Goal: Task Accomplishment & Management: Use online tool/utility

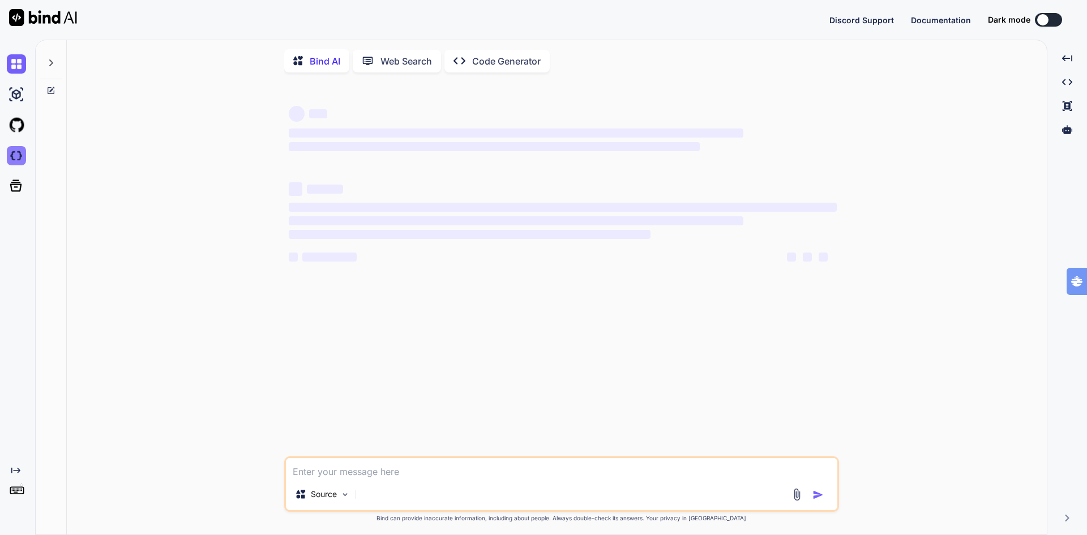
type textarea "x"
click at [19, 157] on img at bounding box center [16, 155] width 19 height 19
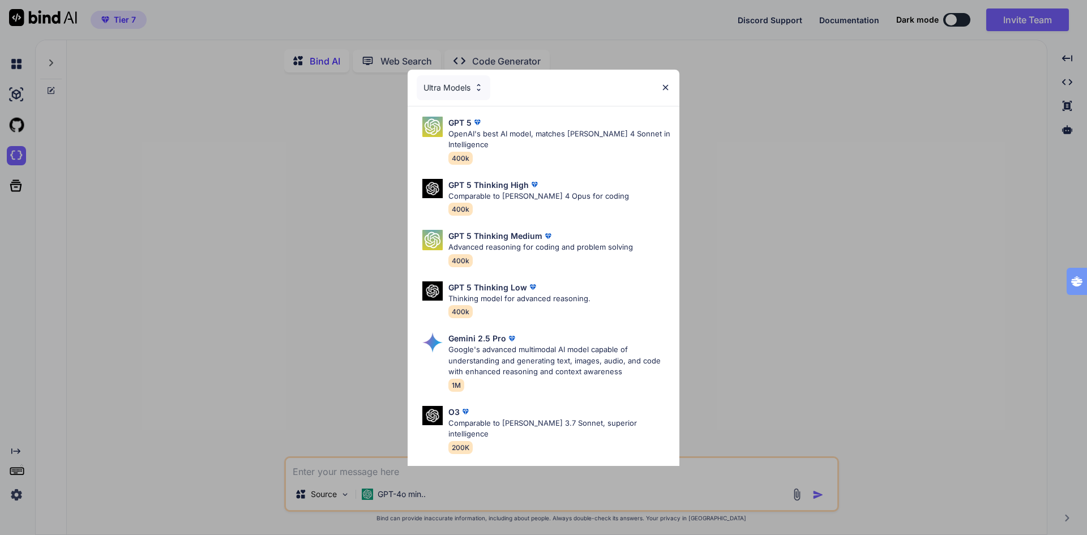
click at [668, 85] on img at bounding box center [665, 88] width 10 height 10
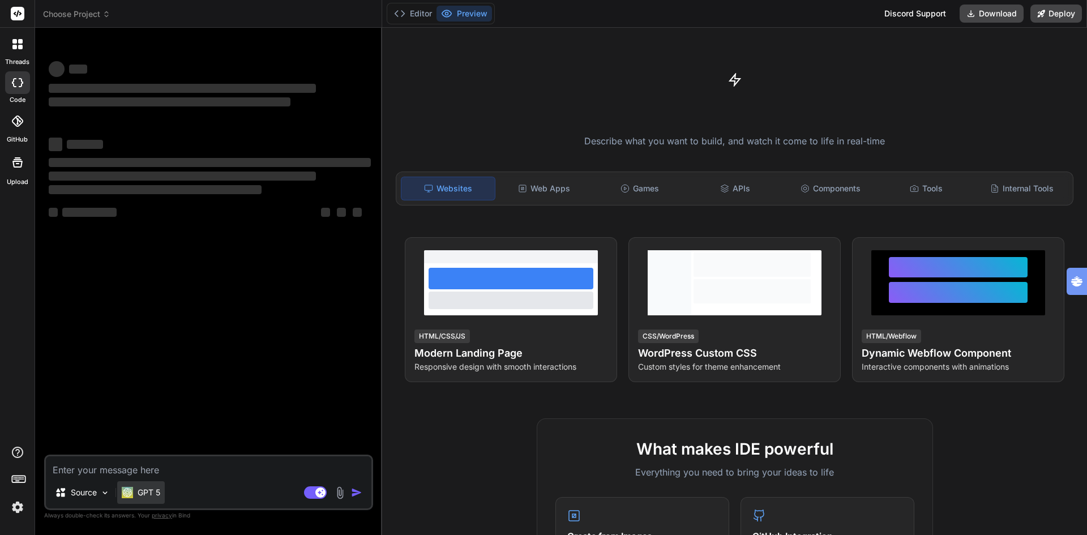
click at [147, 494] on p "GPT 5" at bounding box center [149, 492] width 23 height 11
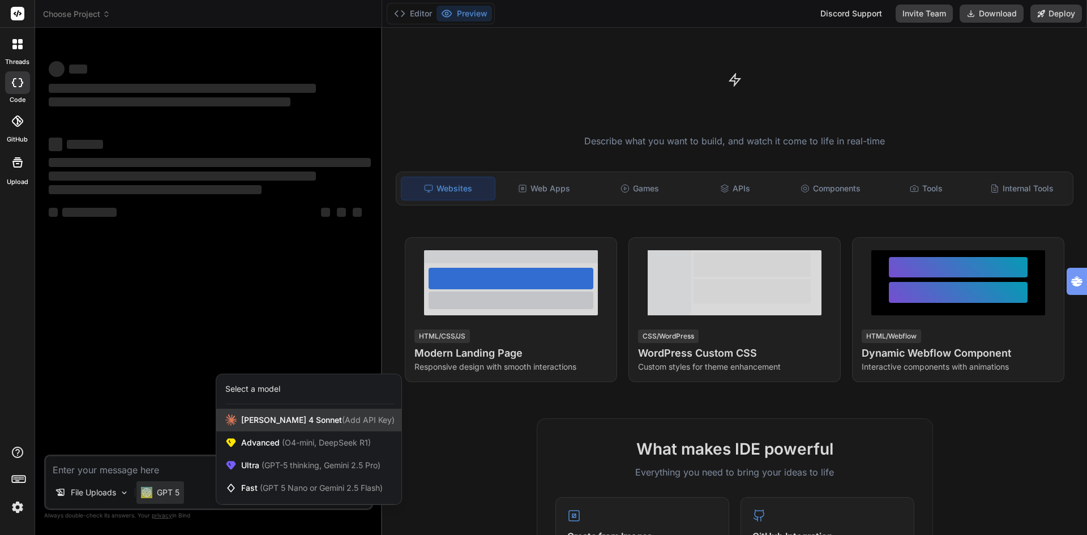
click at [257, 422] on span "Claude 4 Sonnet (Add API Key)" at bounding box center [317, 419] width 153 height 11
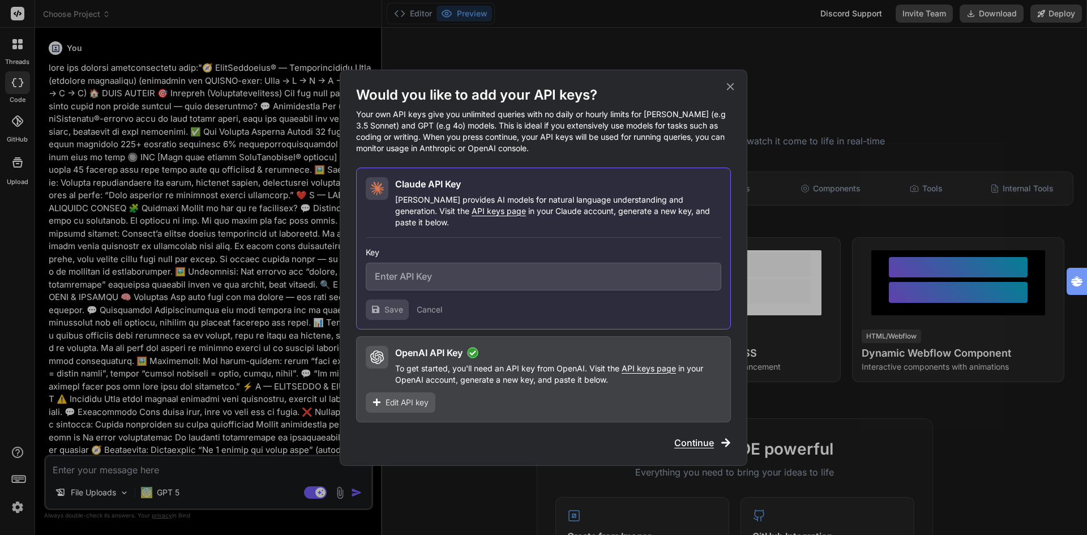
click at [693, 437] on span "Continue" at bounding box center [694, 443] width 40 height 14
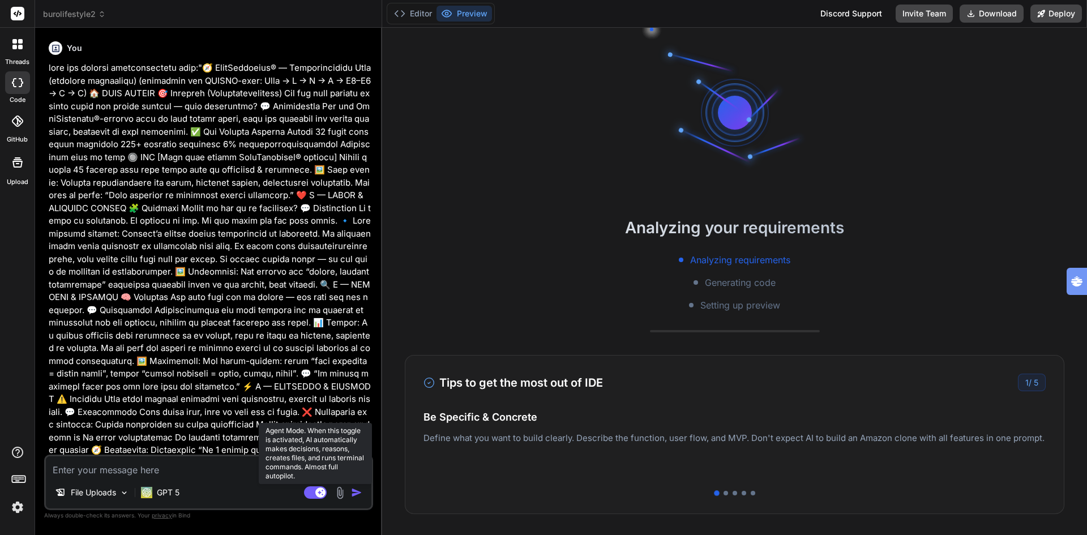
click at [315, 494] on rect at bounding box center [315, 492] width 23 height 12
click at [315, 494] on rect at bounding box center [310, 492] width 10 height 10
click at [179, 493] on p "GPT 5" at bounding box center [168, 492] width 23 height 11
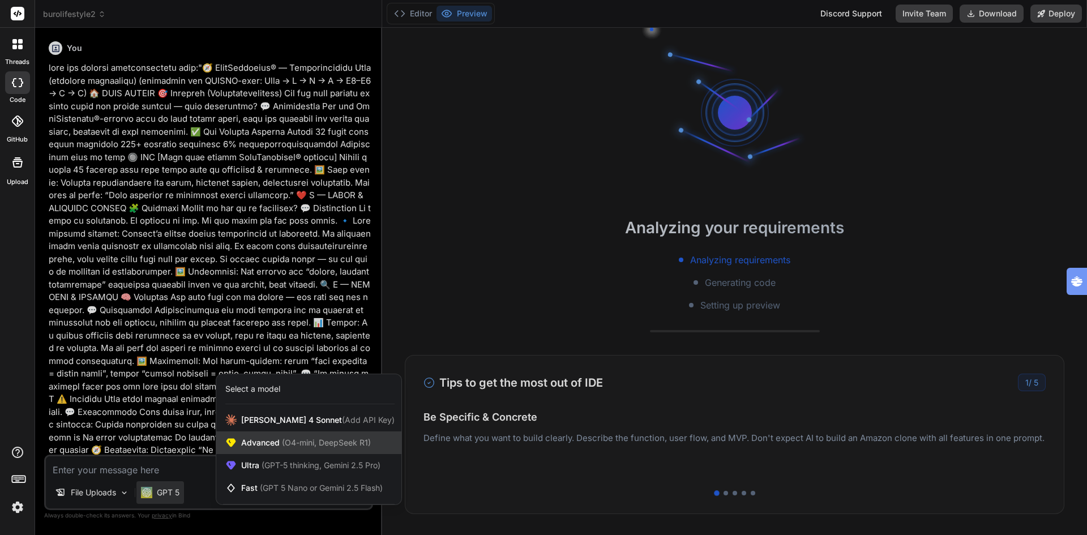
click at [283, 449] on div "Advanced (O4-mini, DeepSeek R1)" at bounding box center [308, 442] width 185 height 23
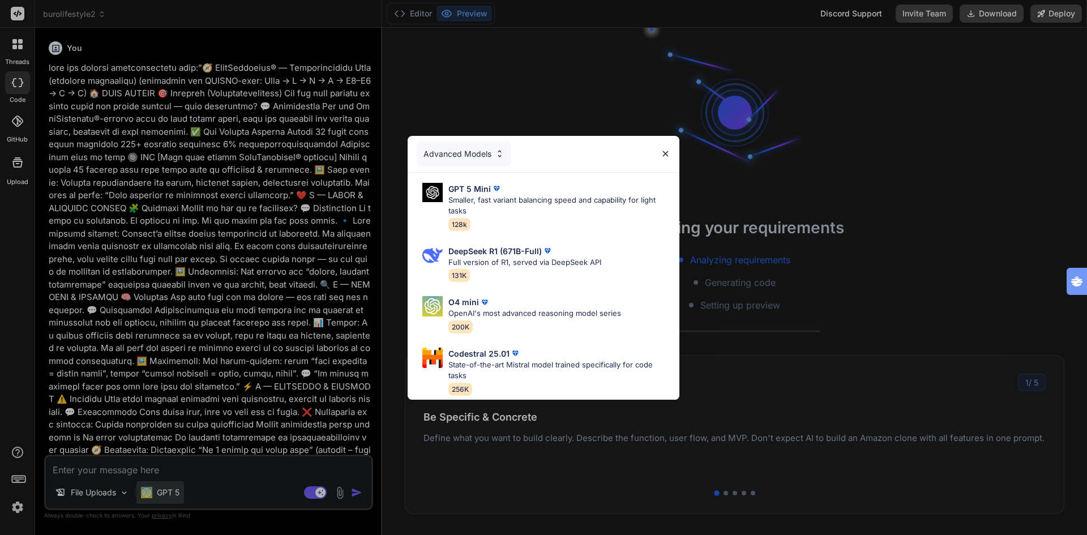
click at [168, 491] on div "Advanced Models GPT 5 Mini Smaller, fast variant balancing speed and capability…" at bounding box center [543, 267] width 1087 height 535
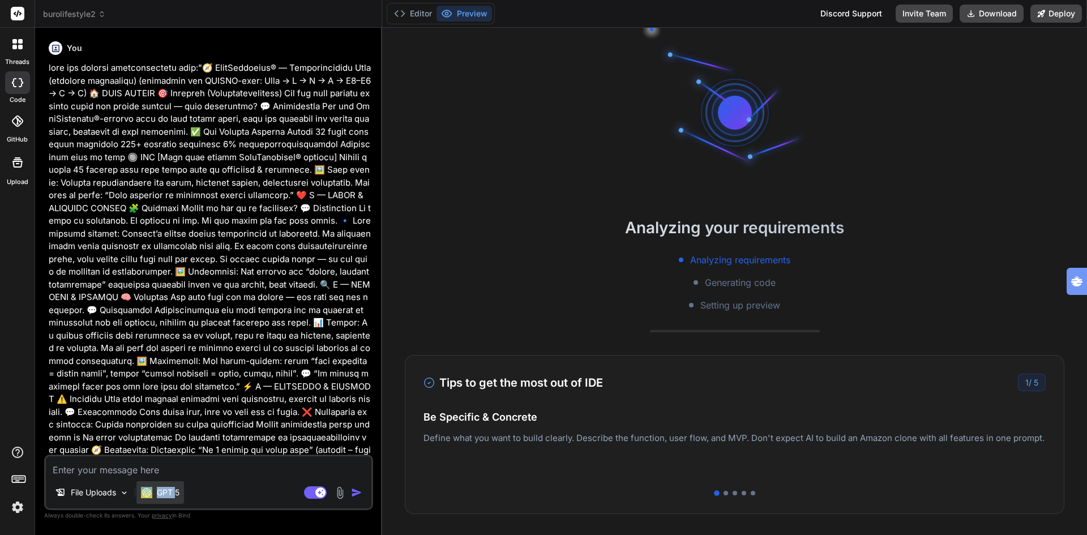
click at [168, 491] on p "GPT 5" at bounding box center [168, 492] width 23 height 11
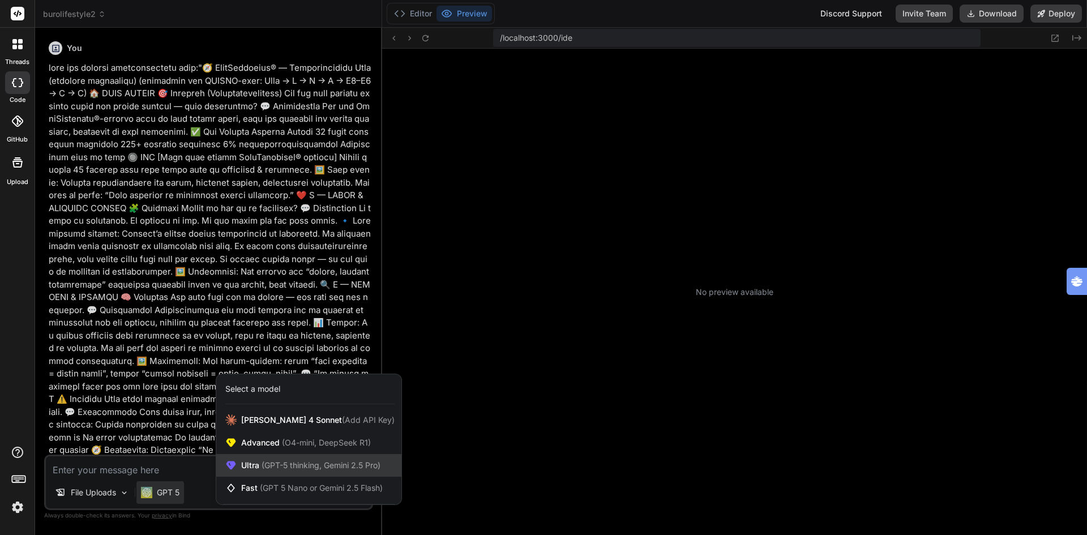
click at [280, 461] on span "(GPT-5 thinking, Gemini 2.5 Pro)" at bounding box center [319, 465] width 121 height 10
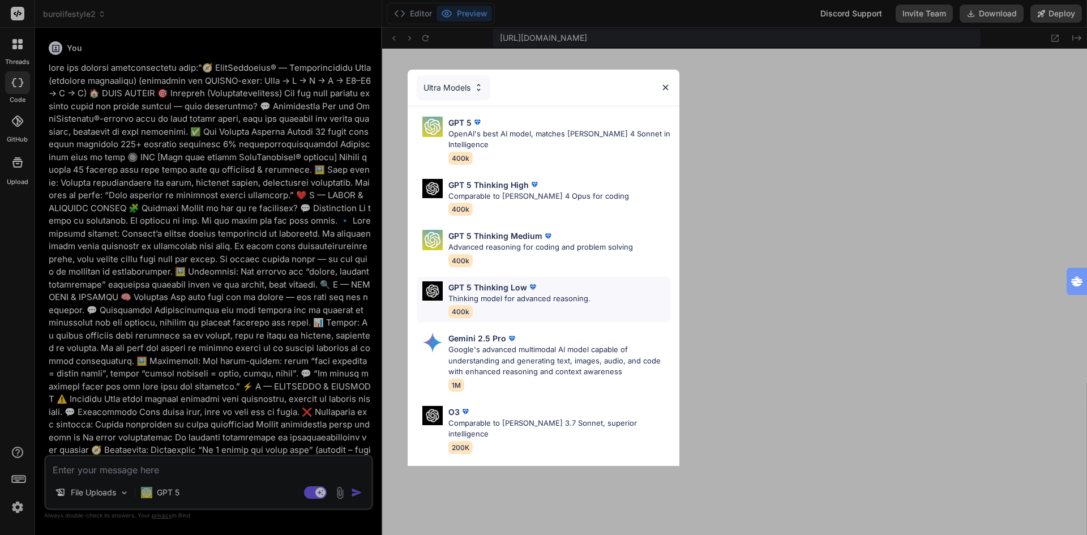
scroll to position [57, 0]
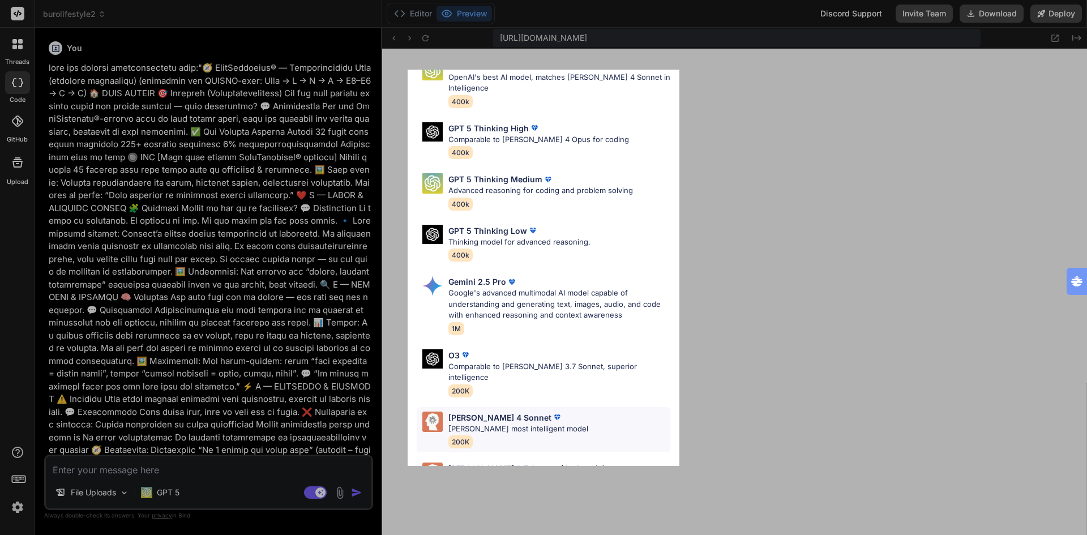
click at [498, 423] on p "[PERSON_NAME]'s most intelligent model" at bounding box center [518, 428] width 140 height 11
type textarea "x"
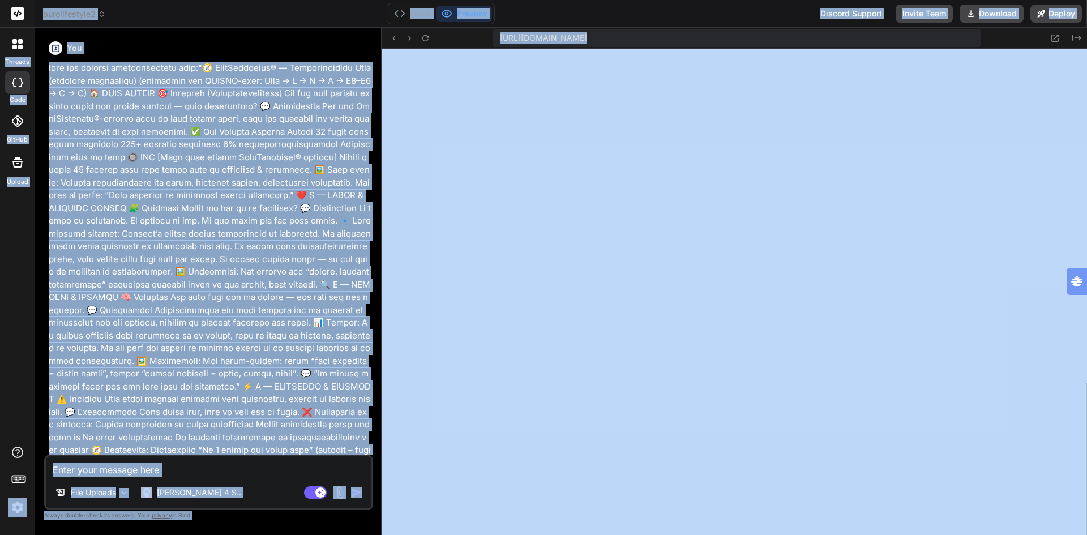
click at [182, 470] on textarea at bounding box center [208, 466] width 325 height 20
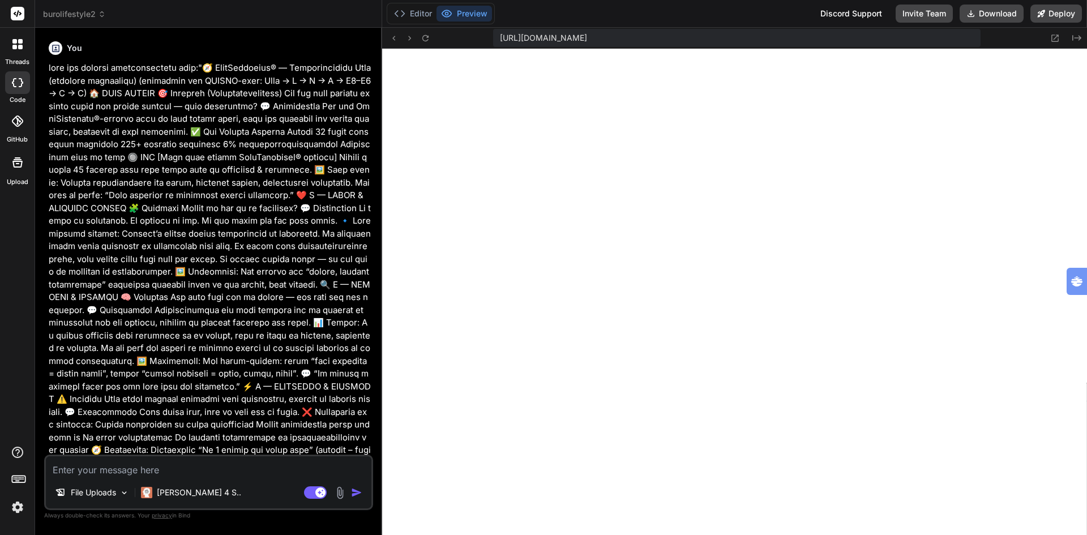
paste textarea "🧭 BUROLIFESTYLE® – LANDINGPAGE WIREFRAME (Gebaseerd op Sales KOMPAS® 3.0 – Prob…"
type textarea "🧭 BUROLIFESTYLE® – LANDINGPAGE WIREFRAME (Gebaseerd op Sales KOMPAS® 3.0 – Prob…"
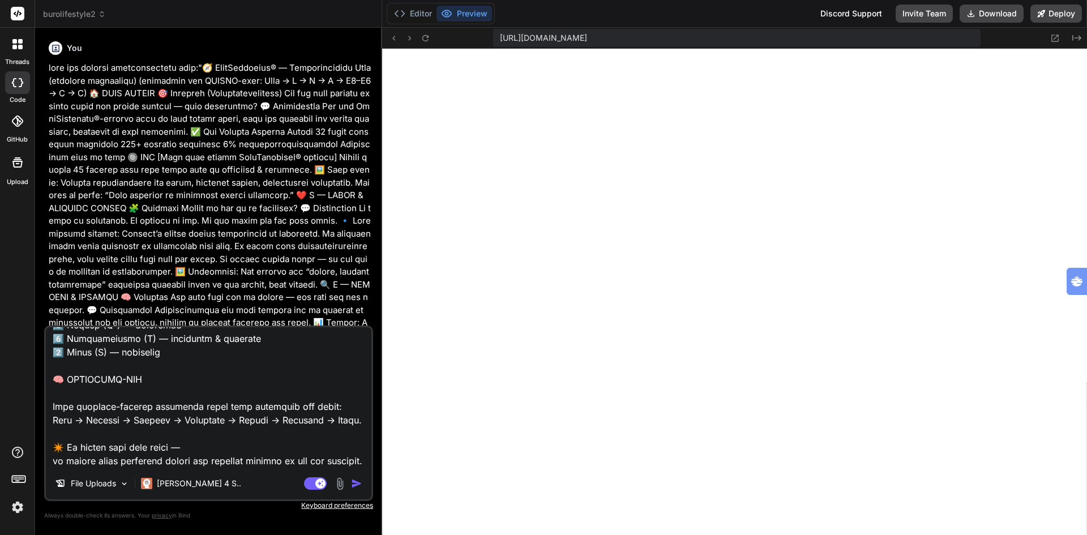
type textarea "x"
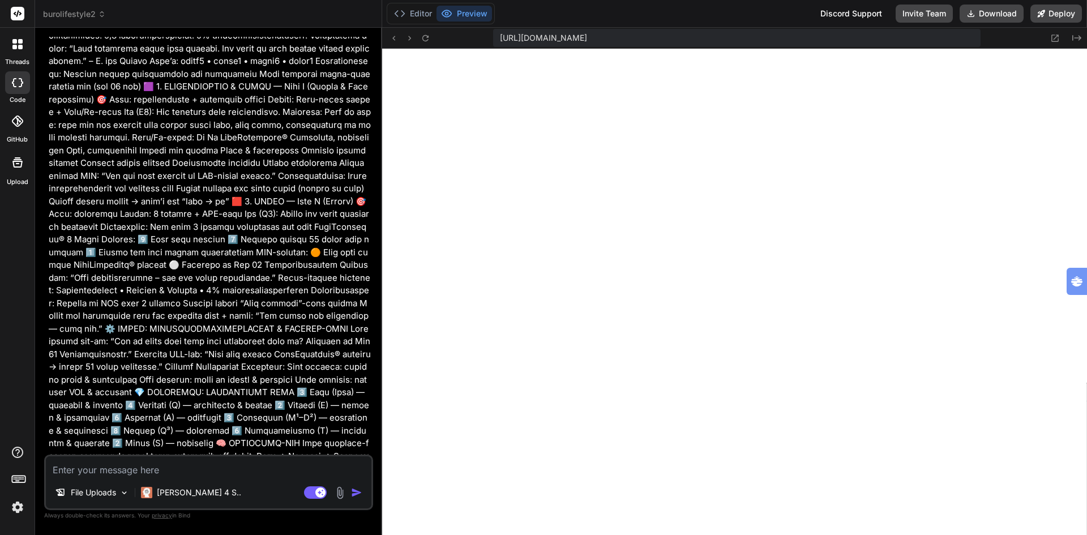
scroll to position [2439, 0]
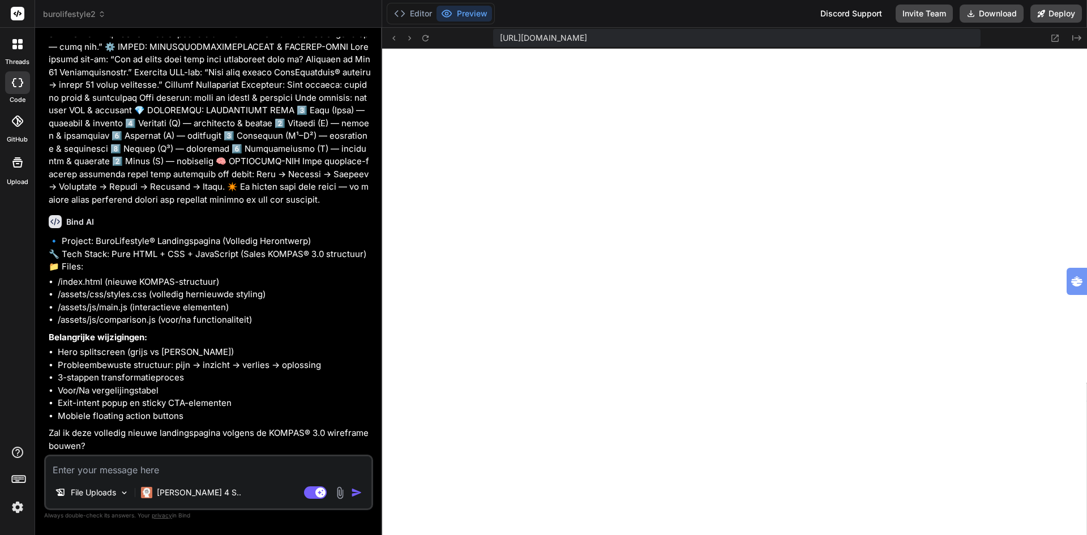
type textarea "x"
type textarea "j"
type textarea "x"
type textarea "ja"
type textarea "x"
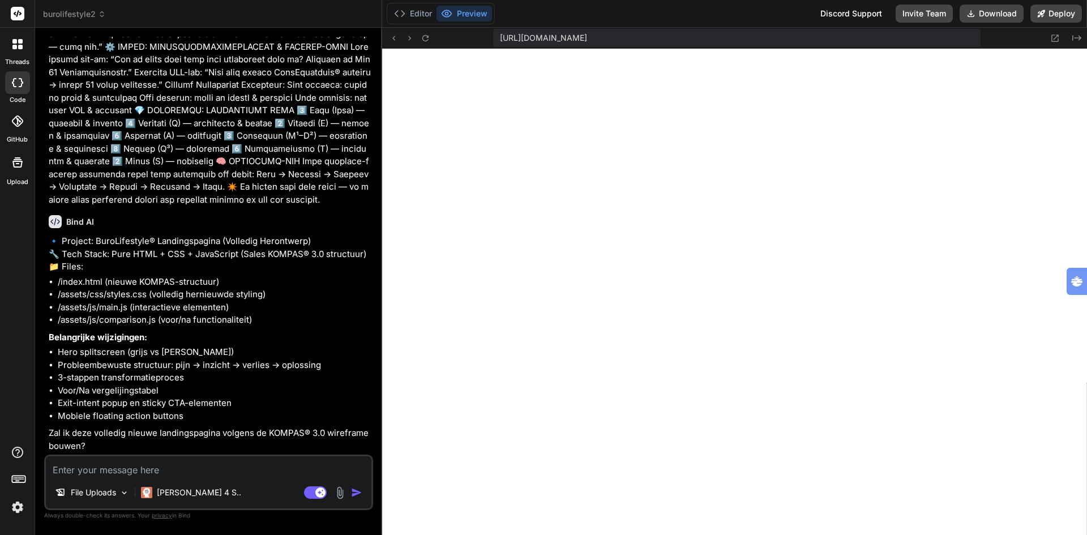
scroll to position [2556, 0]
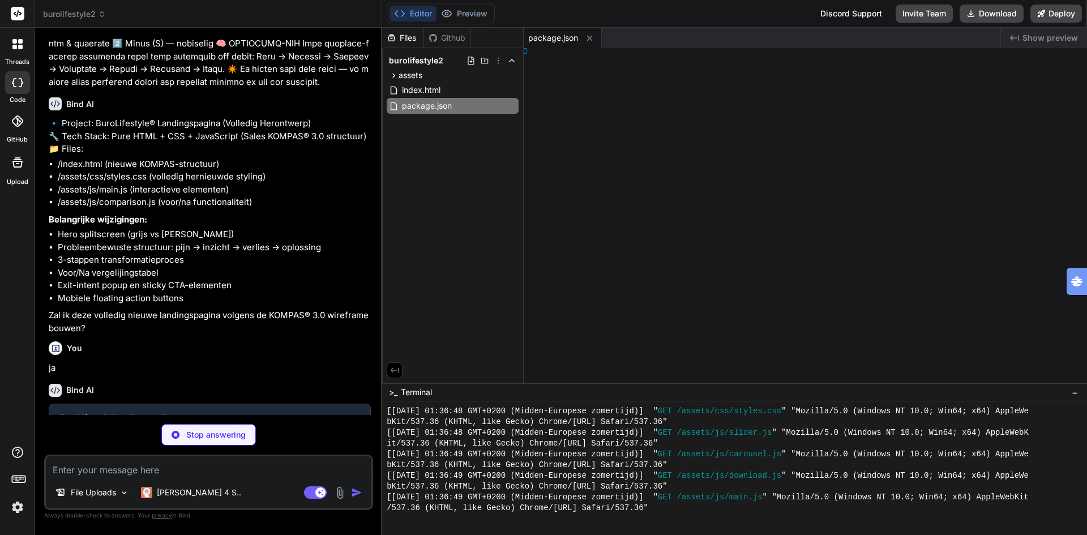
type textarea "x"
type textarea "ml>"
type textarea "x"
type textarea "</div> <script src="assets/js/main.js"></script> <script src="assets/js/compari…"
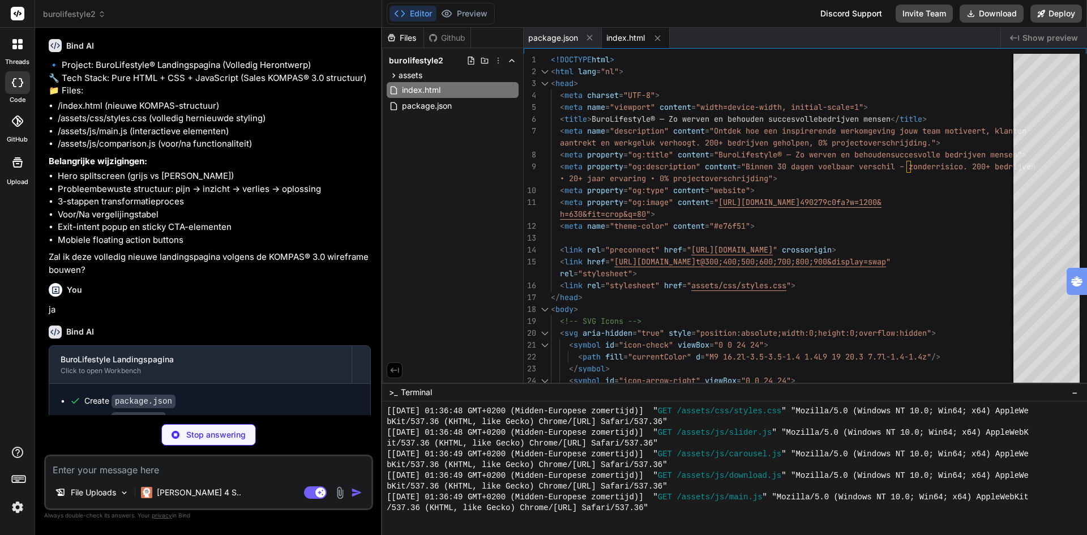
scroll to position [2654, 0]
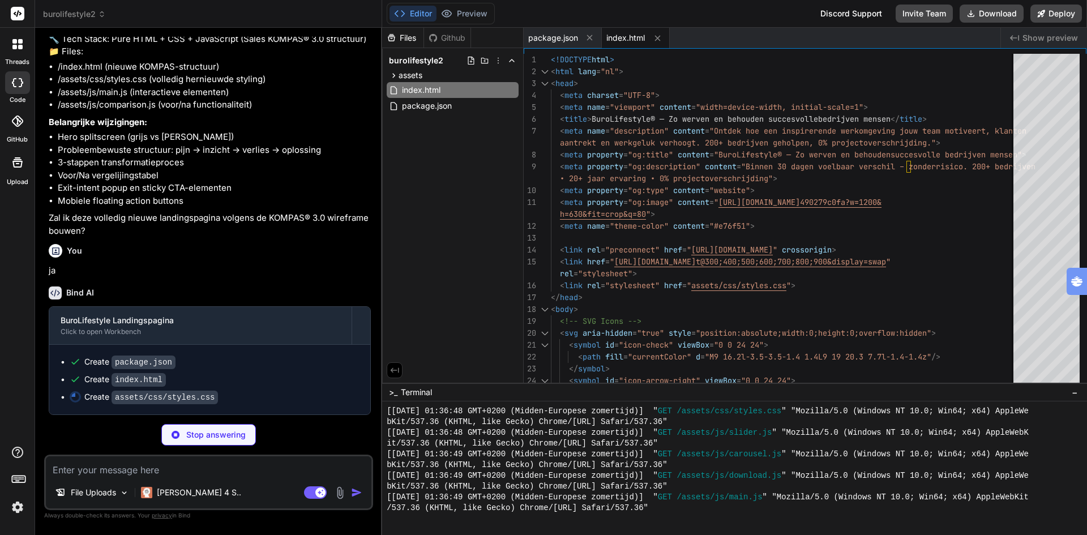
type textarea "x"
type textarea "} }"
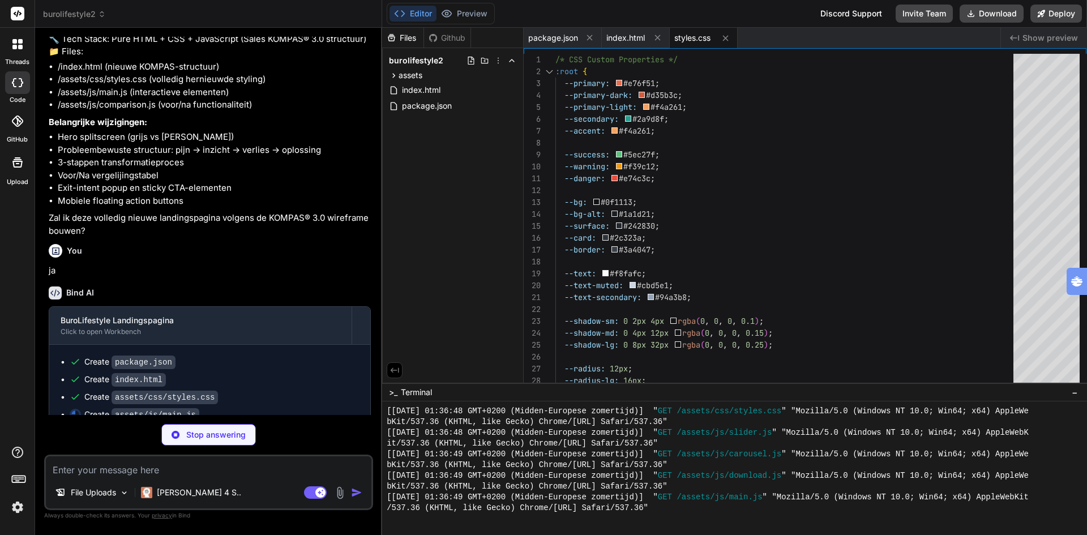
scroll to position [2671, 0]
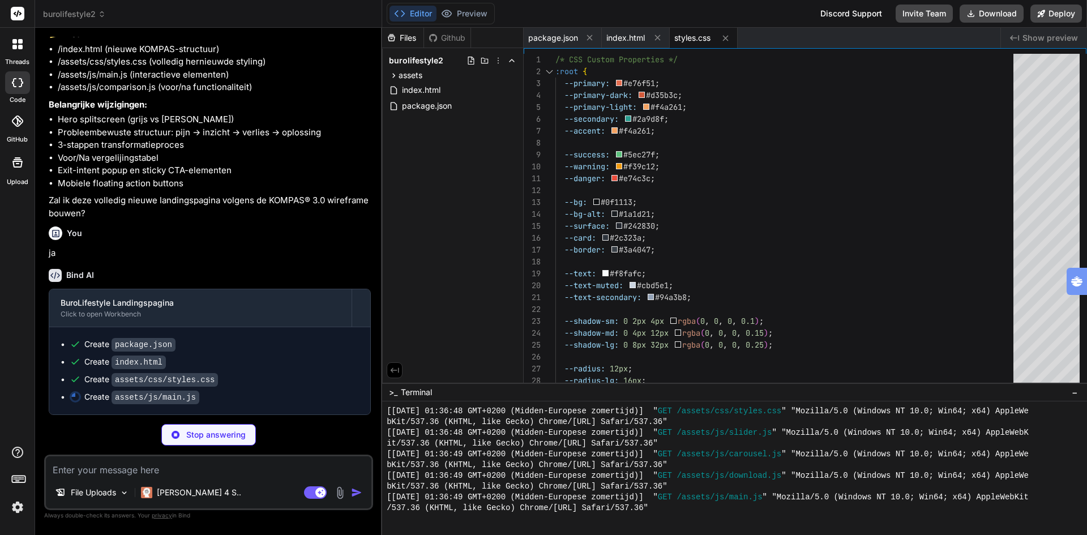
type textarea "x"
type textarea "initExitIntentPopup(); initDownloadFunctionality(); initHeaderScroll(); console…"
type textarea "x"
type textarea "document.addEventListener('DOMContentLoaded', initComparison); })();"
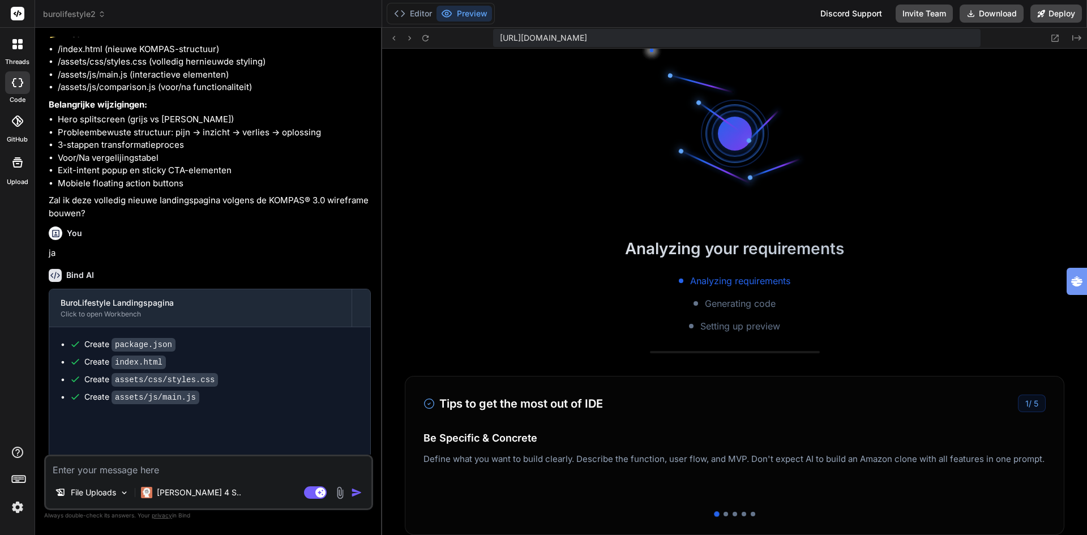
type textarea "x"
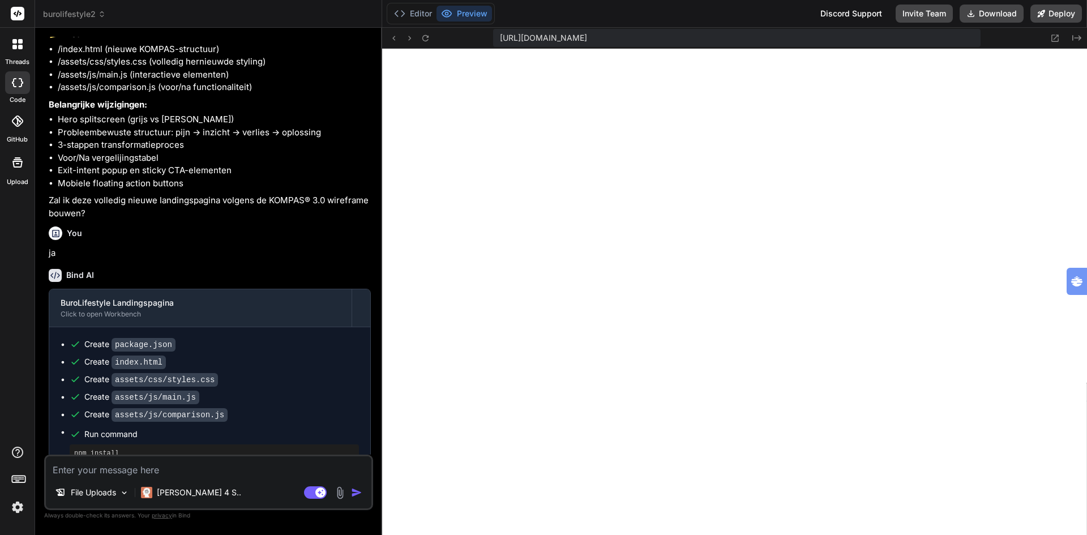
scroll to position [1064, 0]
click at [412, 15] on button "Editor" at bounding box center [412, 14] width 47 height 16
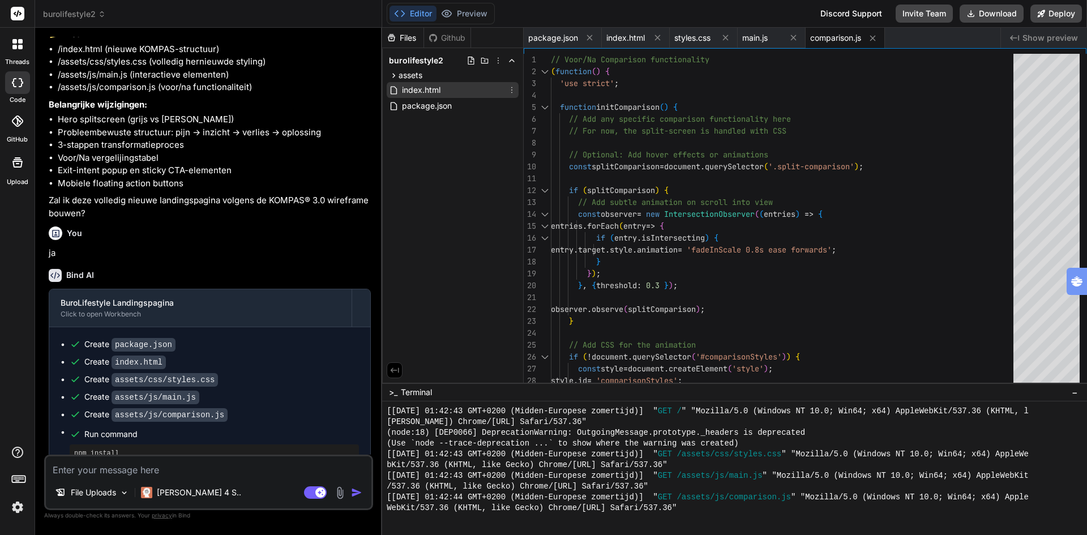
click at [421, 88] on span "index.html" at bounding box center [421, 90] width 41 height 14
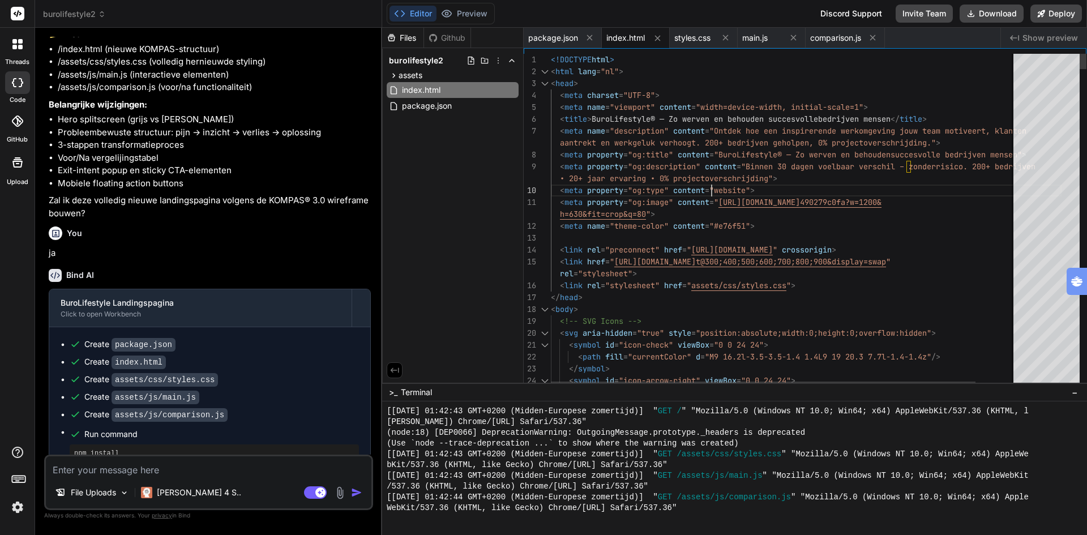
type textarea "<!DOCTYPE html> <html lang="nl"> <head> <meta charset="UTF-8"> <meta name="view…"
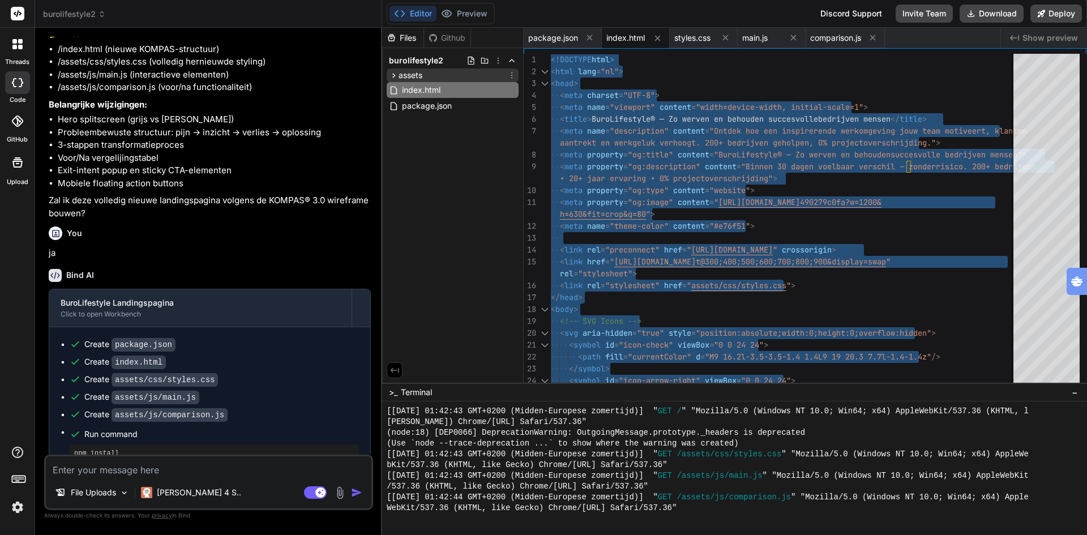
click at [392, 76] on icon at bounding box center [394, 76] width 10 height 10
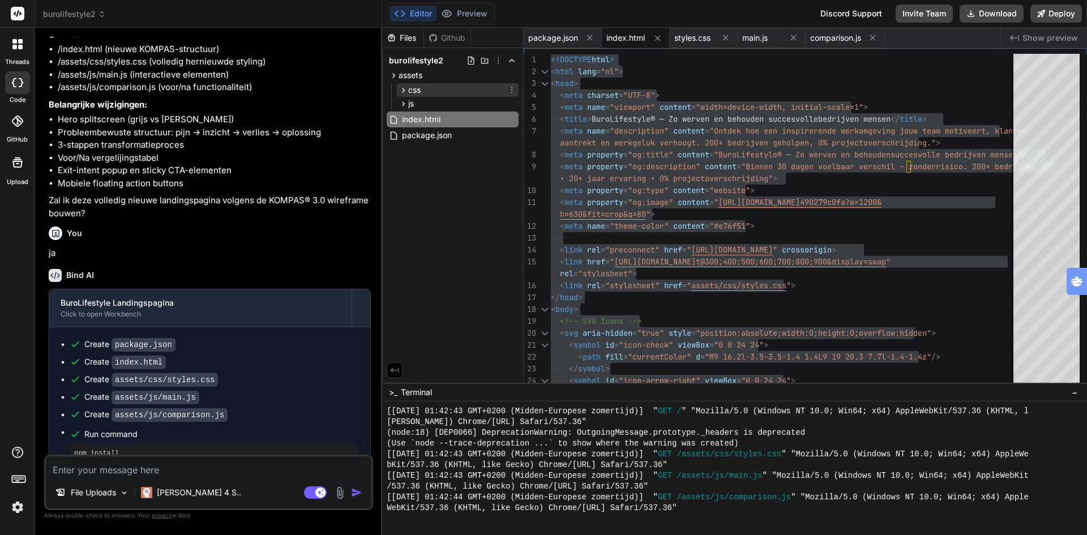
click at [403, 89] on icon at bounding box center [403, 90] width 3 height 5
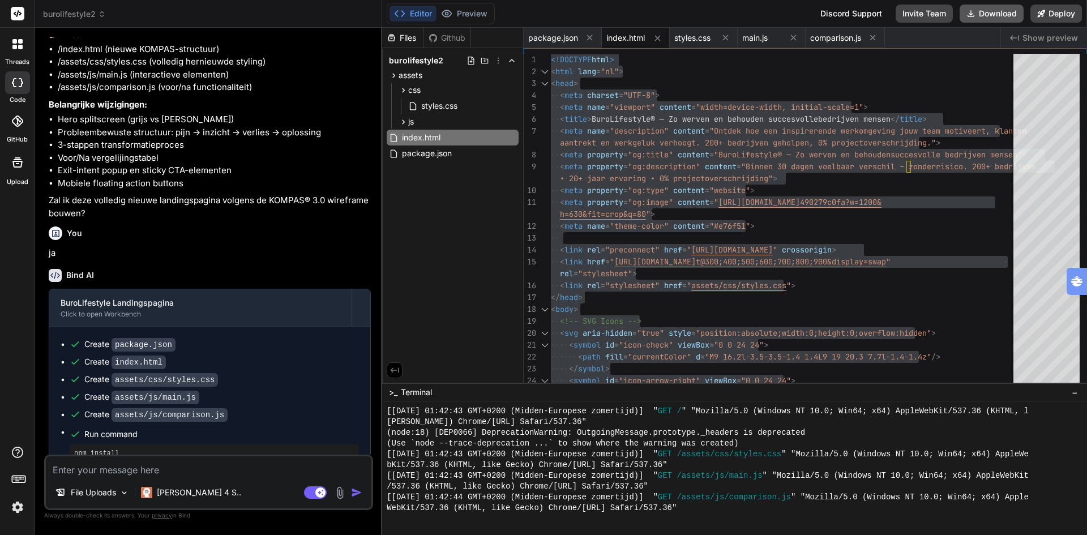
click at [989, 13] on button "Download" at bounding box center [991, 14] width 64 height 18
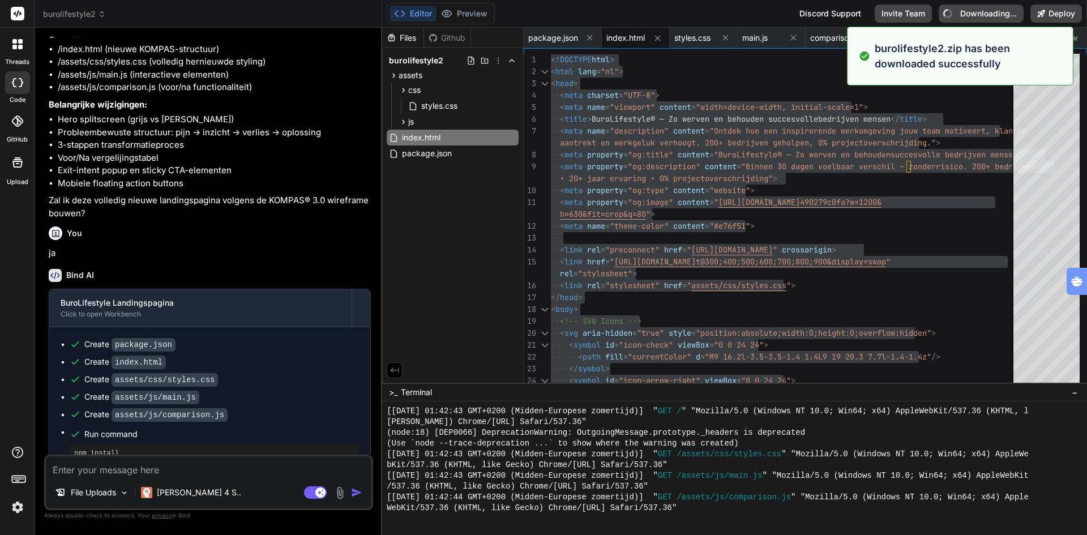
type textarea "x"
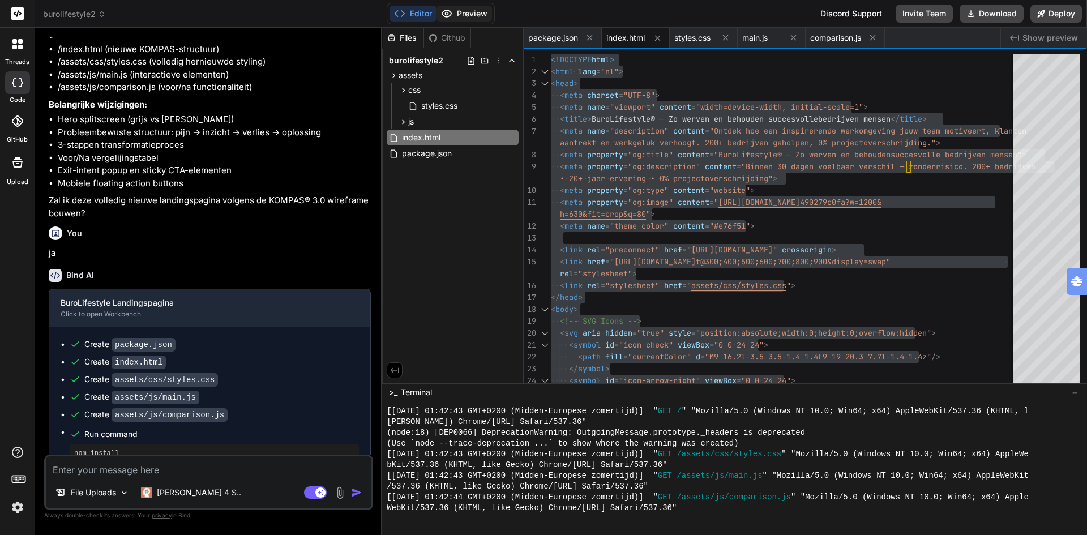
click at [471, 16] on button "Preview" at bounding box center [463, 14] width 55 height 16
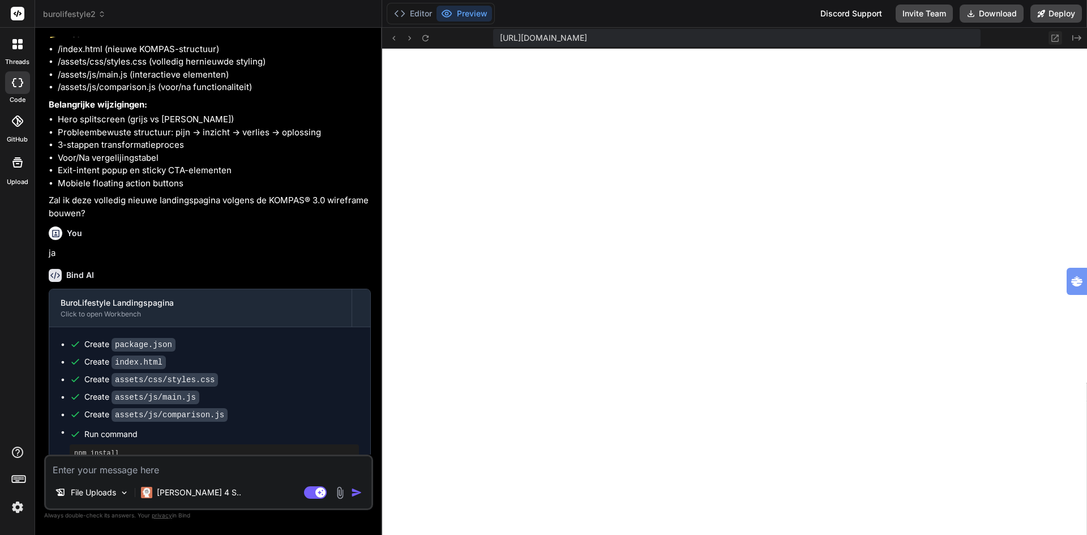
click at [1053, 38] on icon at bounding box center [1055, 38] width 10 height 10
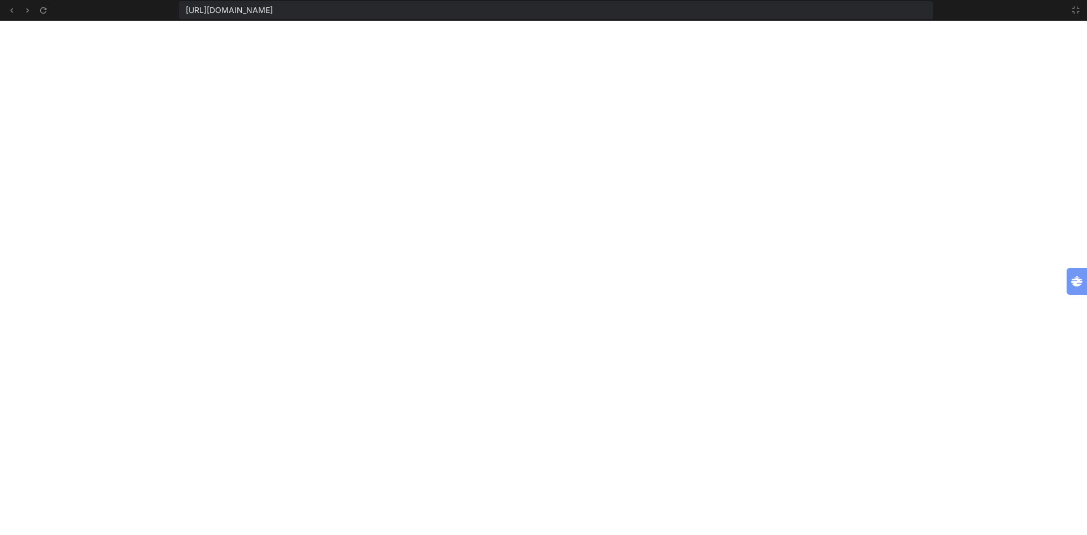
scroll to position [1150, 0]
click at [11, 12] on icon at bounding box center [12, 11] width 10 height 10
click at [1071, 10] on icon at bounding box center [1075, 10] width 9 height 9
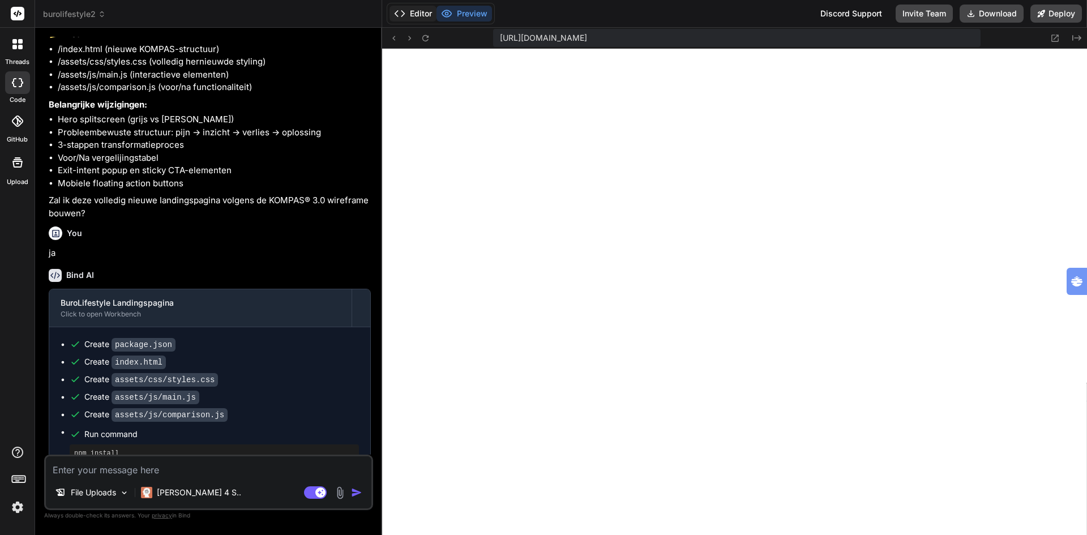
click at [425, 13] on button "Editor" at bounding box center [412, 14] width 47 height 16
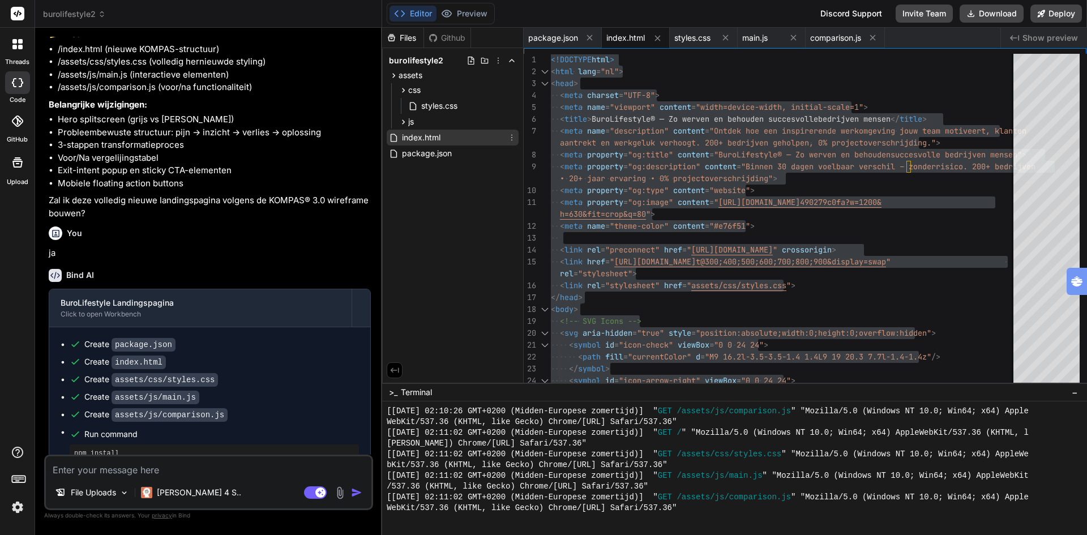
click at [421, 139] on span "index.html" at bounding box center [421, 138] width 41 height 14
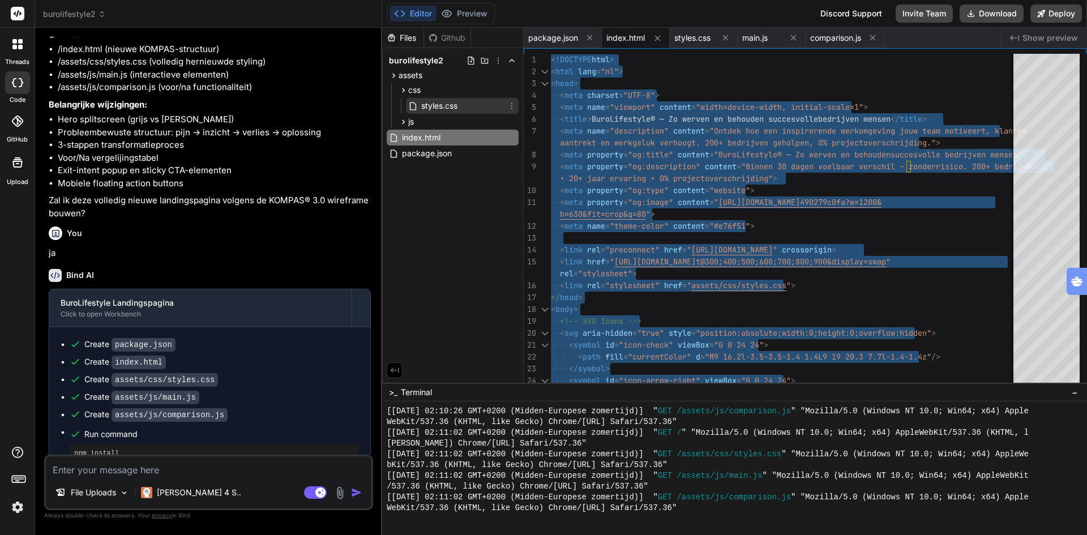
click at [435, 106] on span "styles.css" at bounding box center [439, 106] width 38 height 14
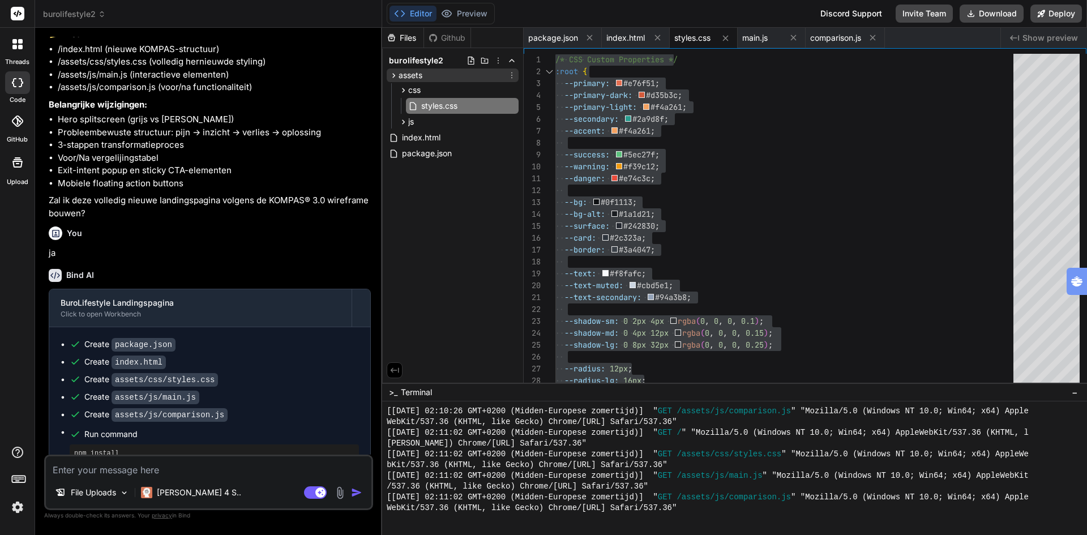
click at [417, 76] on span "assets" at bounding box center [410, 75] width 24 height 11
drag, startPoint x: 433, startPoint y: 105, endPoint x: 423, endPoint y: 187, distance: 82.1
click at [423, 187] on div "Files Github burolifestyle2 assets css styles.css js carousel.js download.js ma…" at bounding box center [452, 205] width 141 height 355
click at [420, 153] on span "package.json" at bounding box center [427, 154] width 52 height 14
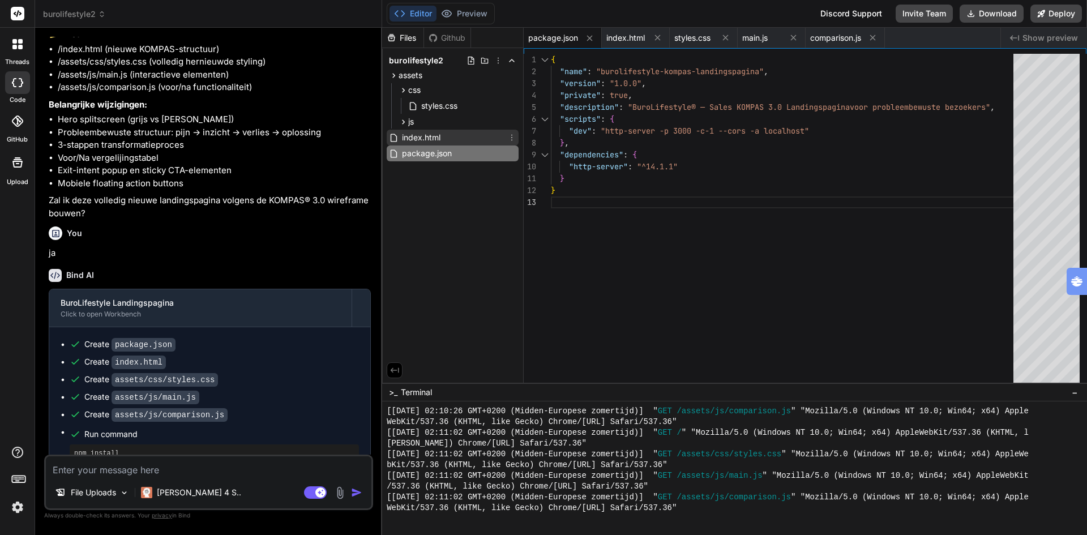
click at [414, 136] on span "index.html" at bounding box center [421, 138] width 41 height 14
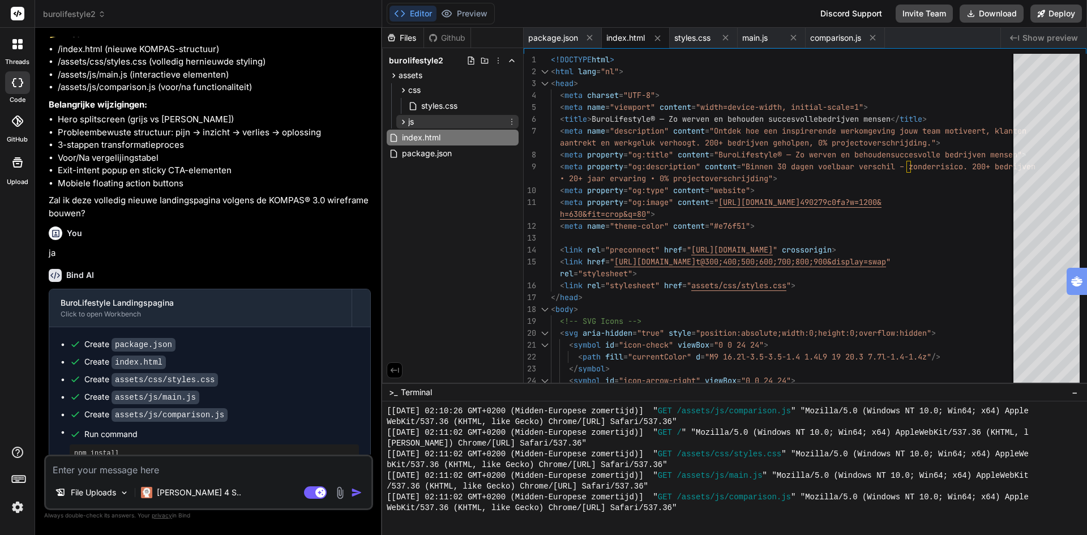
click at [402, 121] on icon at bounding box center [403, 122] width 10 height 10
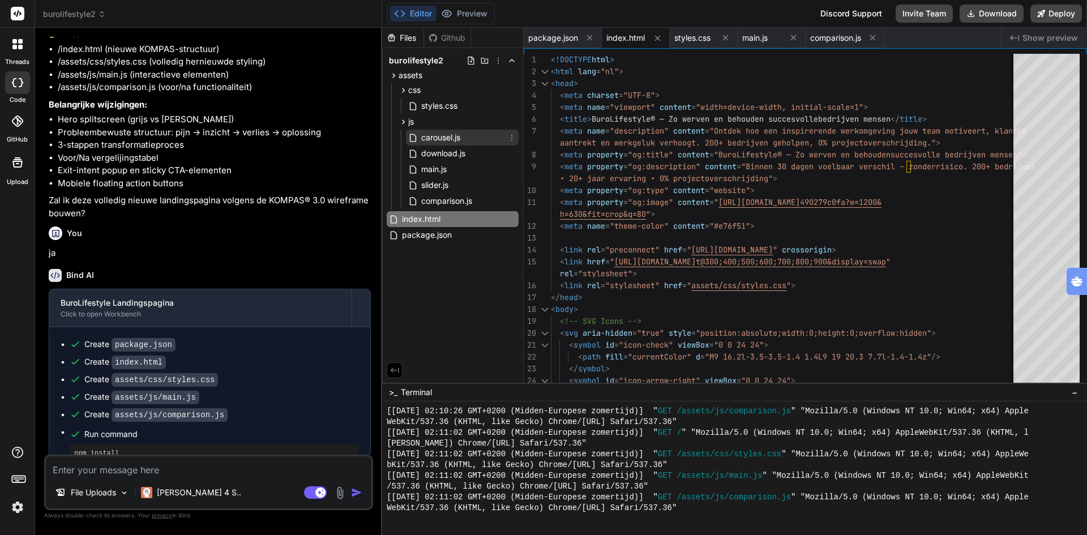
click at [467, 135] on div "carousel.js" at bounding box center [462, 138] width 113 height 16
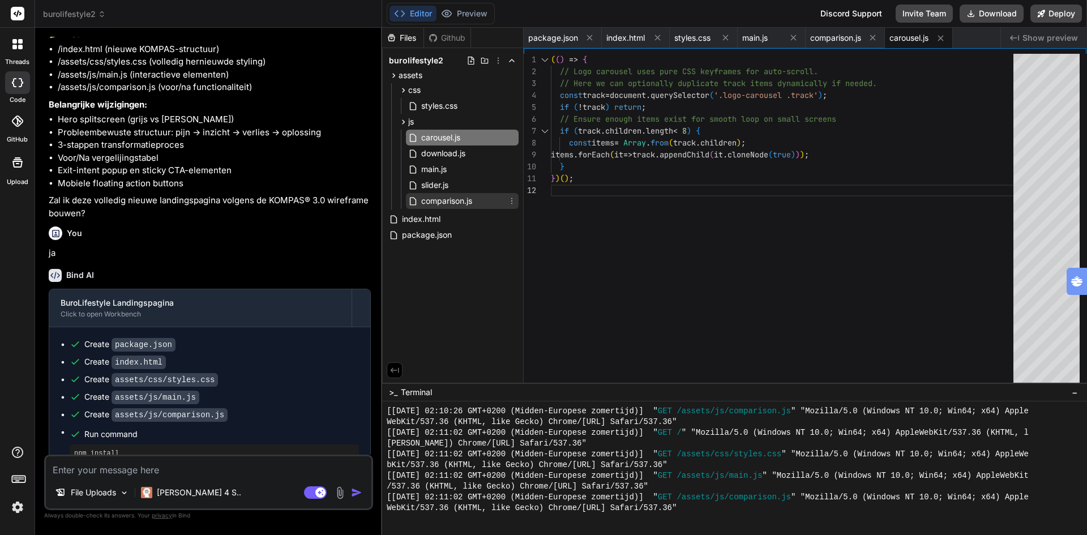
click at [456, 200] on span "comparison.js" at bounding box center [446, 201] width 53 height 14
type textarea "document.addEventListener('DOMContentLoaded', initComparison); })();"
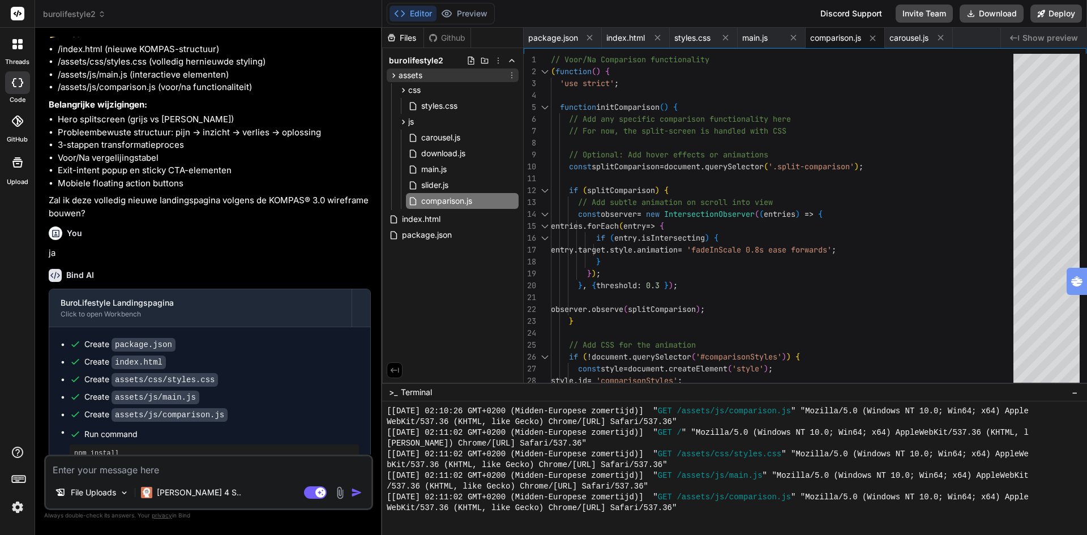
click at [411, 72] on span "assets" at bounding box center [410, 75] width 24 height 11
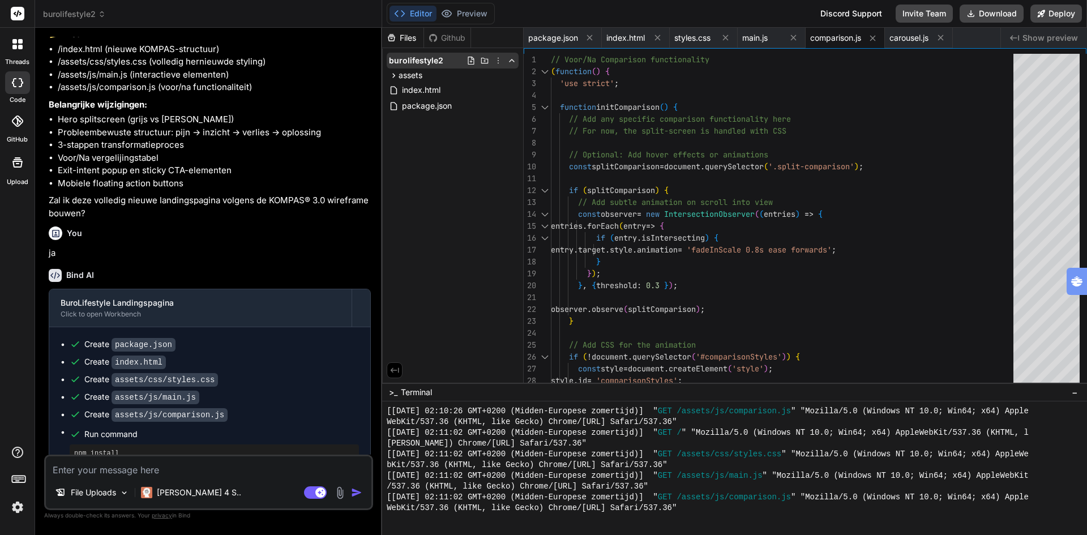
click at [411, 62] on span "burolifestyle2" at bounding box center [416, 60] width 54 height 11
click at [981, 14] on button "Download" at bounding box center [991, 14] width 64 height 18
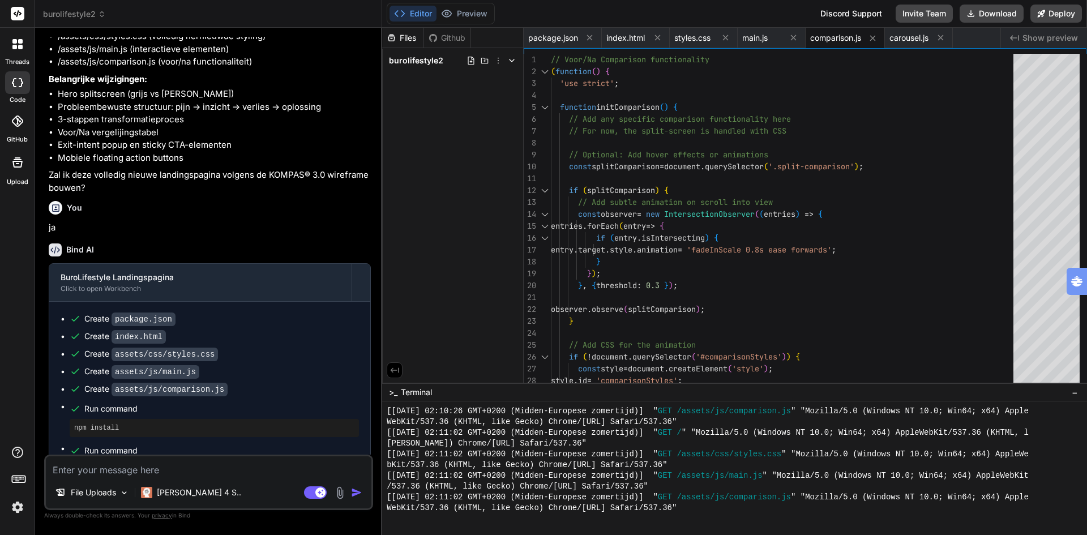
scroll to position [2676, 0]
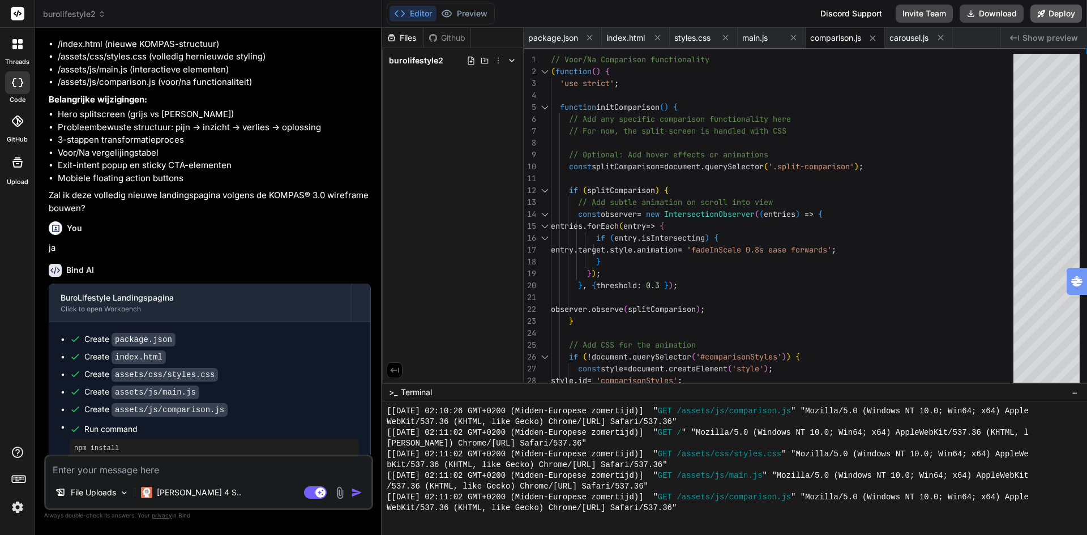
click at [1056, 16] on button "Deploy" at bounding box center [1055, 14] width 51 height 18
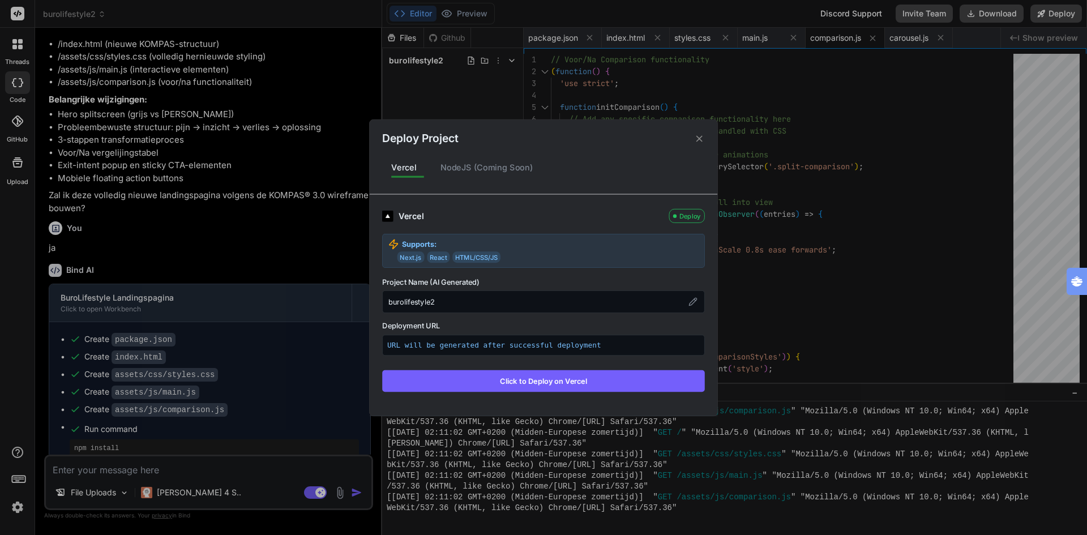
click at [556, 381] on button "Click to Deploy on Vercel" at bounding box center [543, 381] width 323 height 22
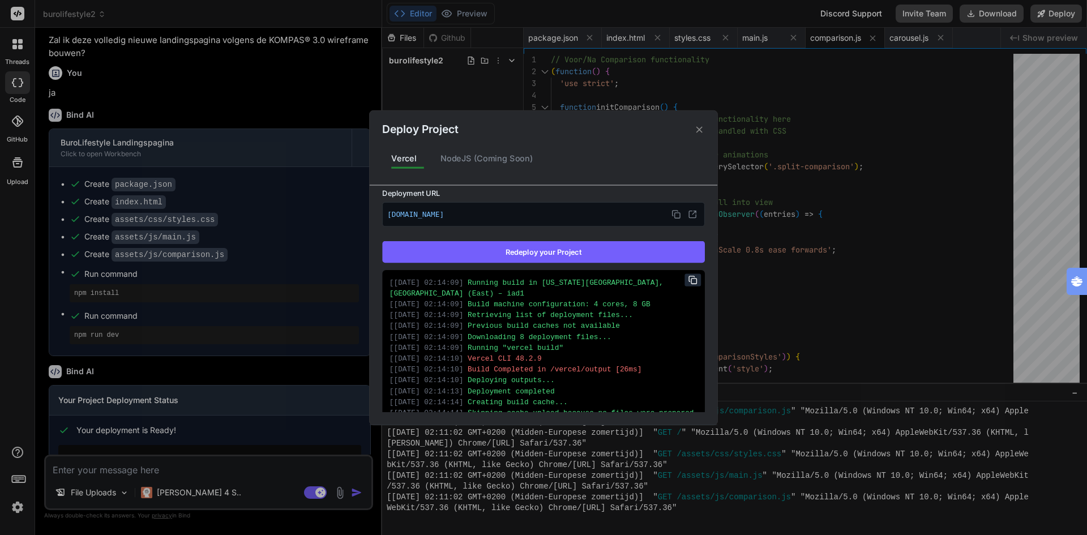
scroll to position [172, 0]
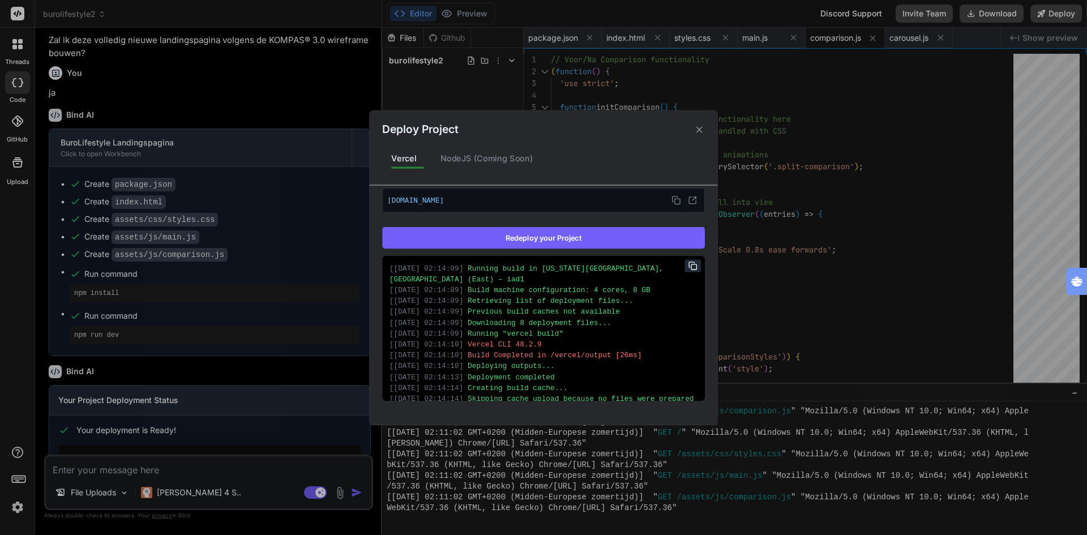
type textarea "x"
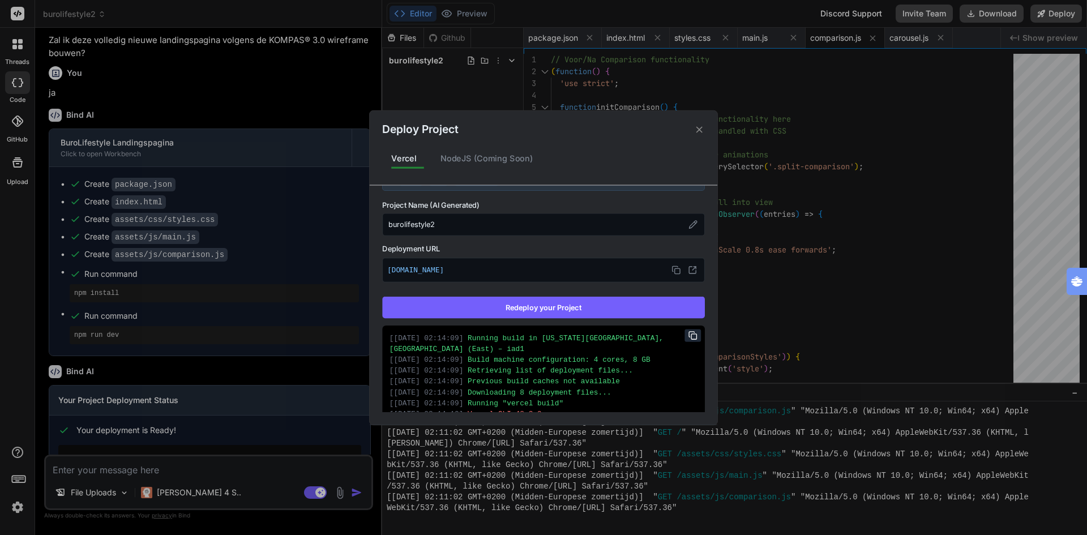
scroll to position [0, 0]
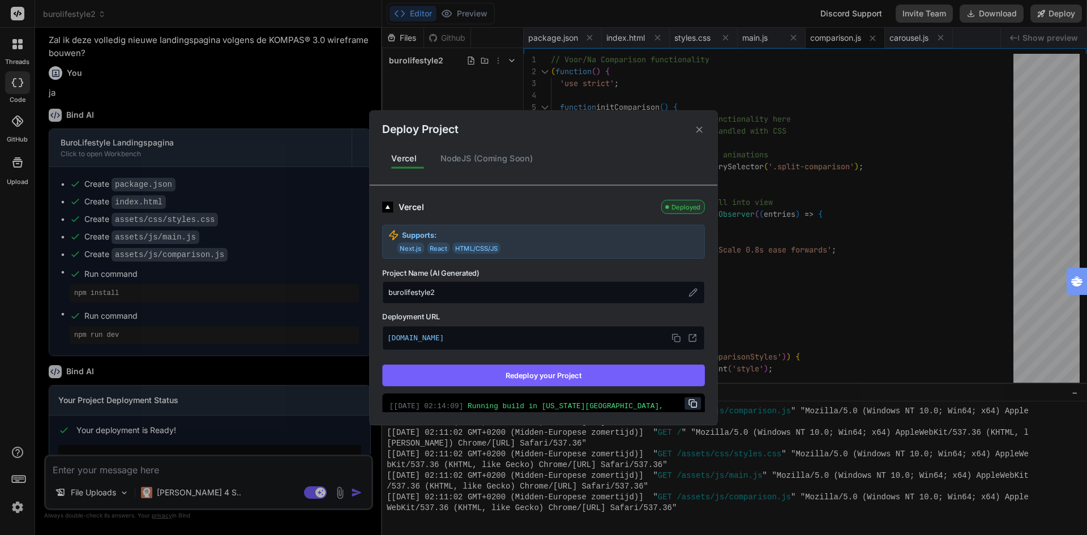
click at [671, 210] on div "Deployed" at bounding box center [683, 207] width 44 height 14
click at [703, 127] on icon at bounding box center [699, 129] width 11 height 11
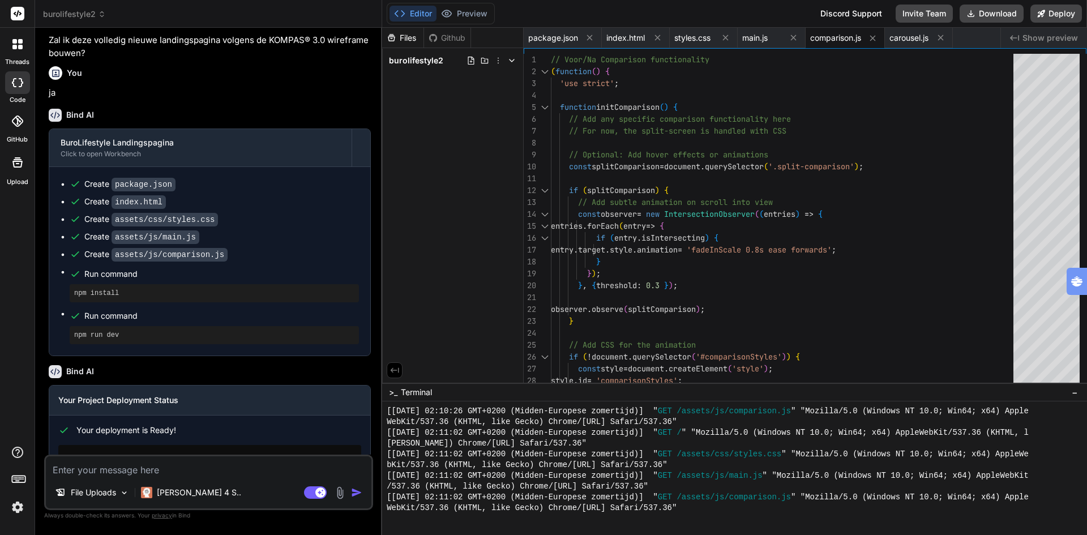
click at [152, 430] on span "Your deployment is Ready!" at bounding box center [126, 429] width 100 height 11
click at [470, 12] on button "Preview" at bounding box center [463, 14] width 55 height 16
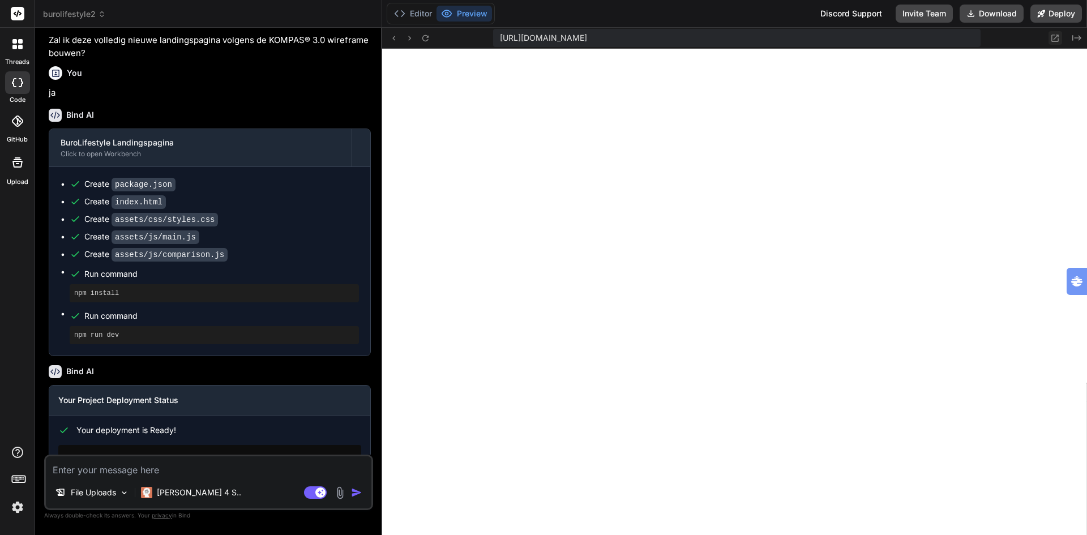
click at [1053, 38] on icon at bounding box center [1055, 38] width 10 height 10
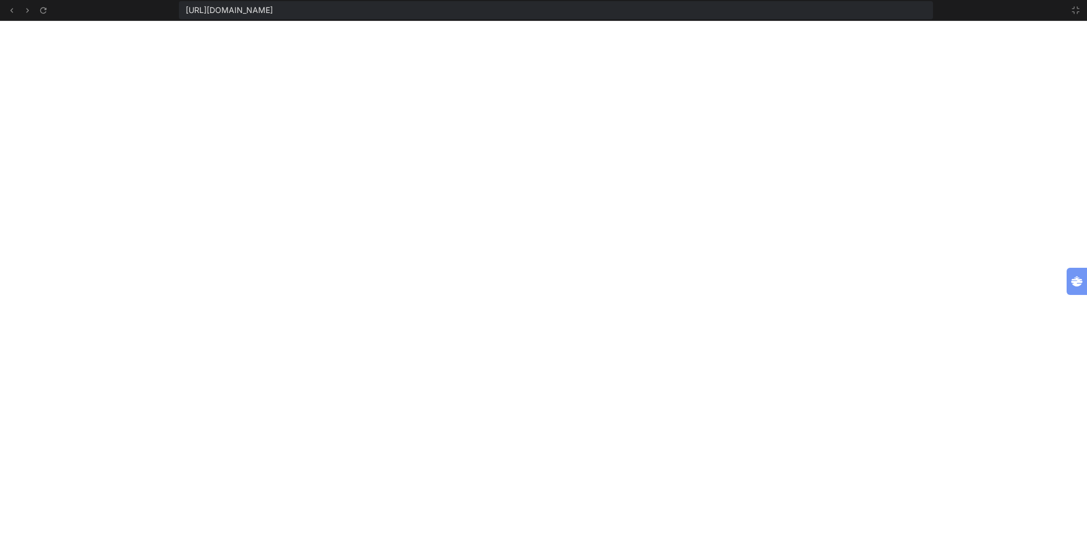
click at [241, 9] on span "https://u3uk0f35zsjjbn9cprh6fq9h0p4tm2-wnxx-rpsdytzq--3000--96435430.local-corp…" at bounding box center [229, 10] width 87 height 11
drag, startPoint x: 616, startPoint y: 8, endPoint x: 180, endPoint y: 10, distance: 436.3
click at [180, 10] on div "https://u3uk0f35zsjjbn9cprh6fq9h0p4tm2-wnxx-rpsdytzq--3000--96435430.local-corp…" at bounding box center [556, 10] width 754 height 18
copy span "https://u3uk0f35zsjjbn9cprh6fq9h0p4tm2-wnxx-rpsdytzq--3000--96435430.local-corp…"
drag, startPoint x: 1073, startPoint y: 10, endPoint x: 837, endPoint y: 51, distance: 239.7
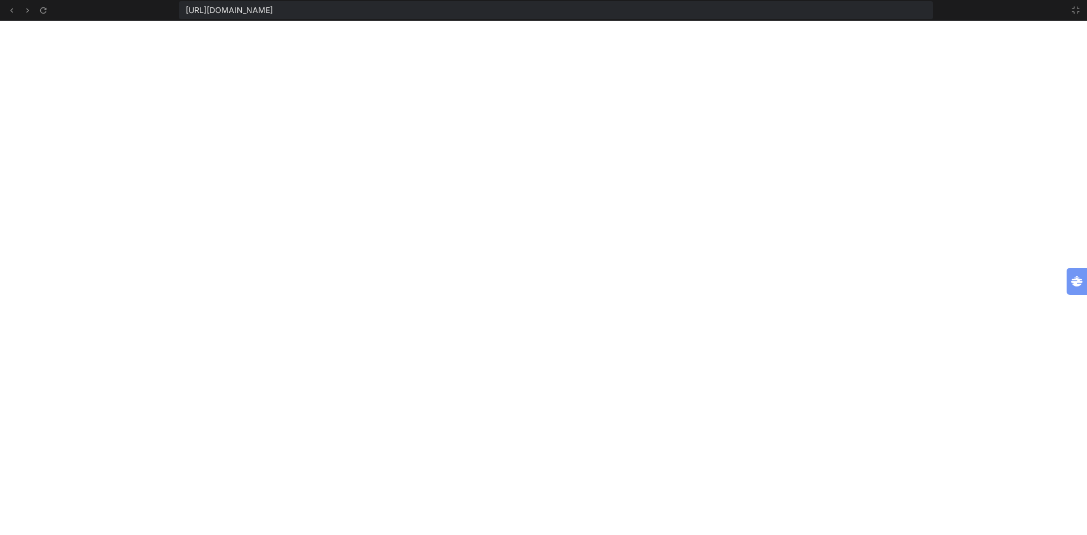
click at [1072, 10] on icon at bounding box center [1075, 10] width 9 height 9
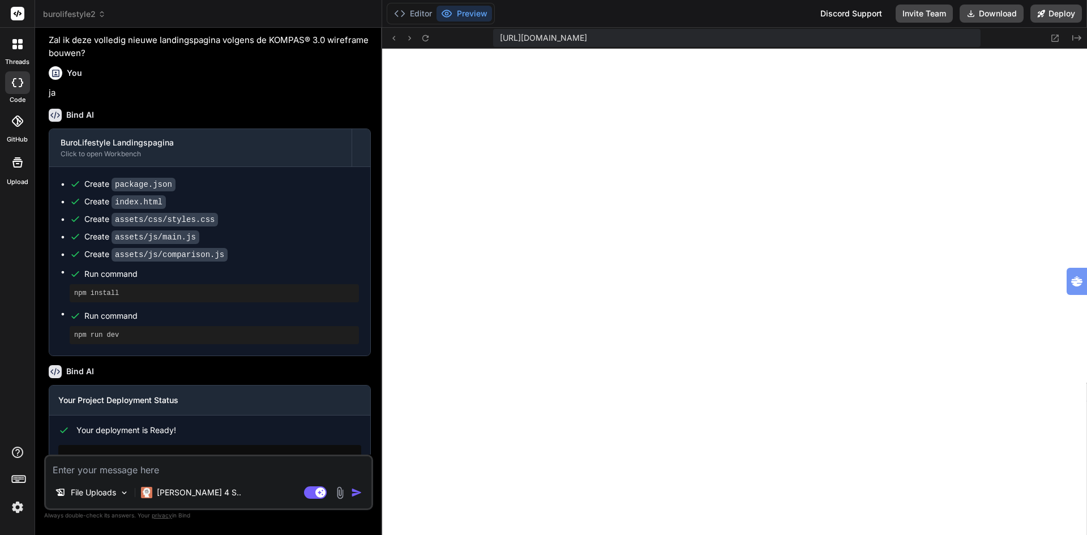
click at [139, 471] on textarea at bounding box center [208, 466] width 325 height 20
type textarea "r"
type textarea "x"
type textarea "re"
type textarea "x"
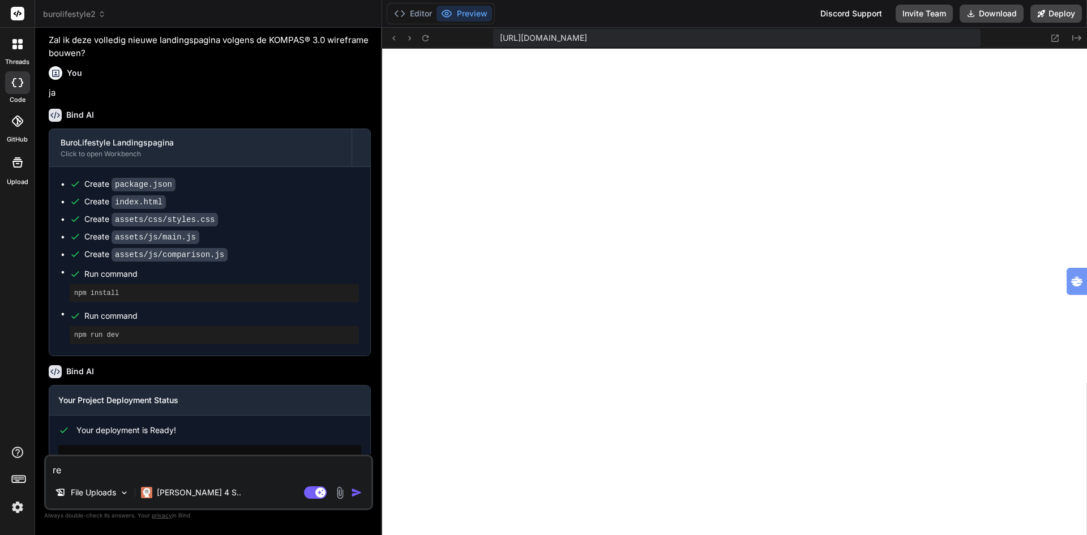
type textarea "rea"
type textarea "x"
type textarea "reac"
type textarea "x"
type textarea "rea"
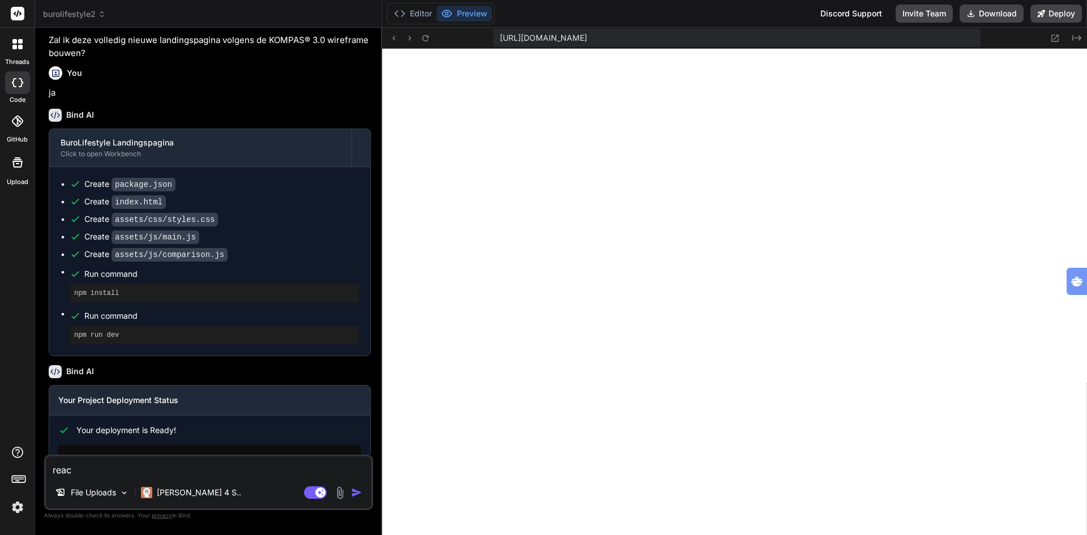
type textarea "x"
type textarea "re"
type textarea "x"
type textarea "rec"
type textarea "x"
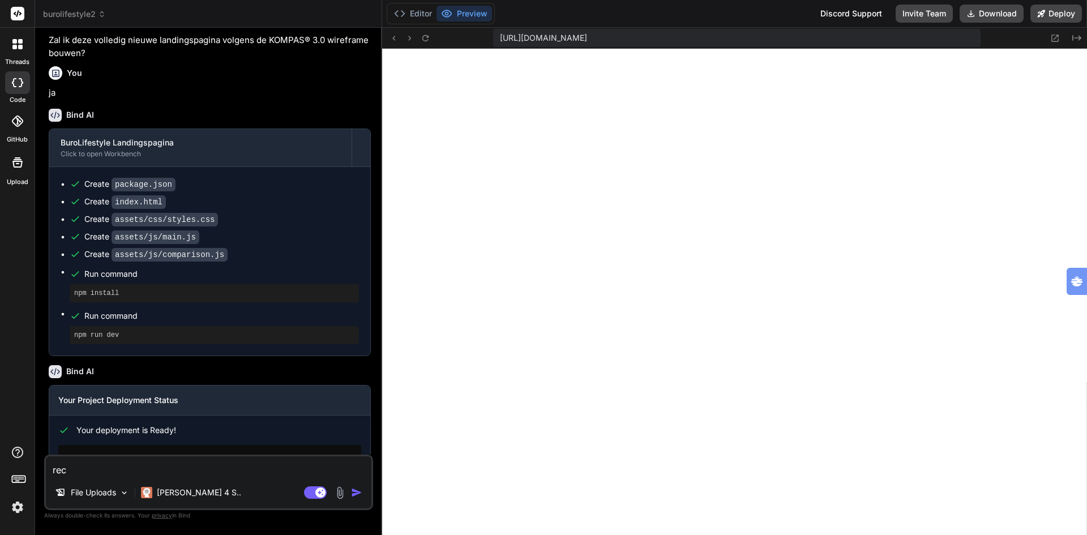
type textarea "recr"
type textarea "x"
type textarea "recre"
type textarea "x"
type textarea "recrea"
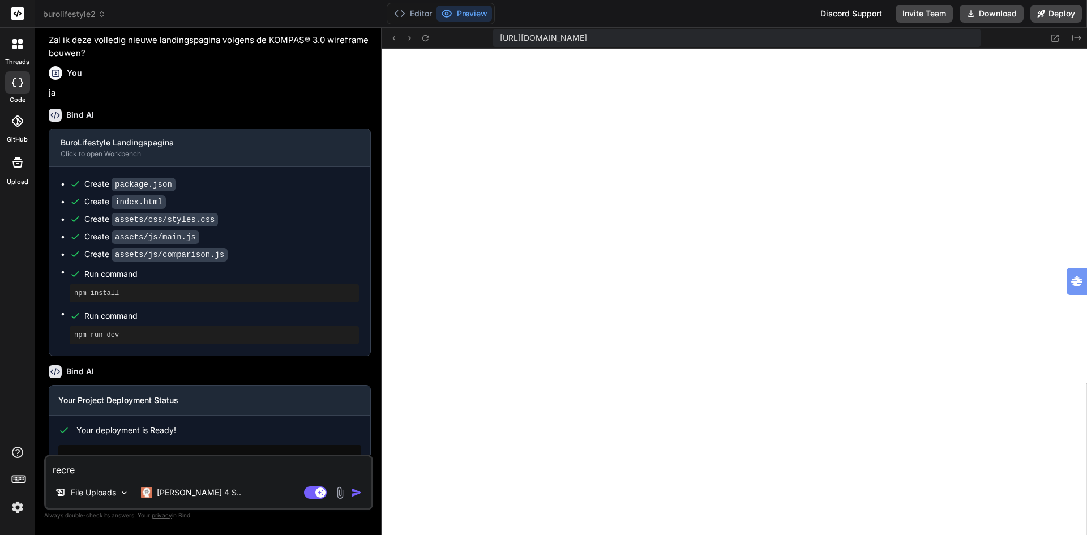
type textarea "x"
type textarea "recreae"
type textarea "x"
type textarea "recrea"
type textarea "x"
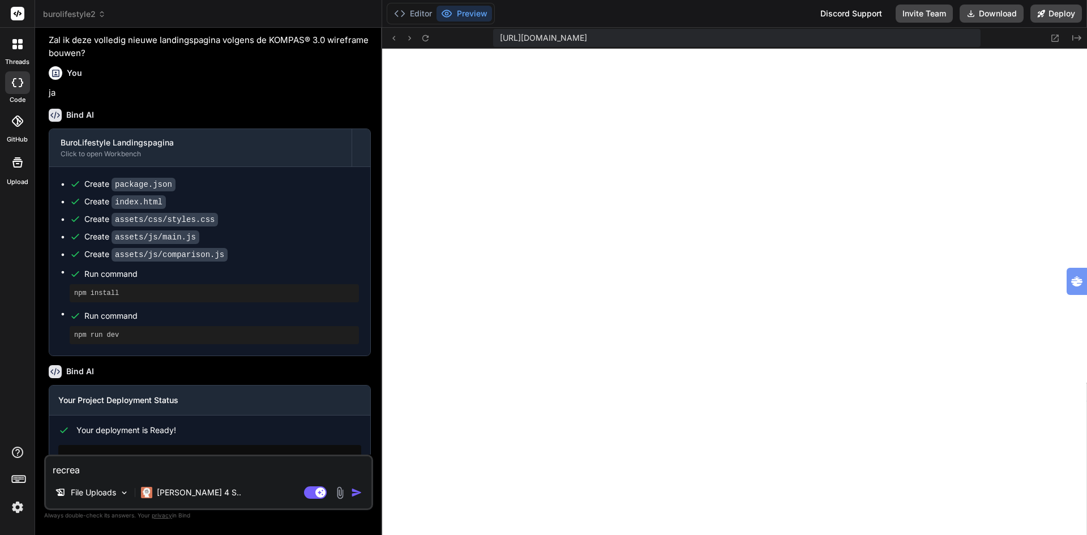
type textarea "recreat"
type textarea "x"
type textarea "recreate"
type textarea "x"
type textarea "recreate"
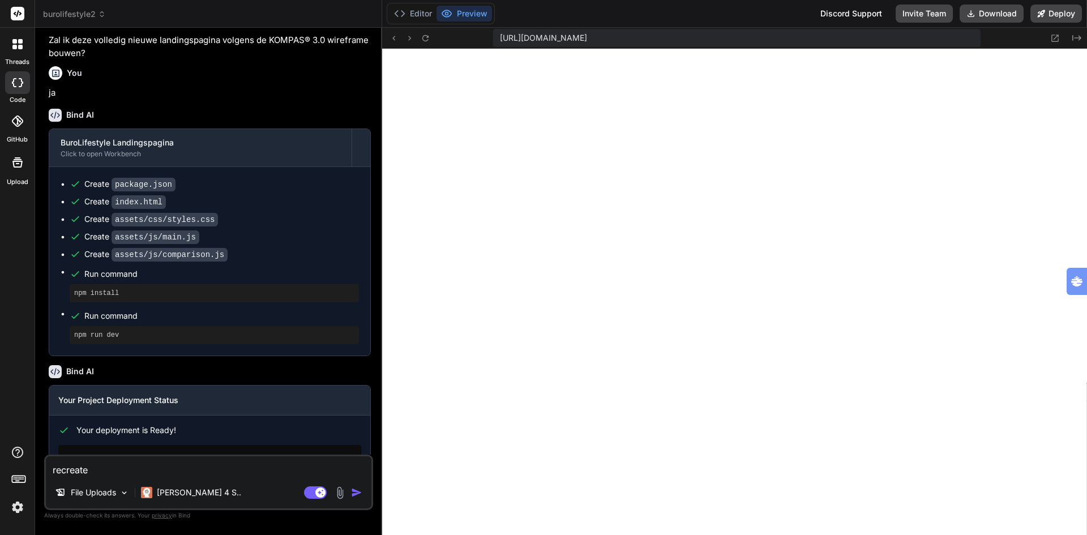
type textarea "x"
type textarea "recreate i"
type textarea "x"
type textarea "recreate in"
type textarea "x"
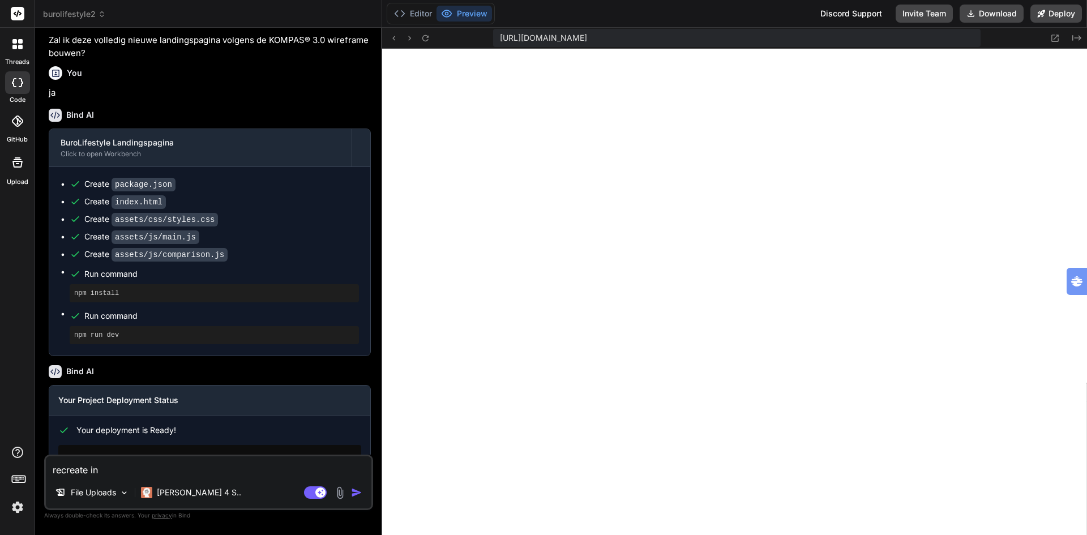
type textarea "recreate in"
type textarea "x"
type textarea "recreate in l"
type textarea "x"
type textarea "recreate in li"
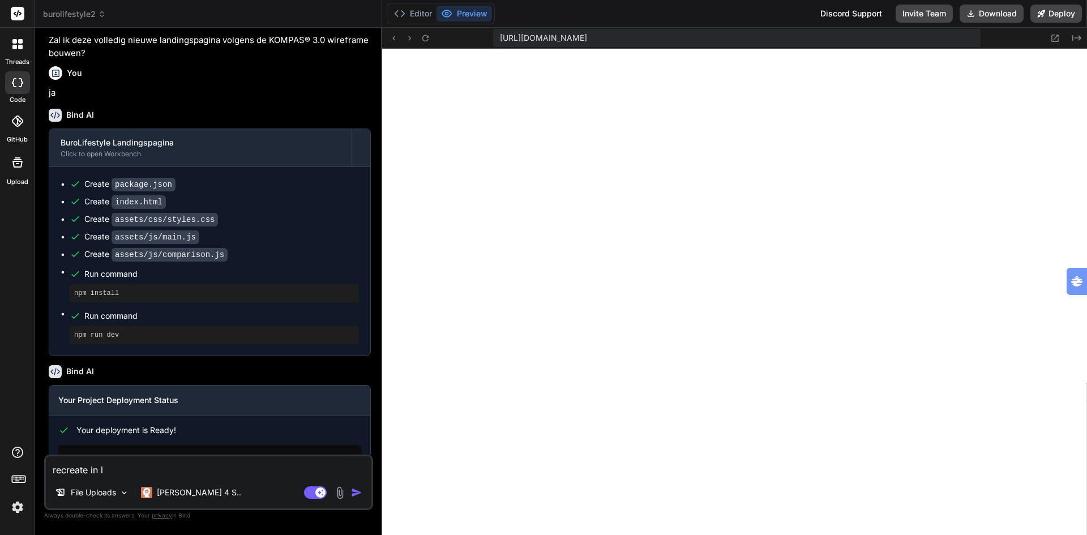
type textarea "x"
type textarea "recreate in lig"
type textarea "x"
type textarea "recreate in ligh"
type textarea "x"
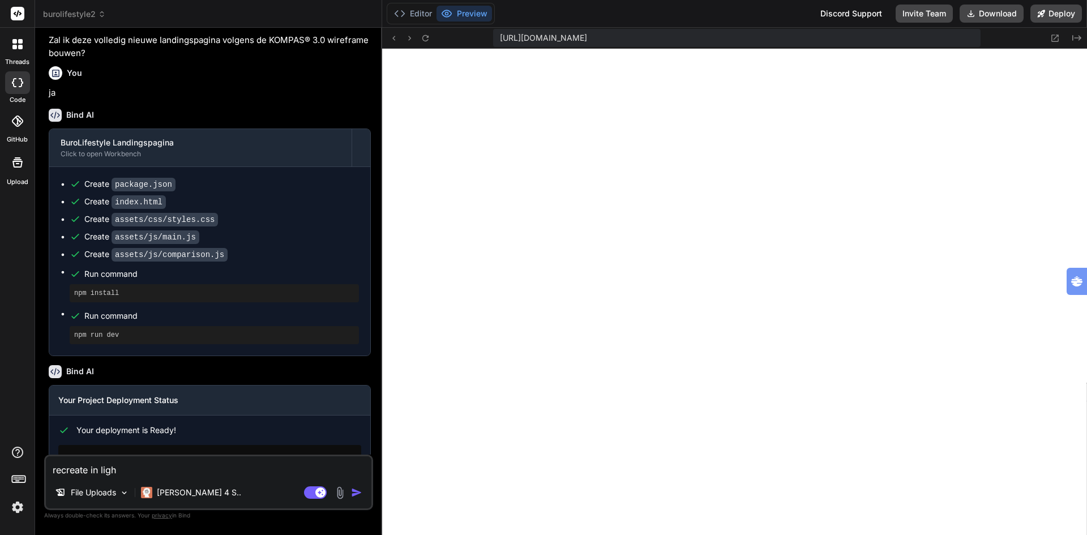
type textarea "recreate in light"
type textarea "x"
type textarea "recreate in light"
type textarea "x"
type textarea "recreate in light t"
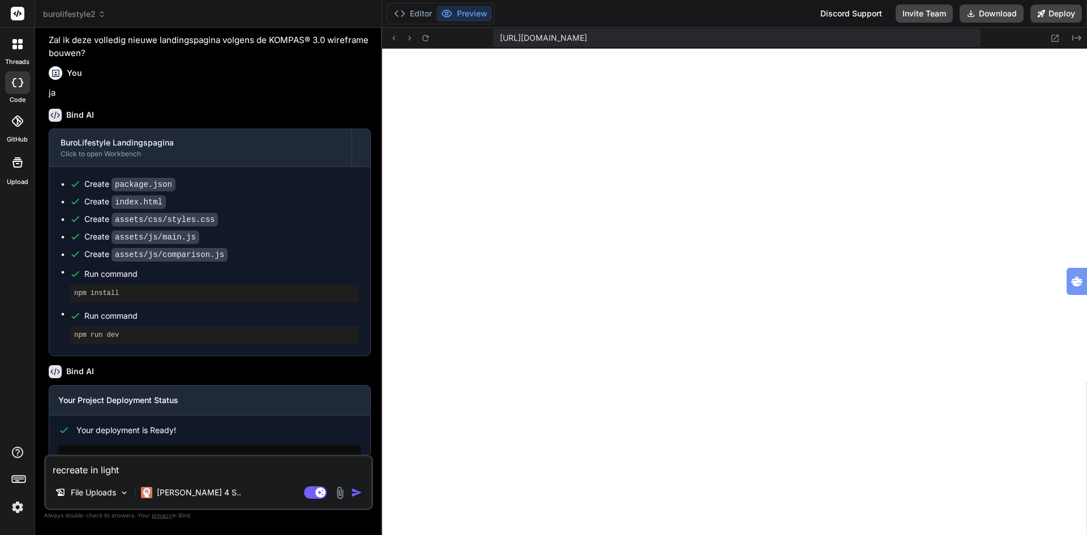
type textarea "x"
type textarea "recreate in light th"
type textarea "x"
type textarea "recreate in light the"
type textarea "x"
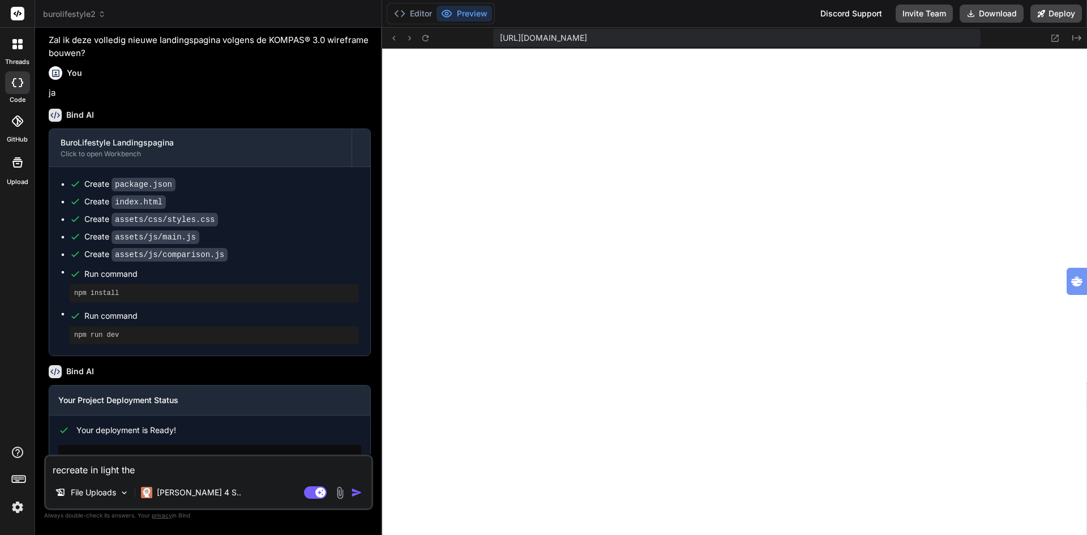
type textarea "recreate in light them"
type textarea "x"
type textarea "recreate in light theme"
type textarea "x"
type textarea "recreate in light theme"
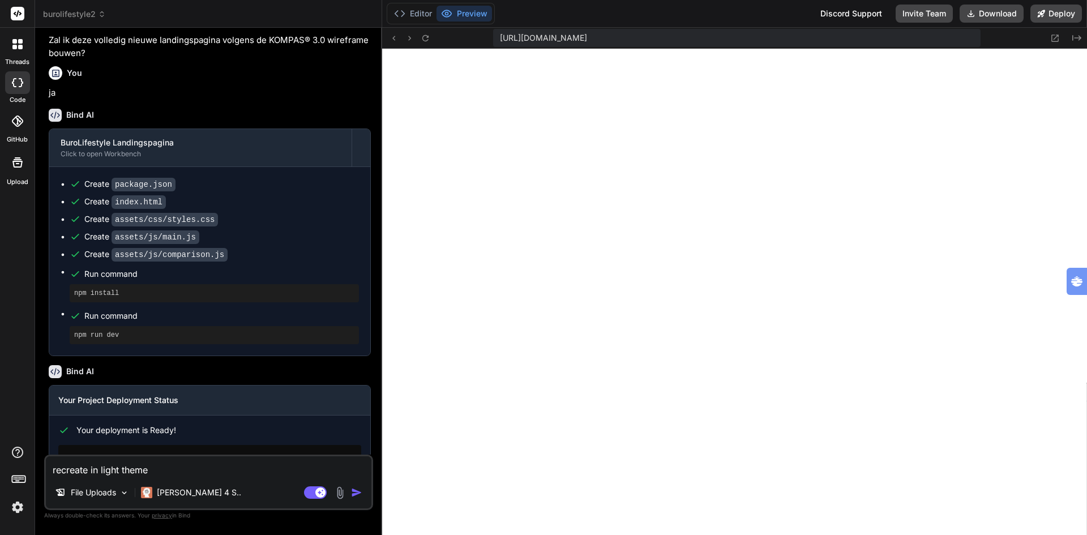
type textarea "x"
type textarea "recreate in light theme h"
type textarea "x"
type textarea "recreate in light theme ht"
type textarea "x"
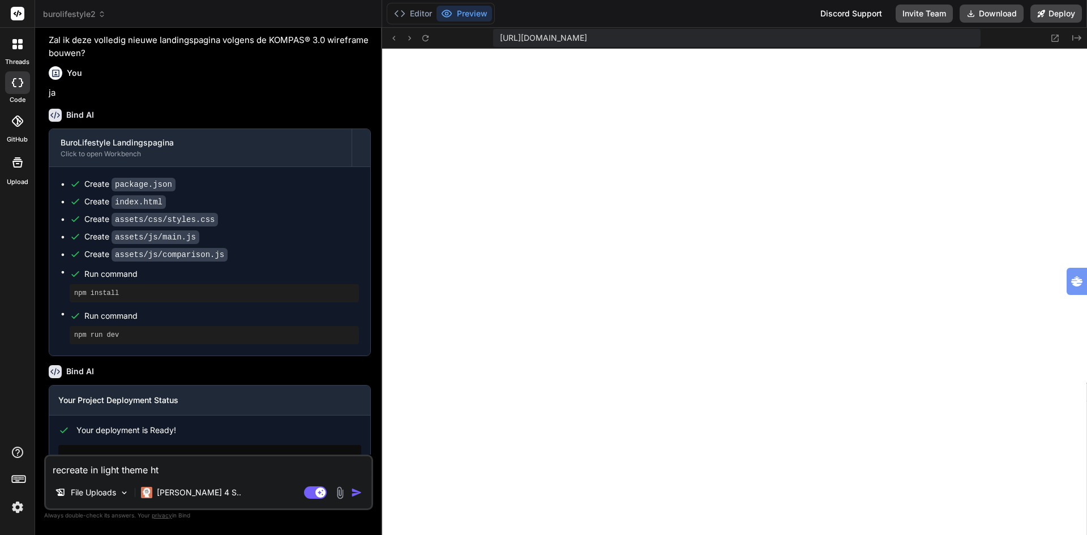
type textarea "recreate in light theme htm"
type textarea "x"
type textarea "recreate in light theme html"
type textarea "x"
type textarea "recreate in light theme html"
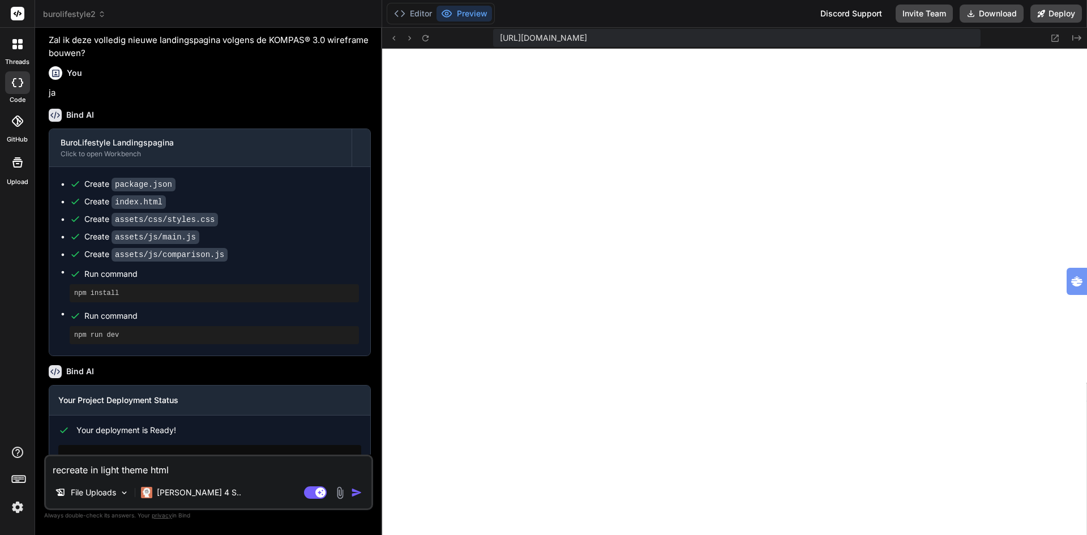
type textarea "x"
type textarea "recreate in light theme html +"
type textarea "x"
type textarea "recreate in light theme html +"
type textarea "x"
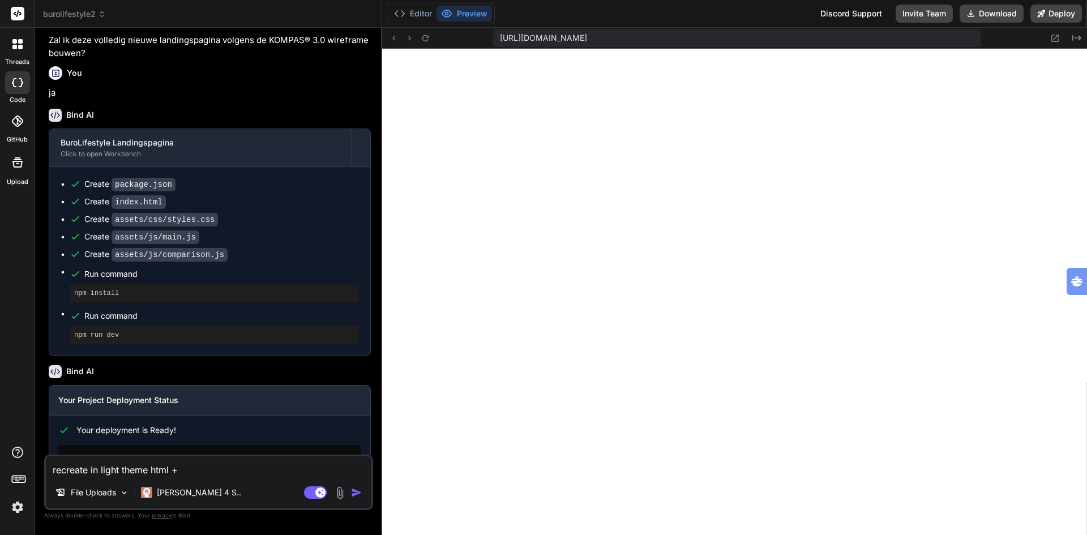
type textarea "recreate in light theme html + c"
type textarea "x"
type textarea "recreate in light theme html + cs"
type textarea "x"
type textarea "recreate in light theme html + css"
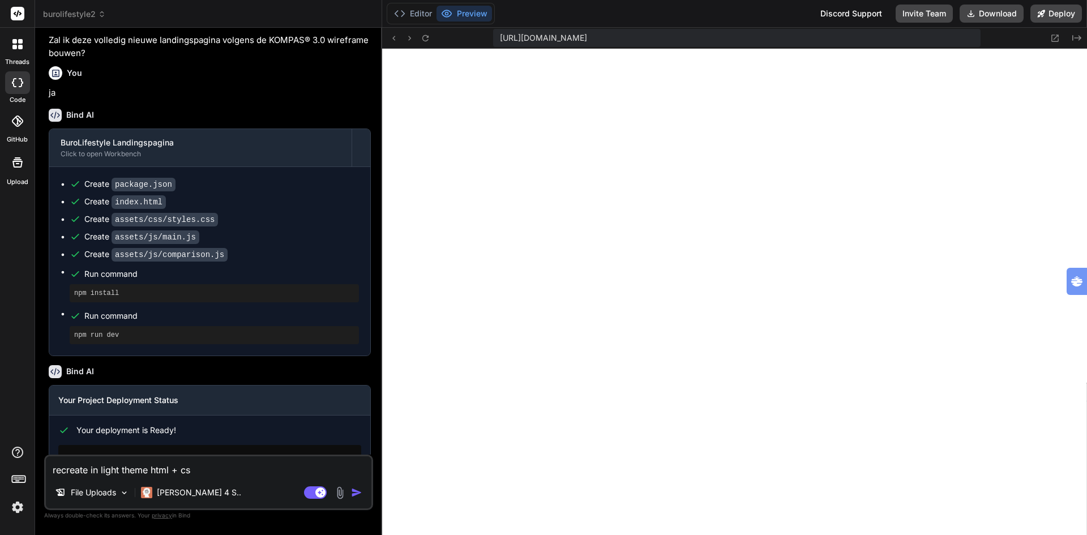
type textarea "x"
type textarea "recreate in light theme html + css"
type textarea "x"
type textarea "recreate in light theme html + css f"
type textarea "x"
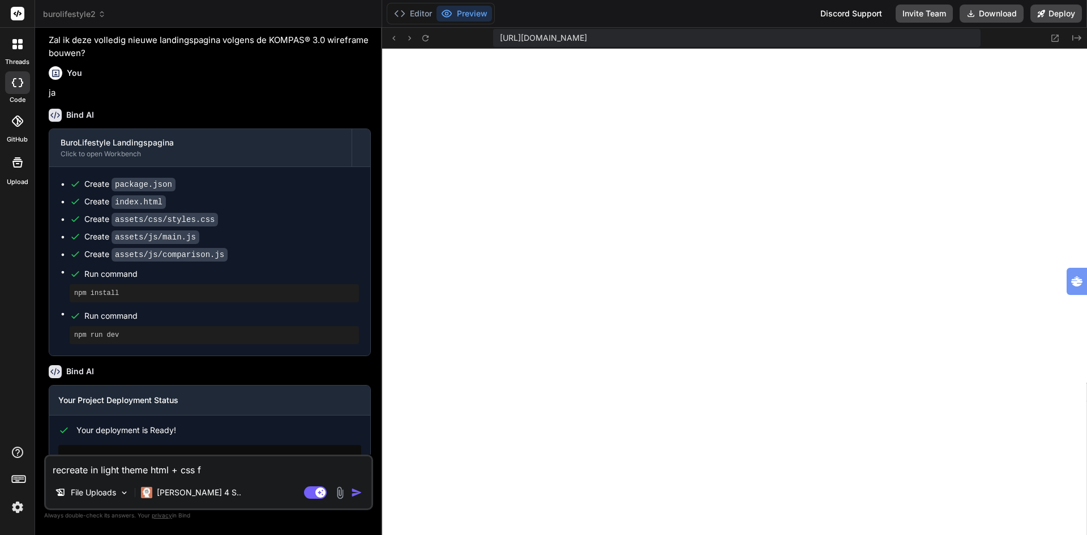
type textarea "recreate in light theme html + css fi"
type textarea "x"
type textarea "recreate in light theme html + css fil"
type textarea "x"
type textarea "recreate in light theme html + css file"
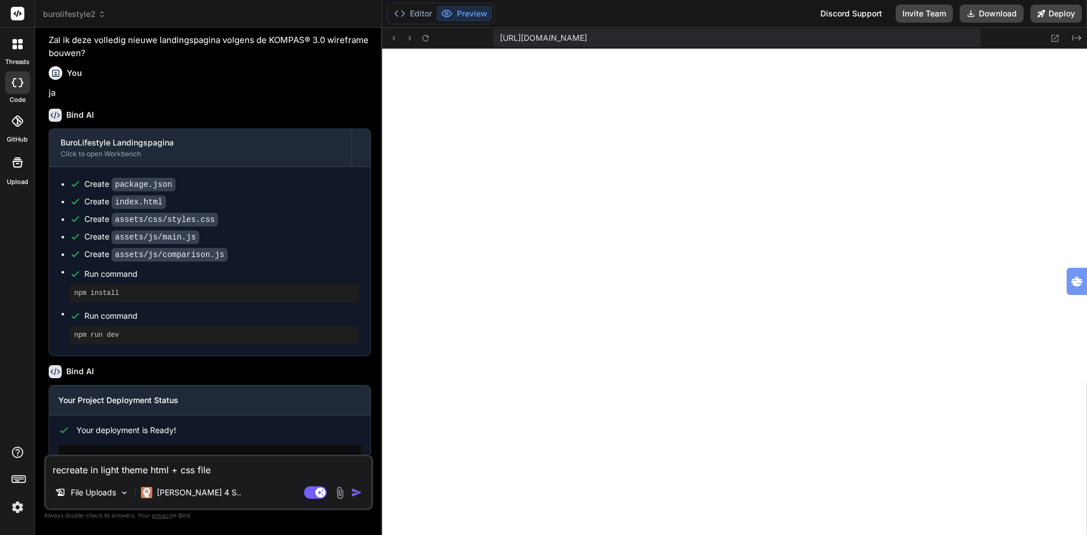
type textarea "x"
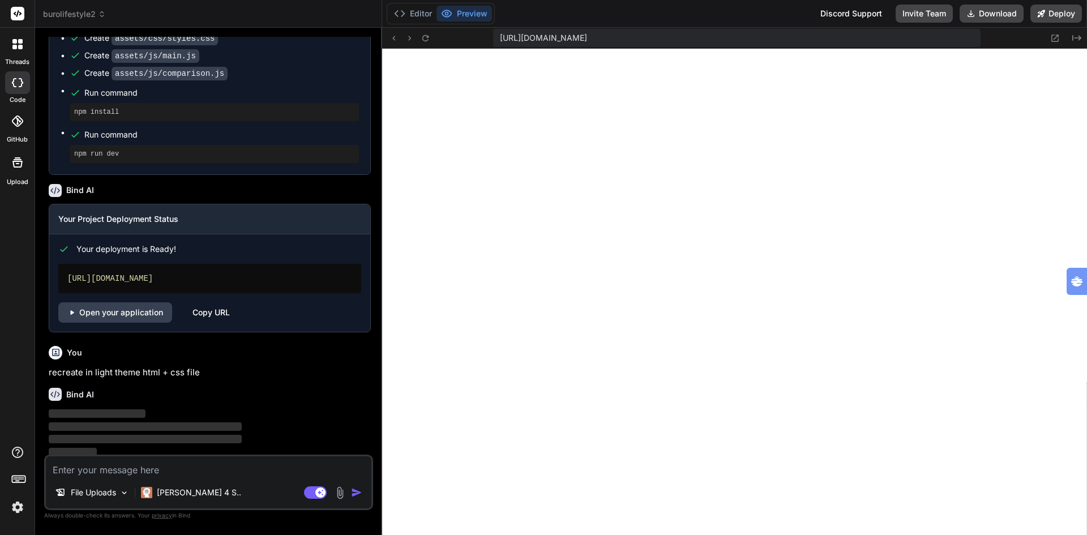
scroll to position [3016, 0]
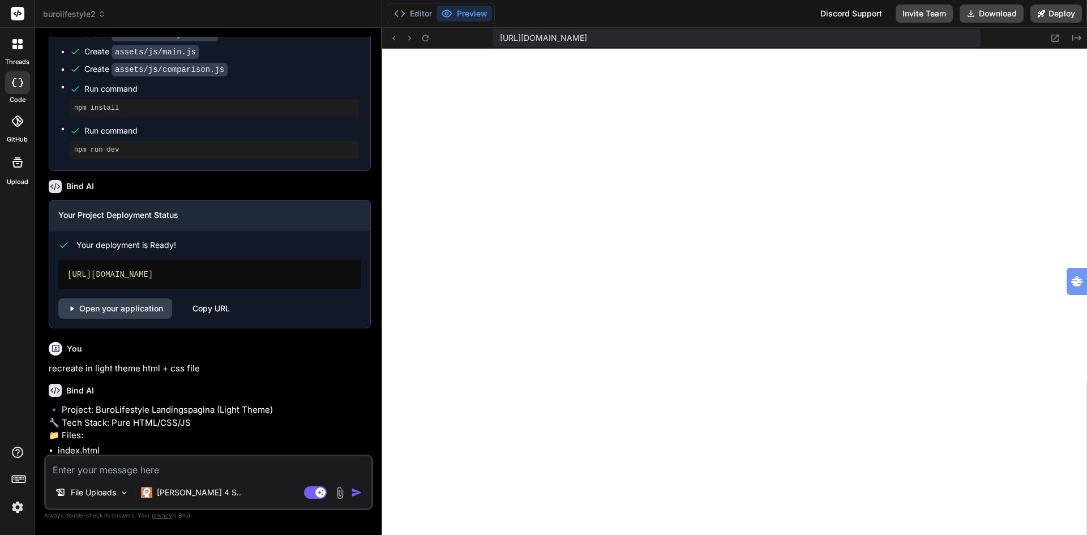
type textarea "x"
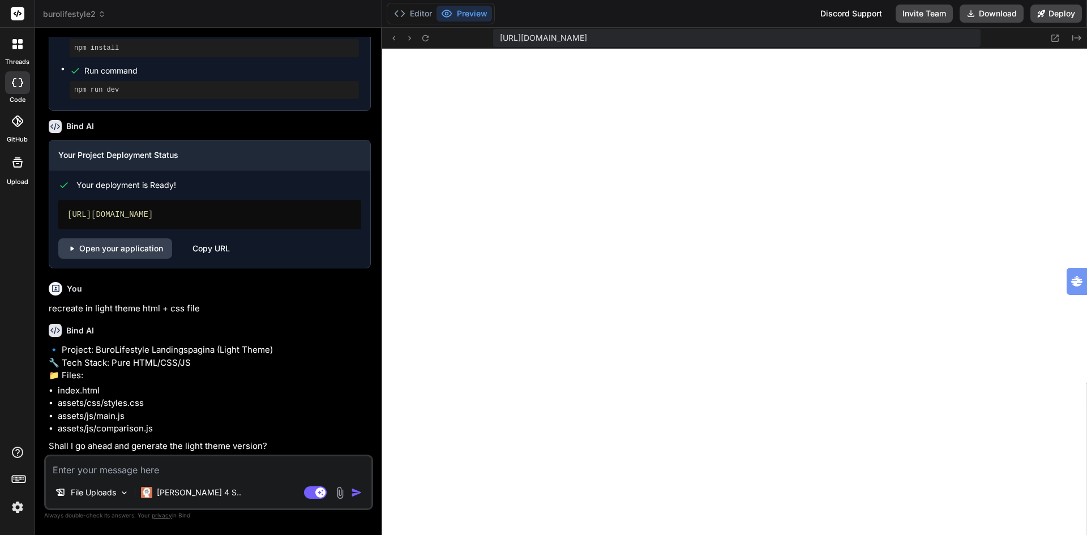
scroll to position [3102, 0]
type textarea "y"
type textarea "x"
type textarea "ye"
type textarea "x"
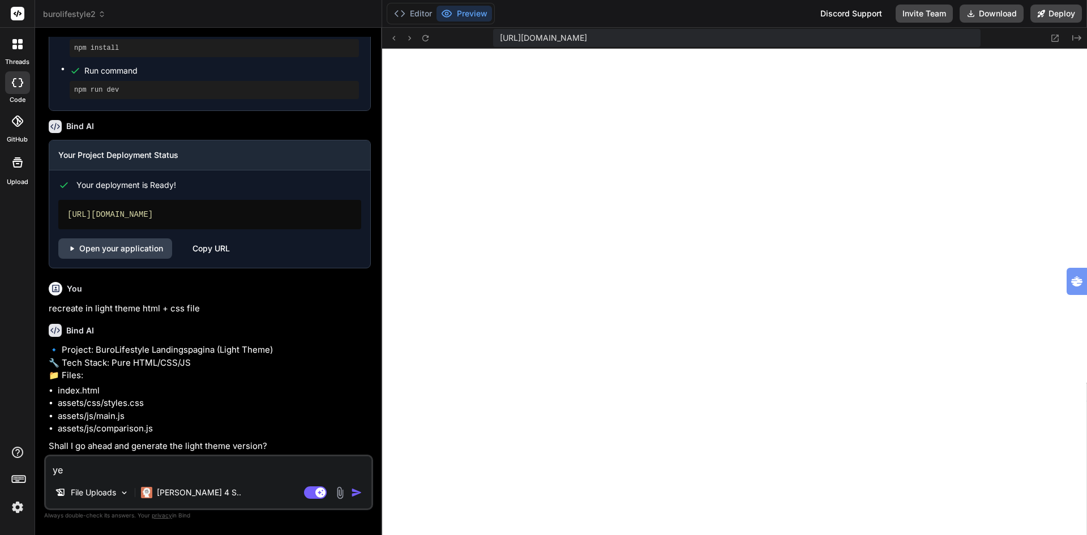
type textarea "yes"
type textarea "x"
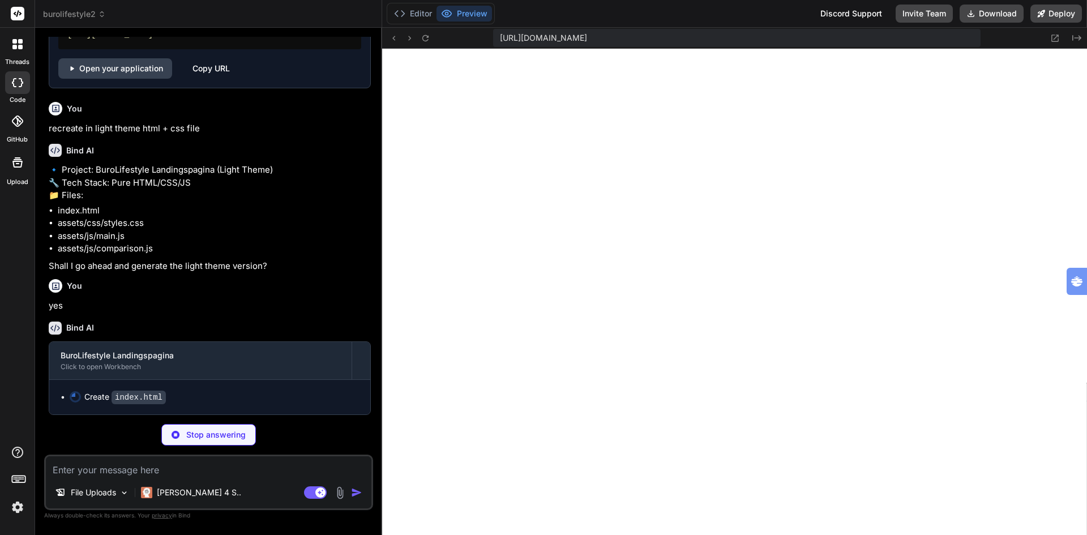
scroll to position [3282, 0]
click at [418, 15] on button "Editor" at bounding box center [412, 14] width 47 height 16
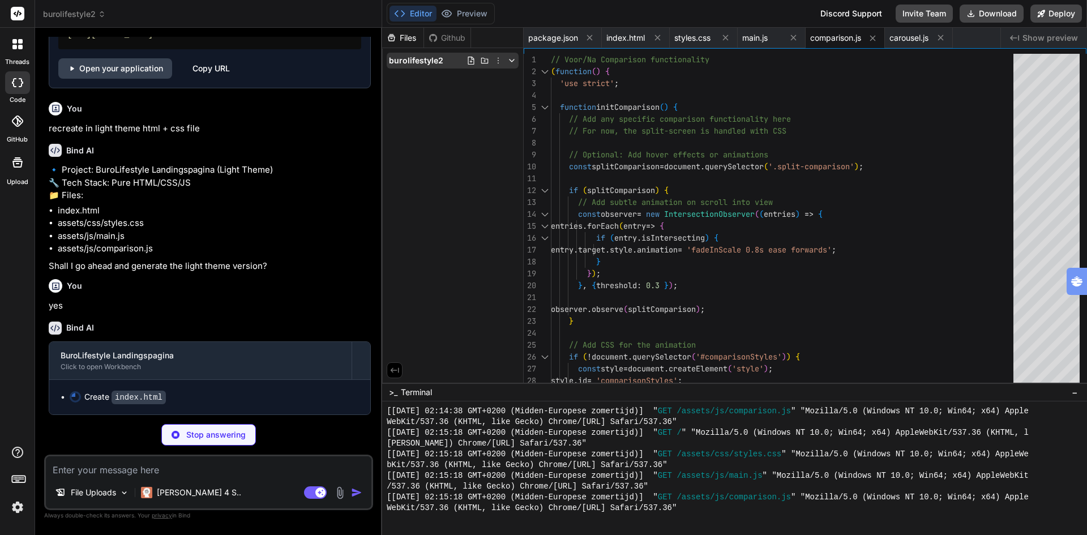
click at [515, 58] on icon at bounding box center [511, 60] width 9 height 9
click at [941, 36] on icon at bounding box center [940, 38] width 10 height 10
type textarea "x"
click at [872, 35] on icon at bounding box center [873, 38] width 10 height 10
type textarea "initExitIntentPopup(); initDownloadFunctionality(); initHeaderScroll(); console…"
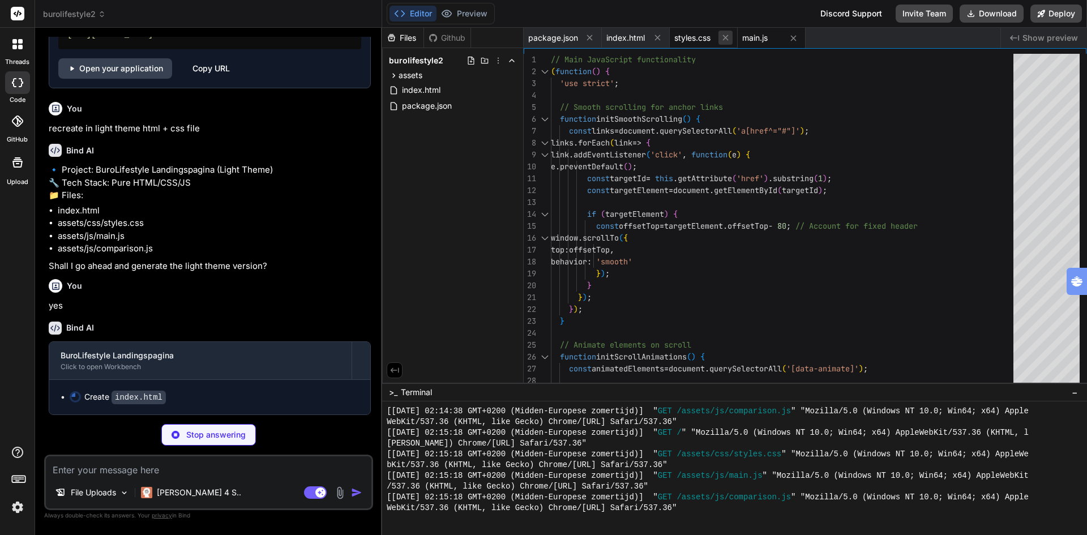
click at [722, 37] on icon at bounding box center [725, 38] width 10 height 10
type textarea "x"
click at [723, 37] on icon at bounding box center [725, 38] width 10 height 10
type textarea "</div> <script src="assets/js/main.js"></script> <script src="assets/js/compari…"
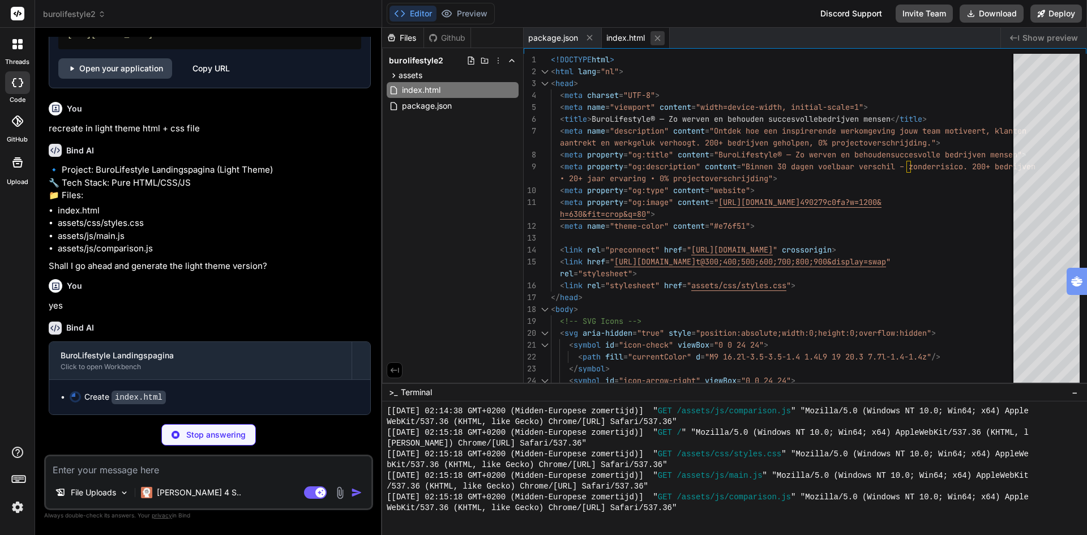
type textarea "x"
click at [655, 37] on icon at bounding box center [657, 38] width 10 height 10
type textarea "} }"
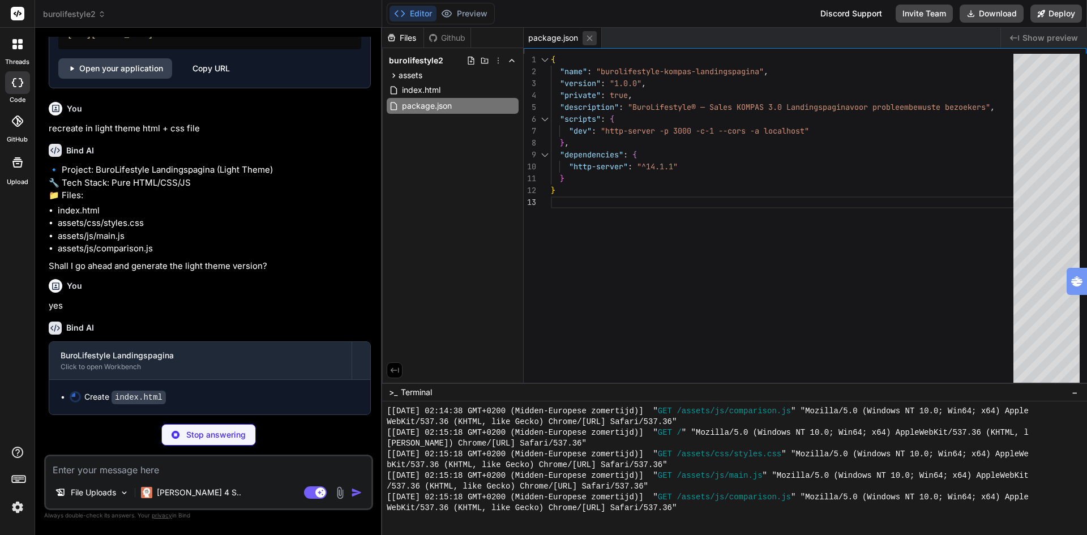
click at [593, 37] on icon at bounding box center [590, 38] width 10 height 10
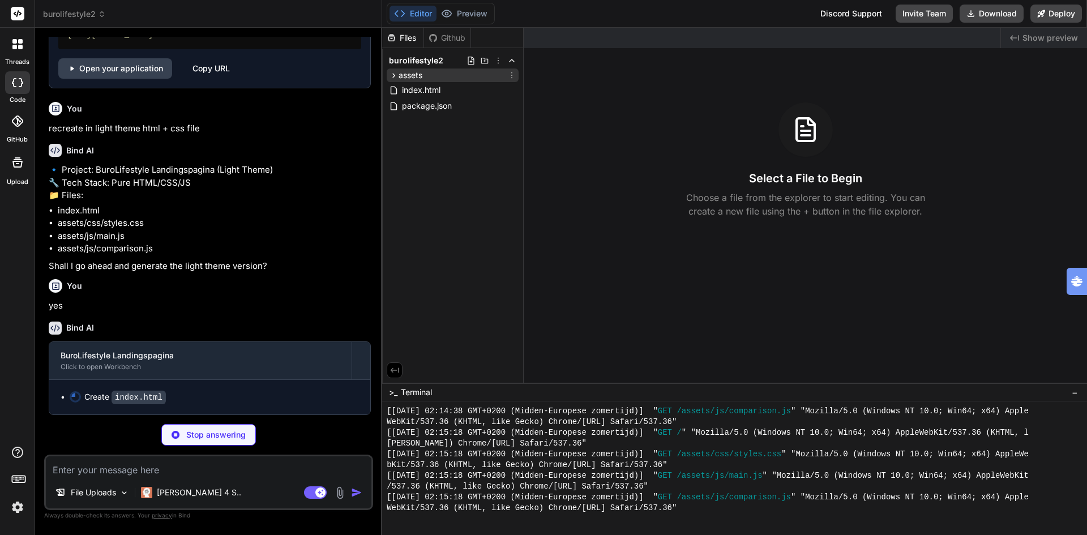
click at [393, 75] on icon at bounding box center [394, 76] width 10 height 10
click at [425, 89] on span "index.html" at bounding box center [421, 90] width 41 height 14
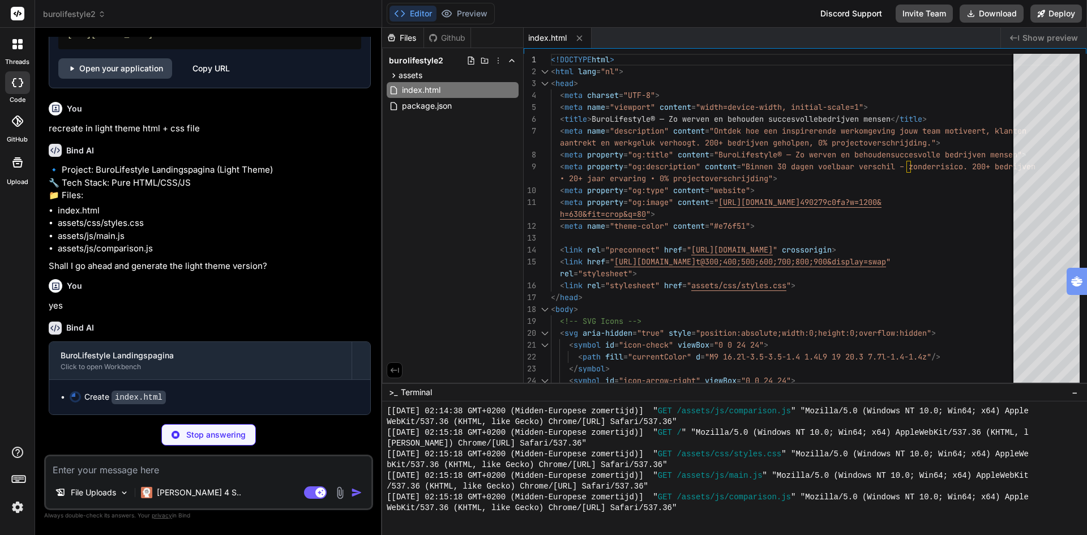
click at [413, 57] on span "burolifestyle2" at bounding box center [416, 60] width 54 height 11
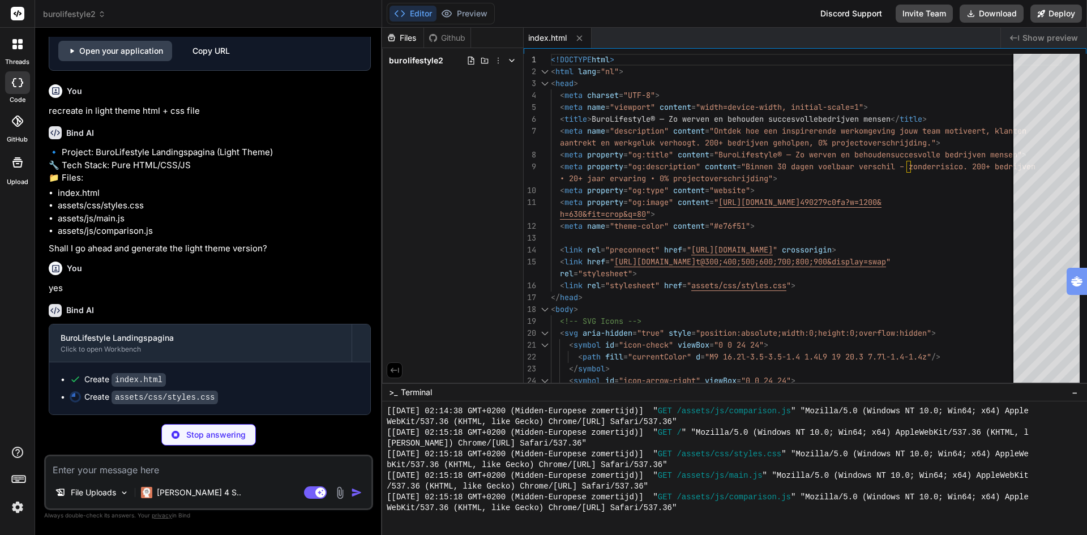
click at [413, 57] on span "burolifestyle2" at bounding box center [416, 60] width 54 height 11
click at [393, 76] on icon at bounding box center [394, 76] width 10 height 10
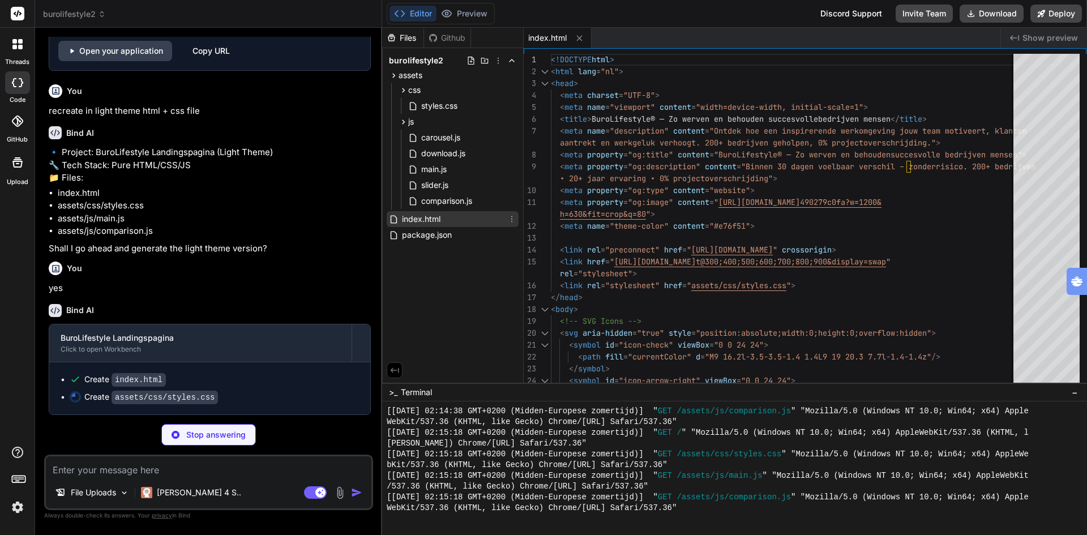
click at [424, 219] on span "index.html" at bounding box center [421, 219] width 41 height 14
type textarea "x"
type textarea "nt="width=device-width, initial-scale=1"> <title>BuroLifestyle® — Zo werven en …"
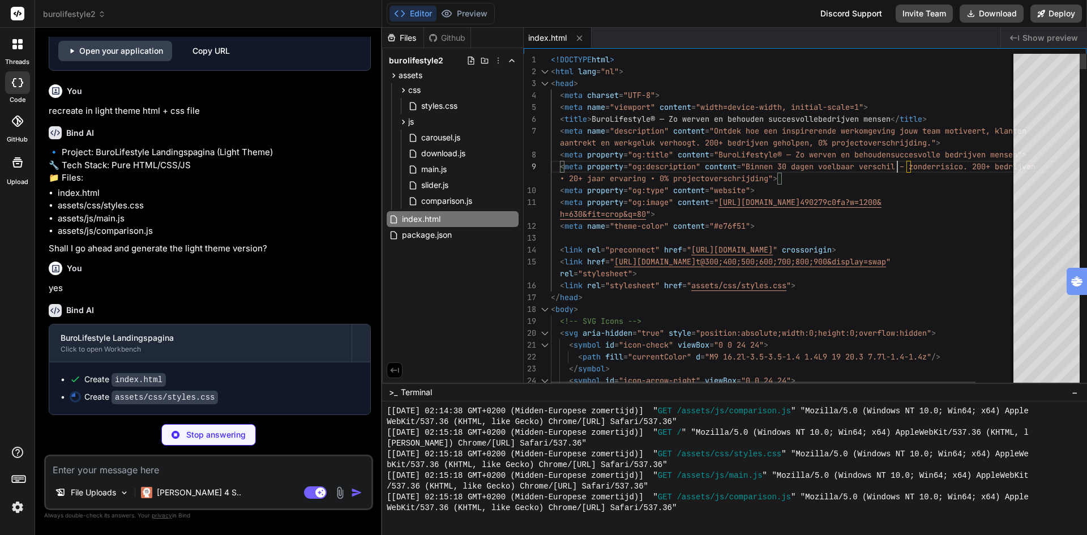
type textarea "x"
type textarea "<!DOCTYPE html> <html lang="nl"> <head> <meta charset="UTF-8"> <meta name="view…"
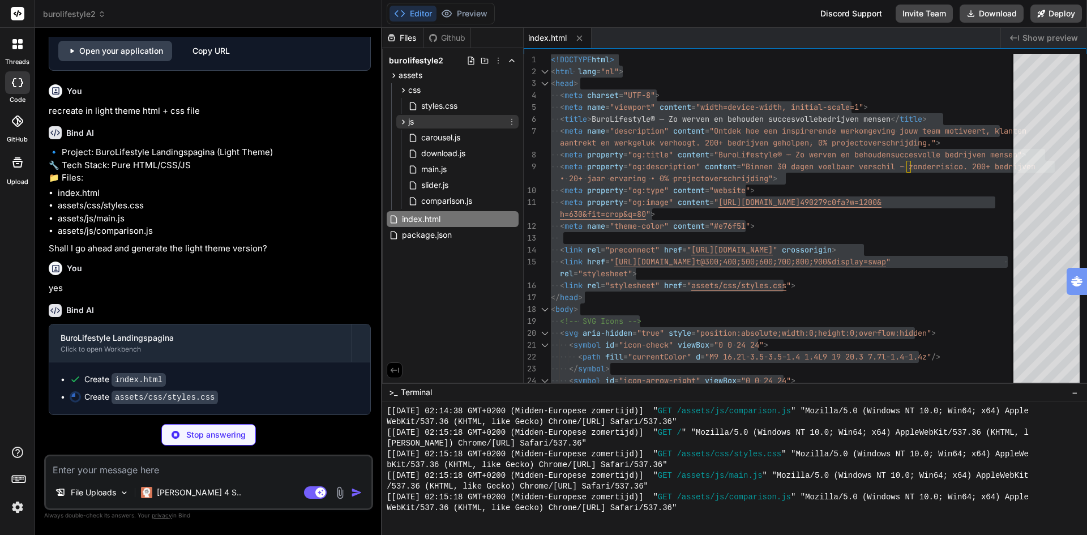
drag, startPoint x: 431, startPoint y: 105, endPoint x: 435, endPoint y: 125, distance: 20.3
click at [435, 125] on div "css styles.css js carousel.js download.js main.js slider.js comparison.js" at bounding box center [457, 146] width 122 height 127
click at [511, 104] on icon at bounding box center [511, 105] width 9 height 9
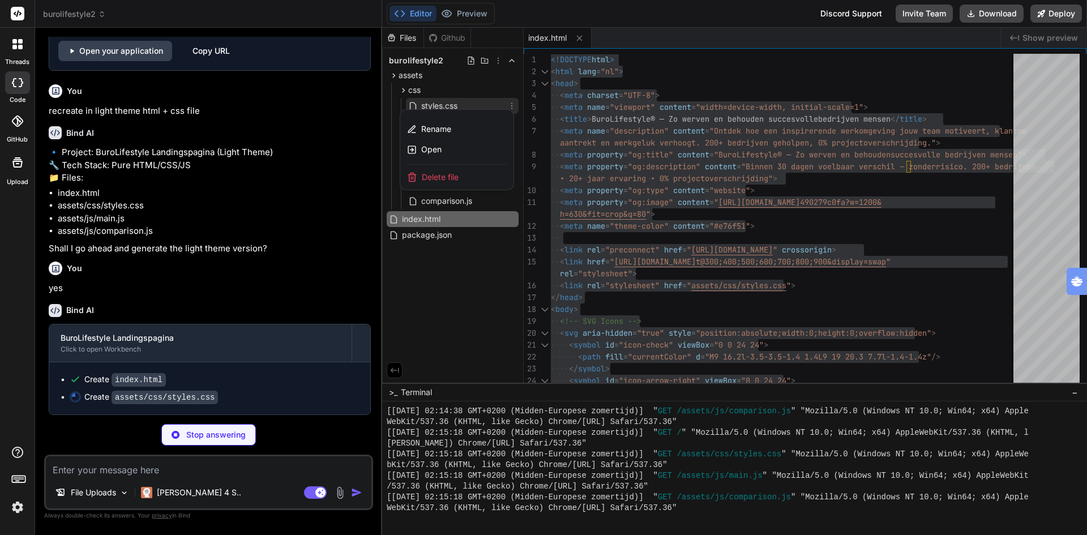
click at [453, 306] on div at bounding box center [734, 281] width 705 height 507
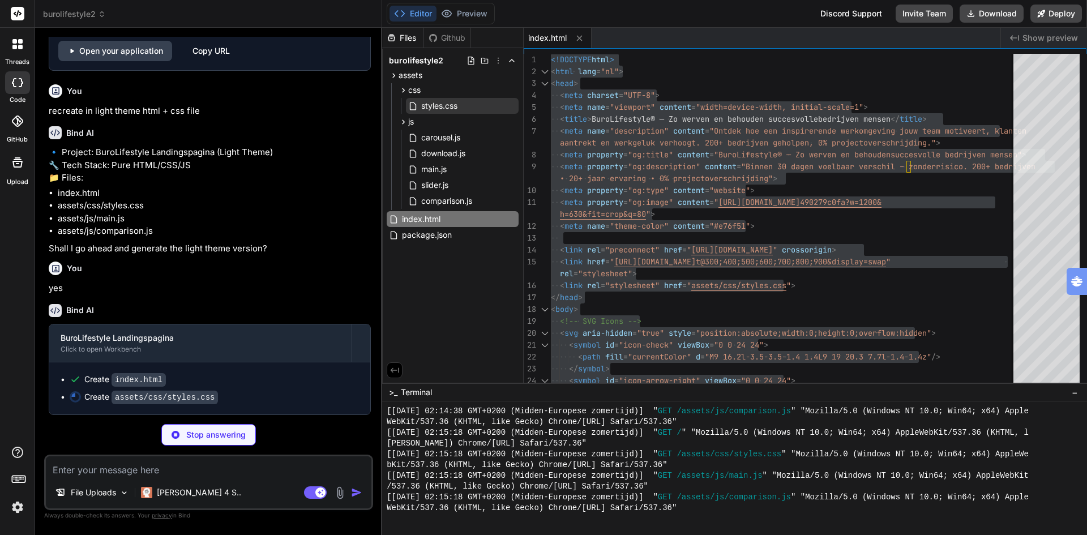
type textarea "x"
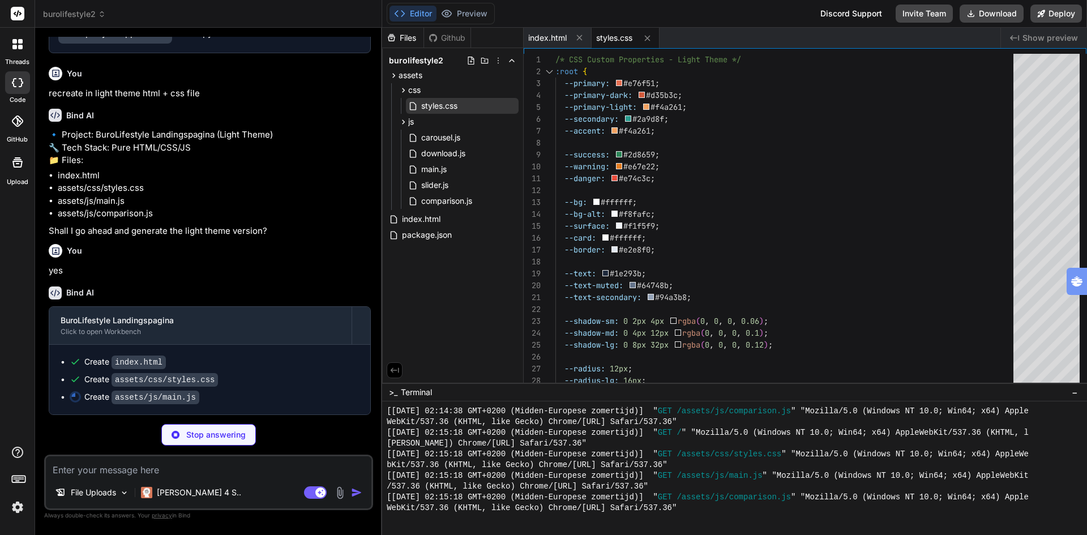
scroll to position [3317, 0]
click at [462, 15] on button "Preview" at bounding box center [463, 14] width 55 height 16
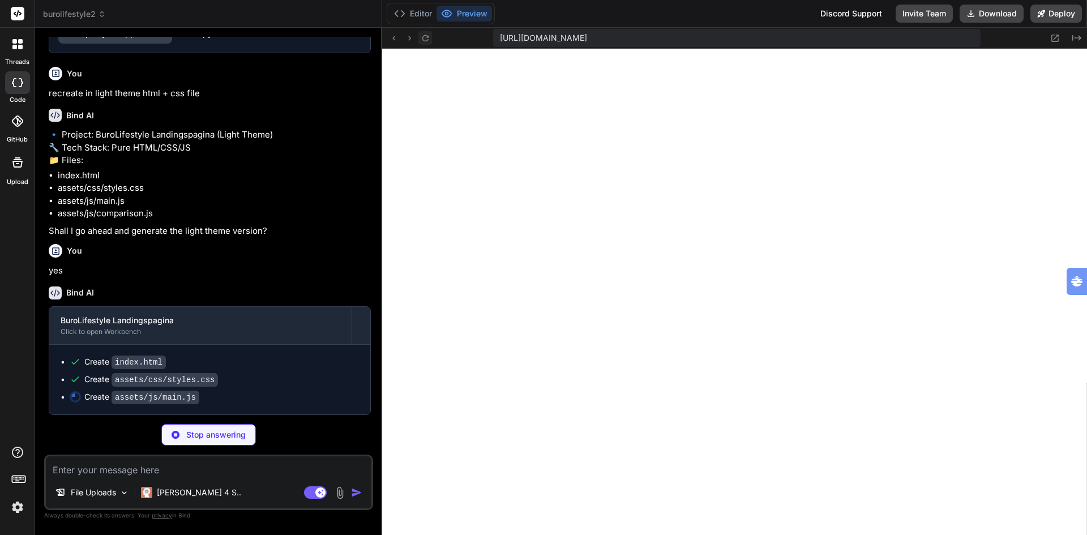
click at [424, 38] on icon at bounding box center [425, 38] width 10 height 10
click at [406, 11] on button "Editor" at bounding box center [412, 14] width 47 height 16
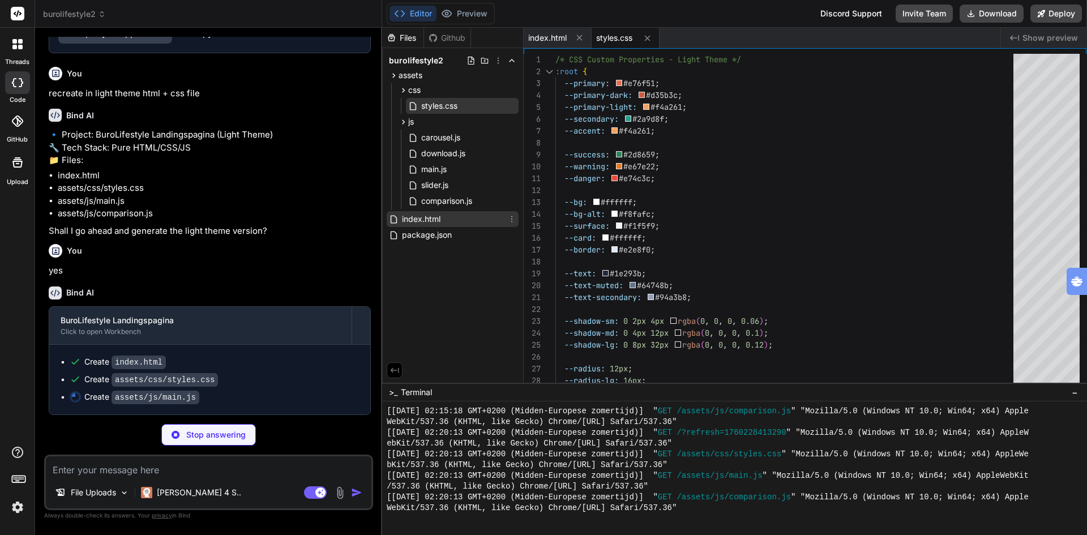
type textarea "x"
type textarea "initExitIntentPopup(); initDownloadFunctionality(); initHeaderScroll(); console…"
type textarea "x"
click at [427, 218] on span "index.html" at bounding box center [421, 219] width 41 height 14
type textarea "</div> <script src="assets/js/main.js"></script> <script src="assets/js/compari…"
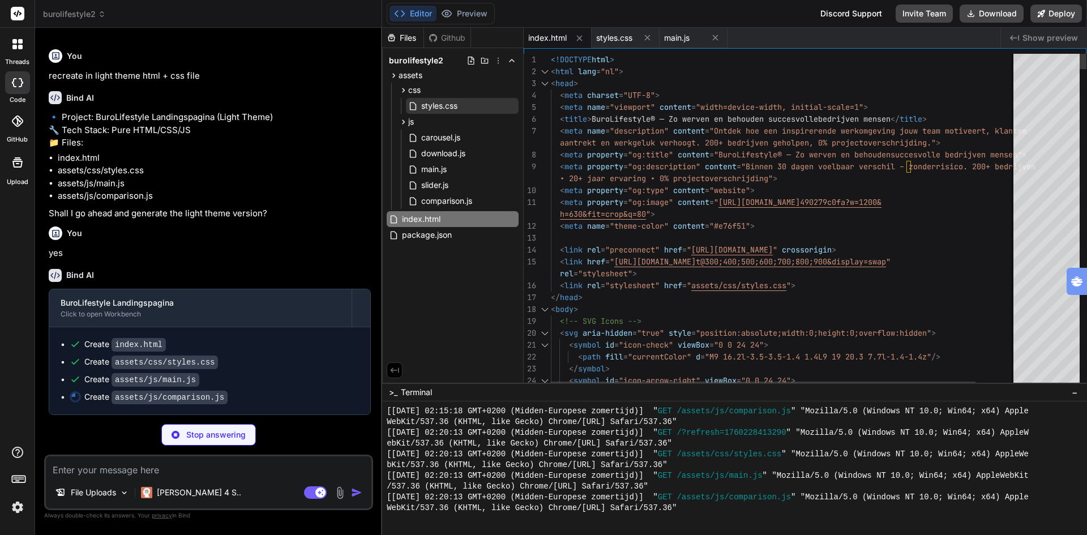
type textarea "x"
type textarea "<!DOCTYPE html> <html lang="nl"> <head> <meta charset="UTF-8"> <meta name="view…"
type textarea "x"
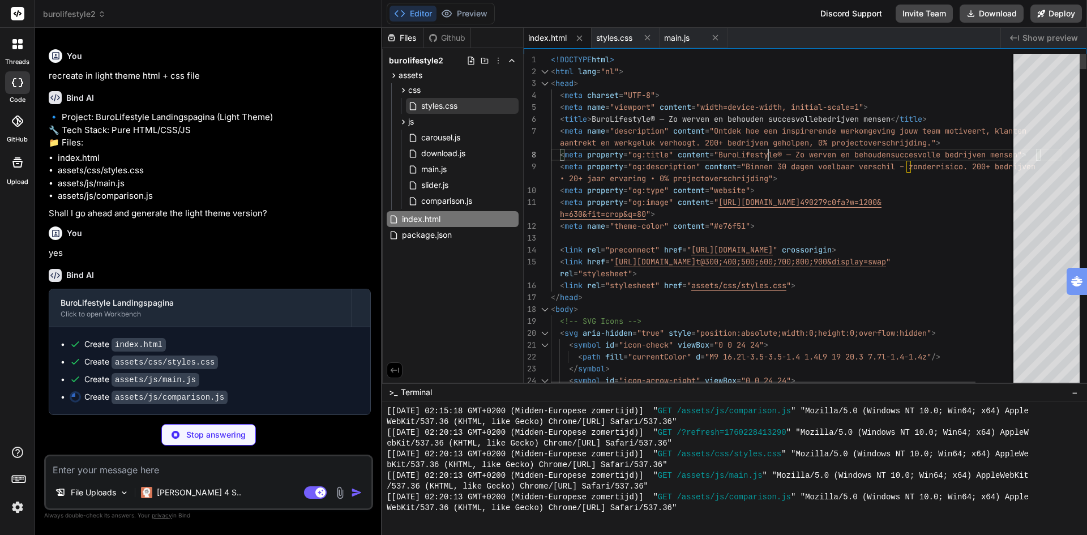
type textarea "<!DOCTYPE html> <html lang="nl"> <head> <meta charset="UTF-8"> <meta name="view…"
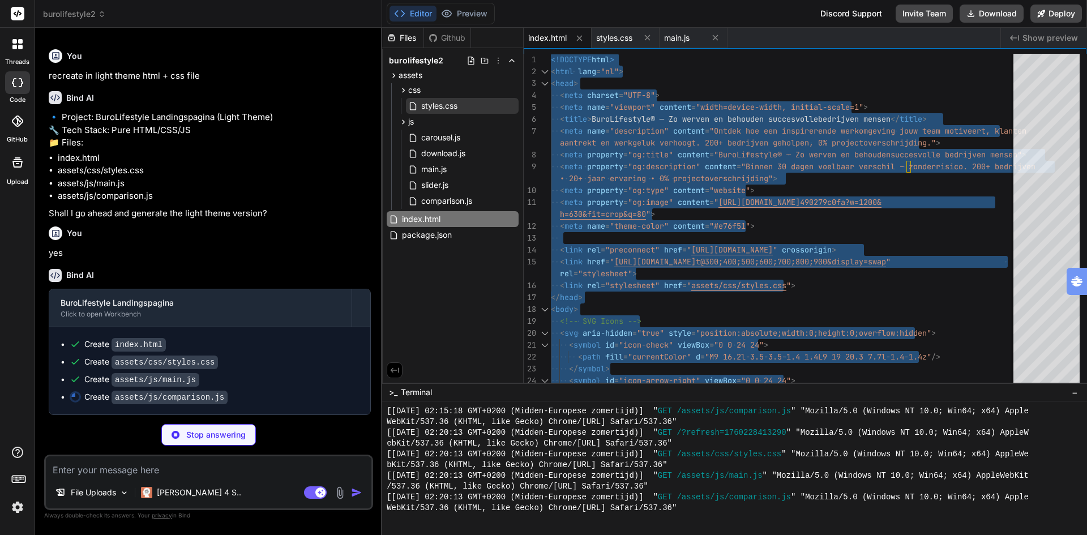
type textarea "x"
type textarea "`; document.head.appendChild(style); } } // Initialize when DOM is ready docume…"
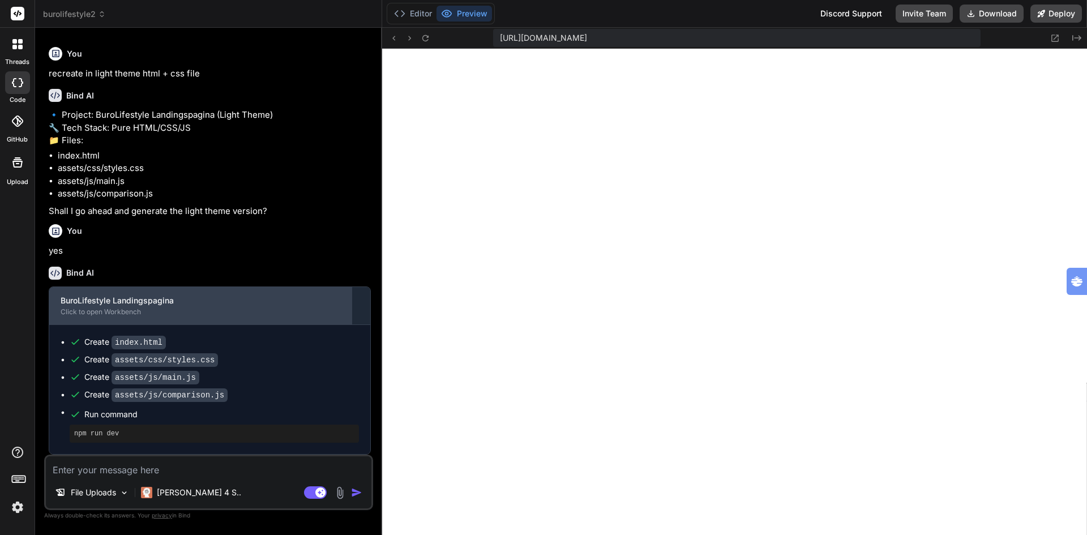
scroll to position [3337, 0]
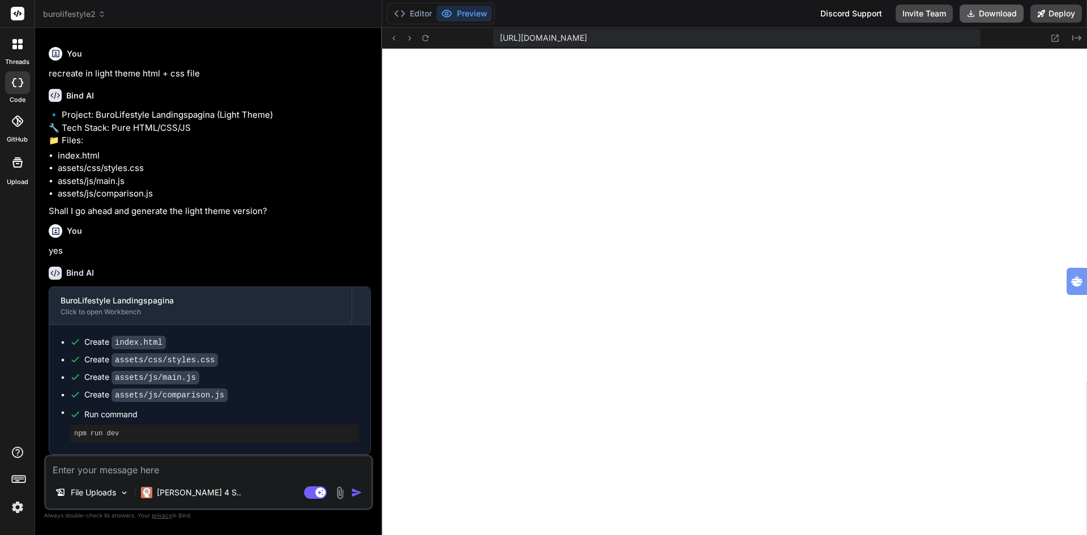
click at [998, 14] on button "Download" at bounding box center [991, 14] width 64 height 18
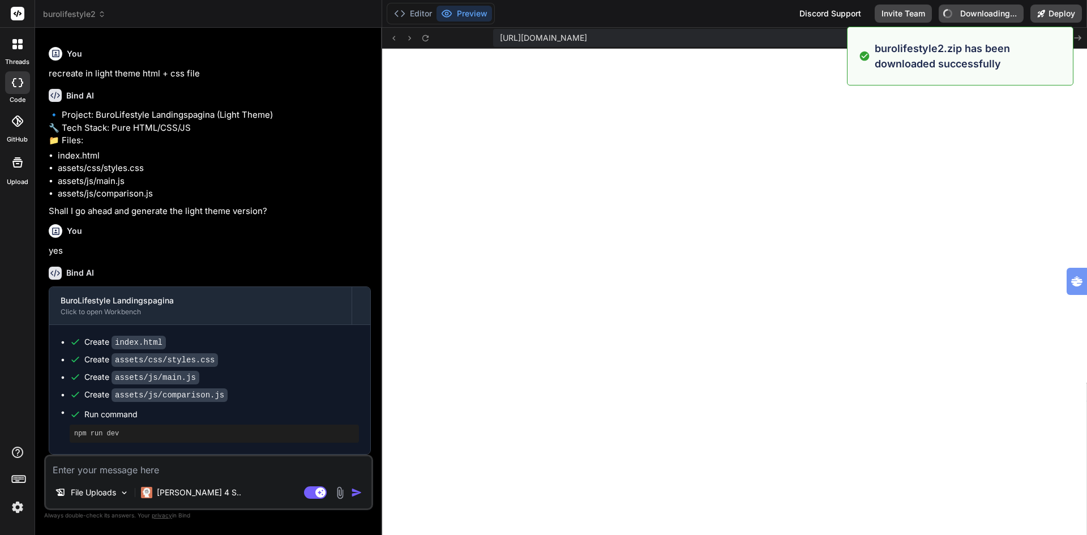
type textarea "x"
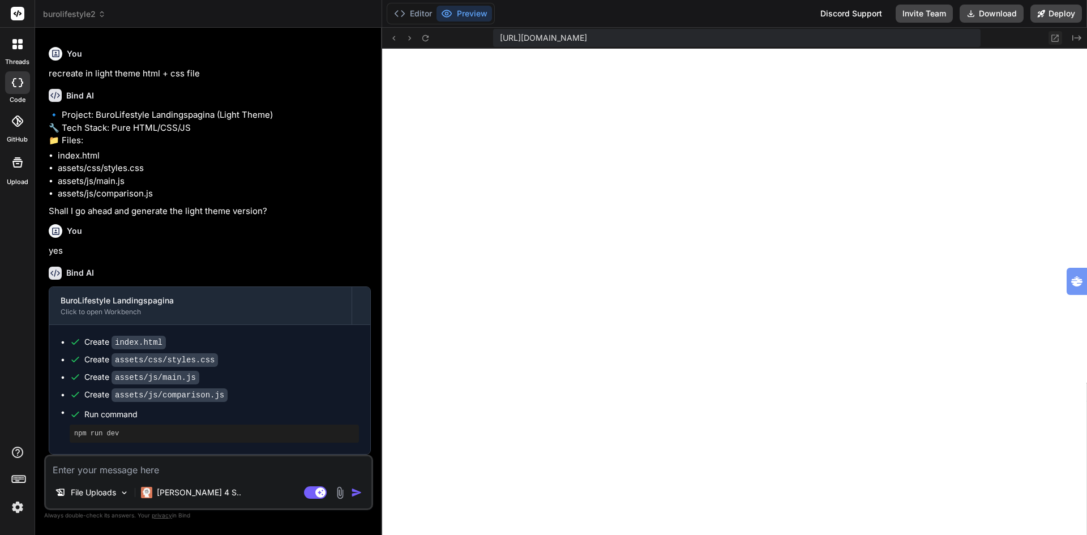
click at [1055, 41] on icon at bounding box center [1054, 38] width 7 height 7
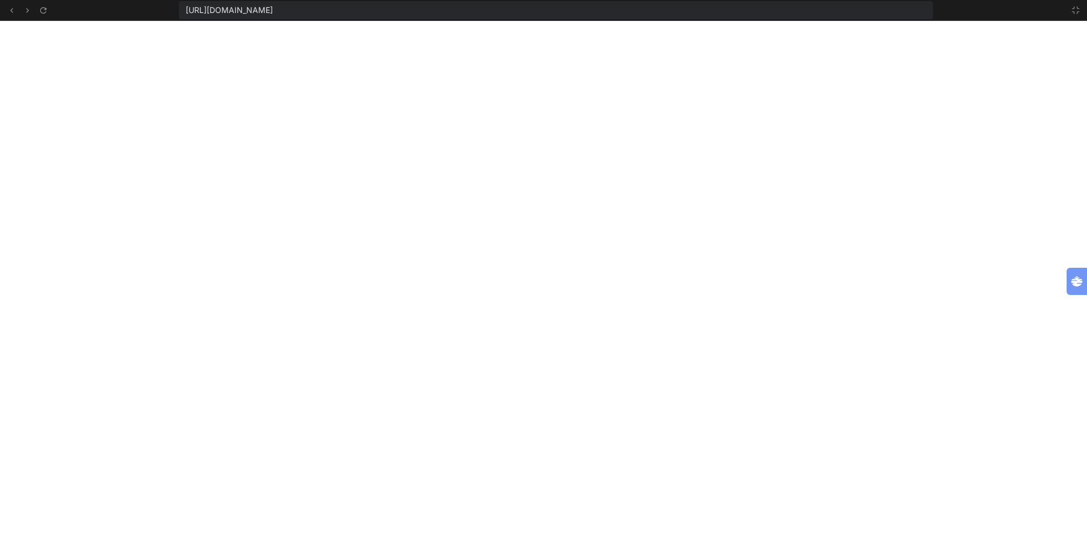
scroll to position [2075, 0]
click at [1074, 10] on icon at bounding box center [1075, 10] width 9 height 9
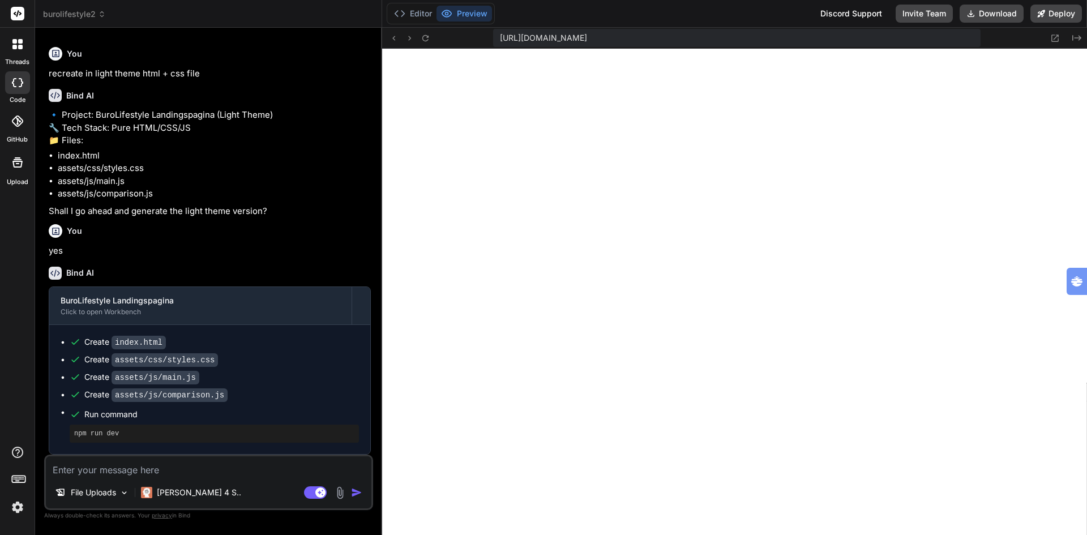
scroll to position [2161, 0]
click at [1077, 39] on icon "Created with Pixso." at bounding box center [1076, 37] width 9 height 9
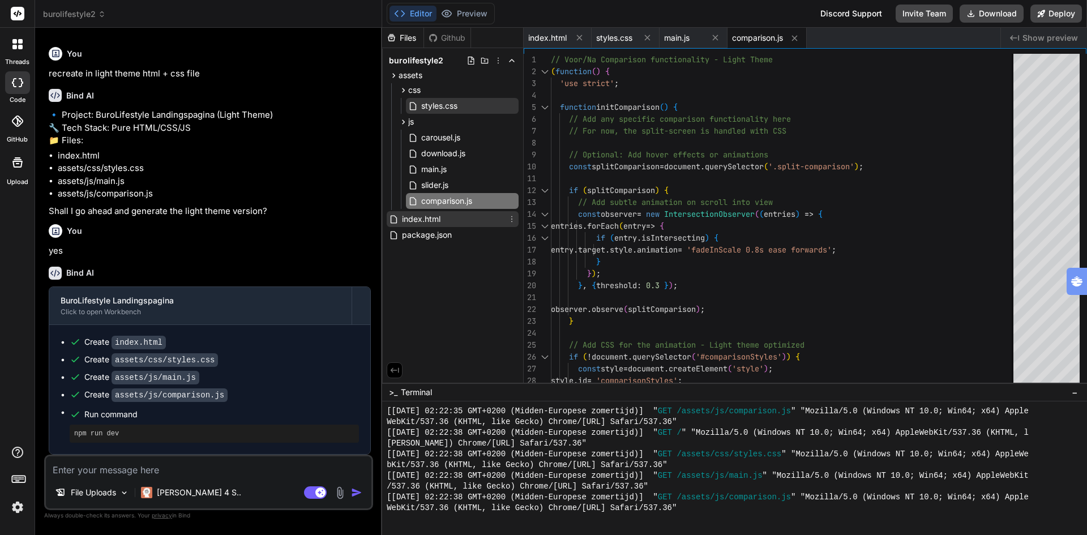
click at [422, 220] on span "index.html" at bounding box center [421, 219] width 41 height 14
type textarea "</div> <script src="assets/js/main.js"></script> <script src="assets/js/compari…"
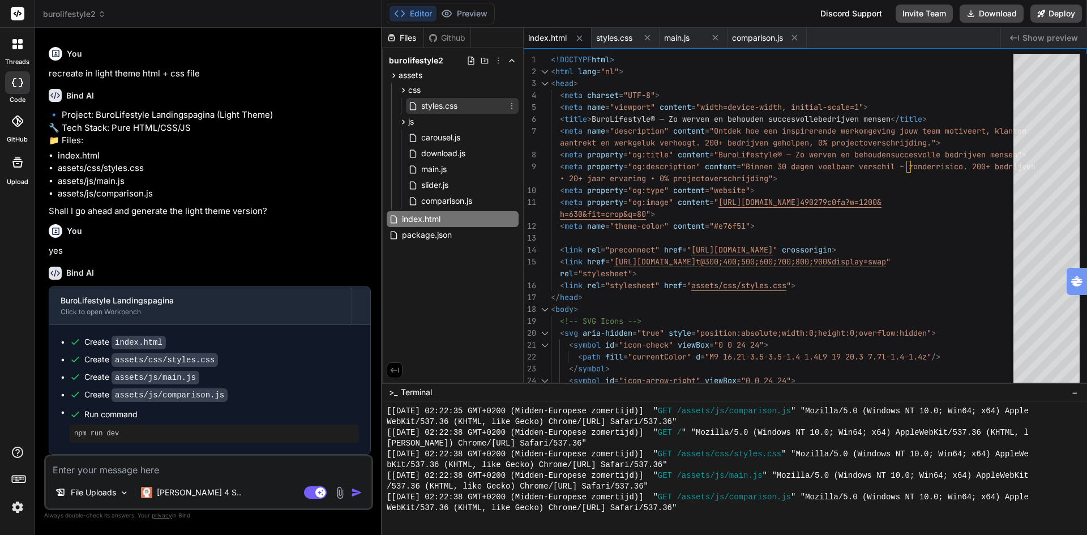
click at [448, 101] on span "styles.css" at bounding box center [439, 106] width 38 height 14
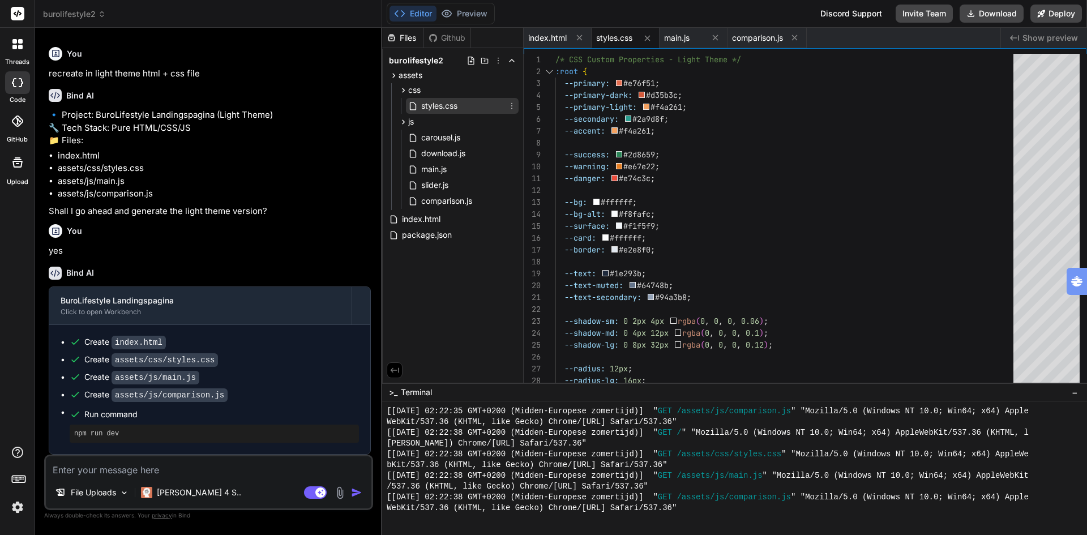
click at [513, 104] on icon at bounding box center [511, 105] width 9 height 9
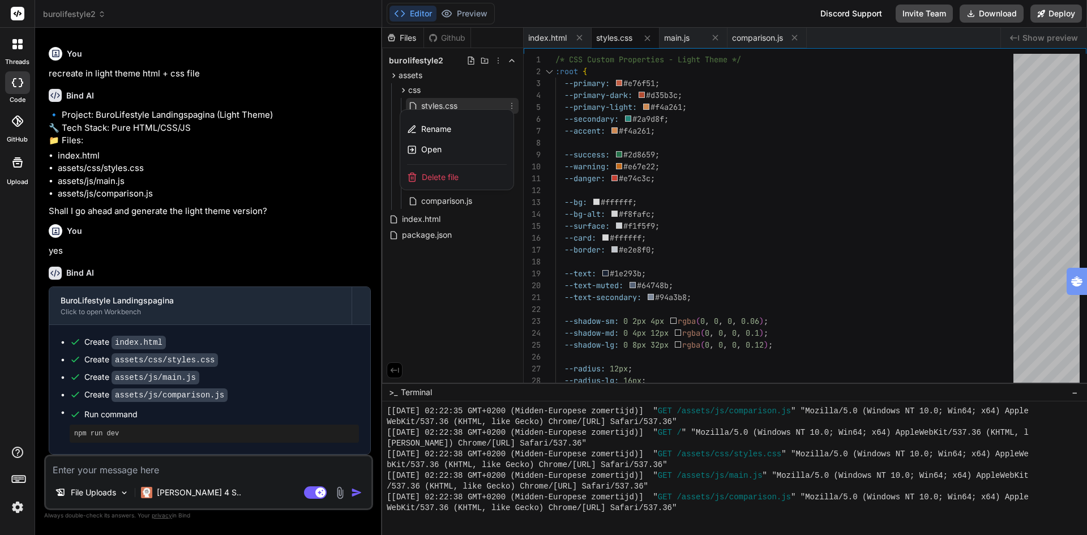
click at [487, 231] on div at bounding box center [734, 281] width 705 height 507
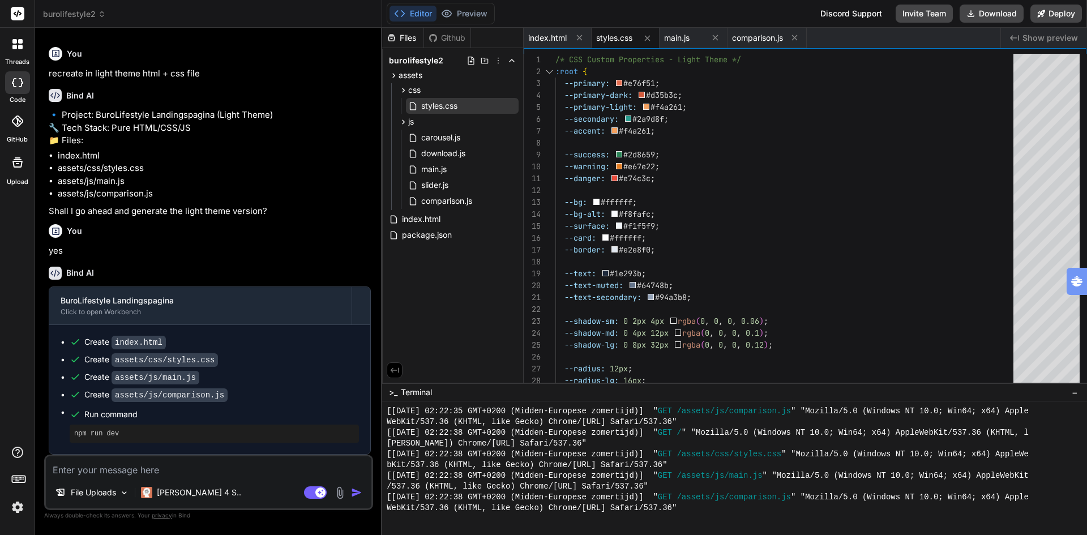
click at [430, 289] on div "Files Github burolifestyle2 assets css styles.css js carousel.js download.js ma…" at bounding box center [452, 205] width 141 height 355
click at [987, 12] on button "Download" at bounding box center [991, 14] width 64 height 18
click at [476, 12] on button "Preview" at bounding box center [463, 14] width 55 height 16
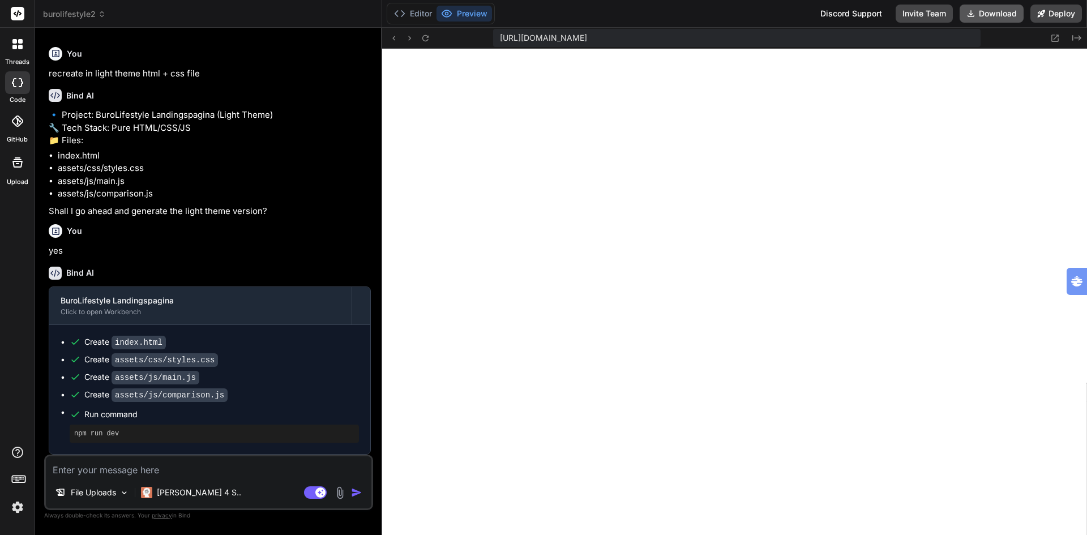
click at [984, 14] on button "Download" at bounding box center [991, 14] width 64 height 18
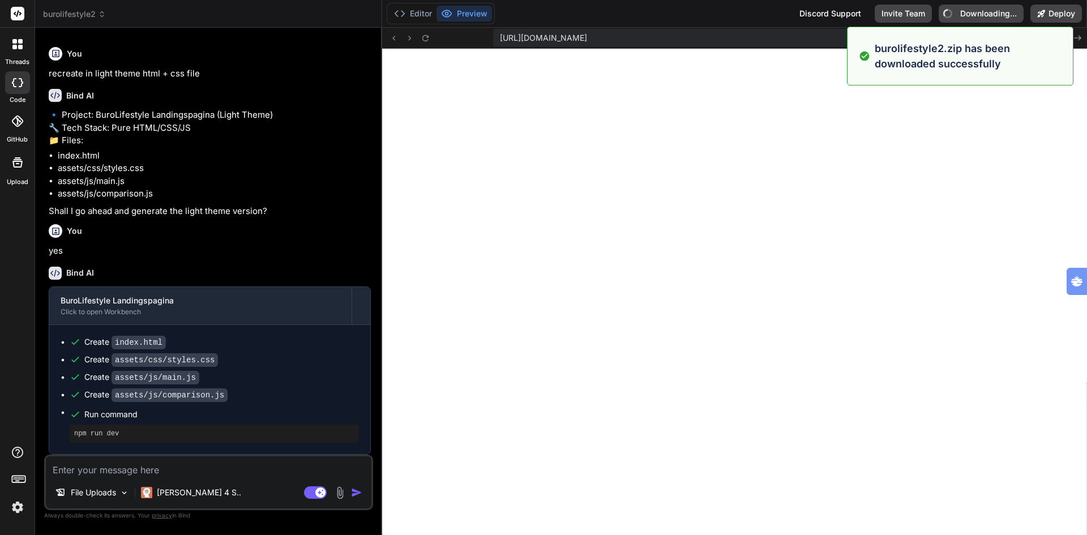
type textarea "x"
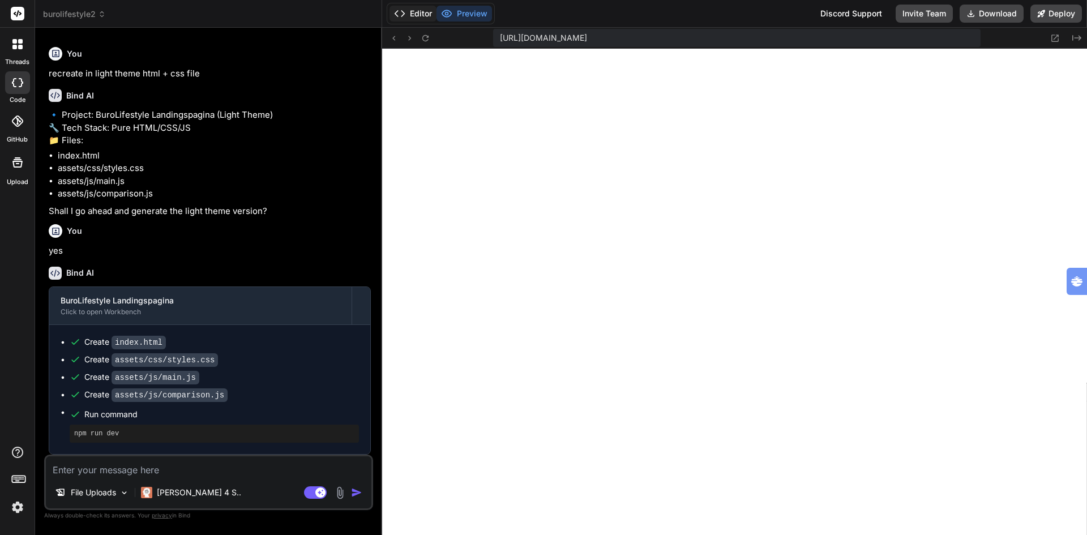
click at [419, 13] on button "Editor" at bounding box center [412, 14] width 47 height 16
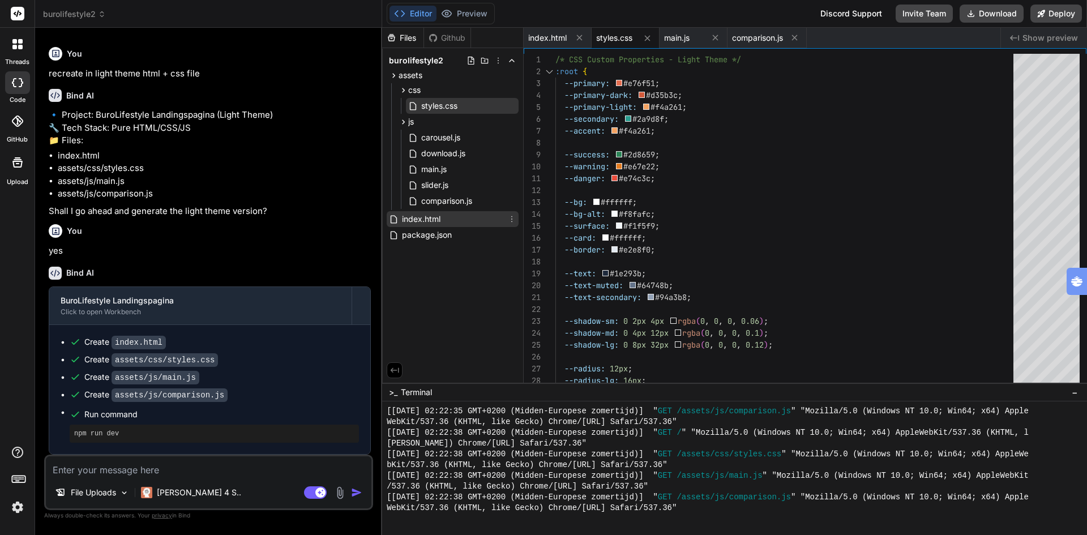
click at [430, 222] on span "index.html" at bounding box center [421, 219] width 41 height 14
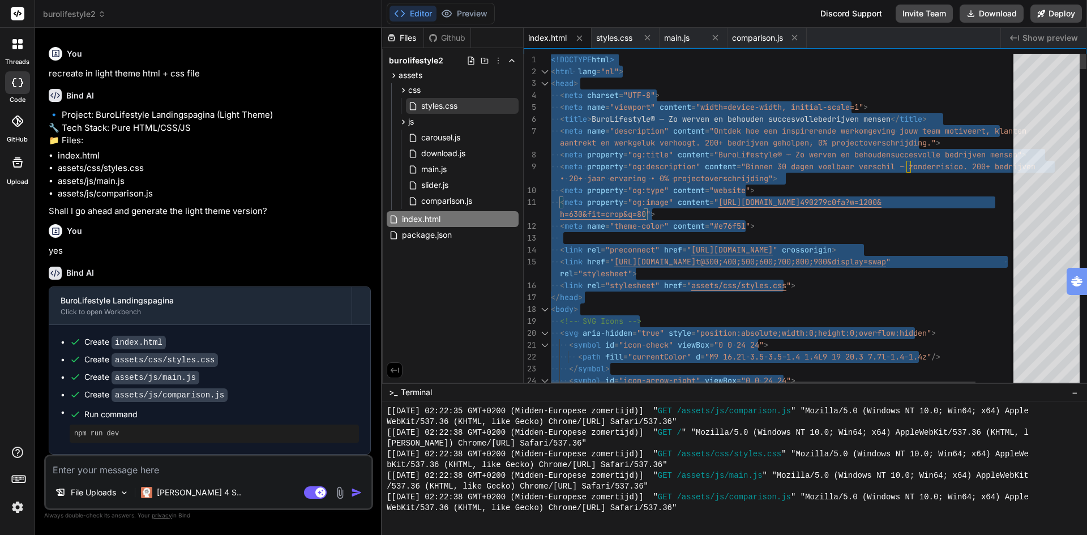
type textarea "<!DOCTYPE html> <html lang="nl"> <head> <meta charset="UTF-8"> <meta name="view…"
